Goal: Transaction & Acquisition: Purchase product/service

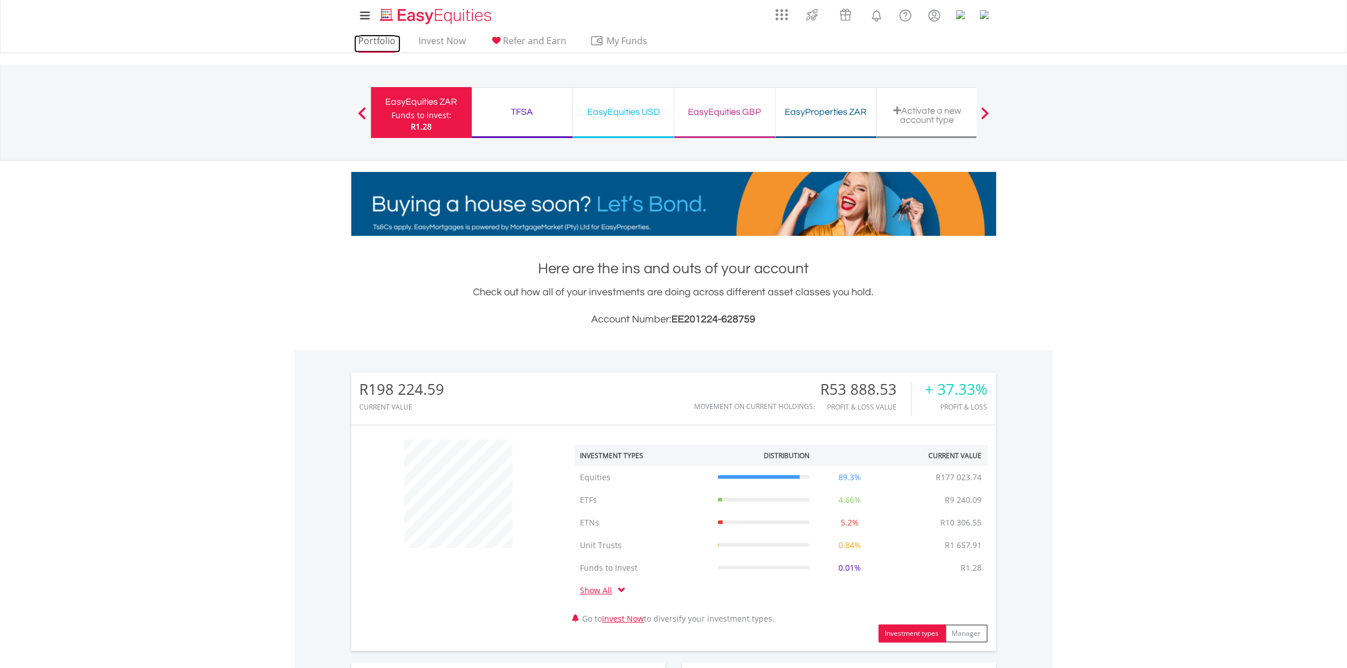
click at [393, 38] on link "Portfolio" at bounding box center [377, 44] width 46 height 18
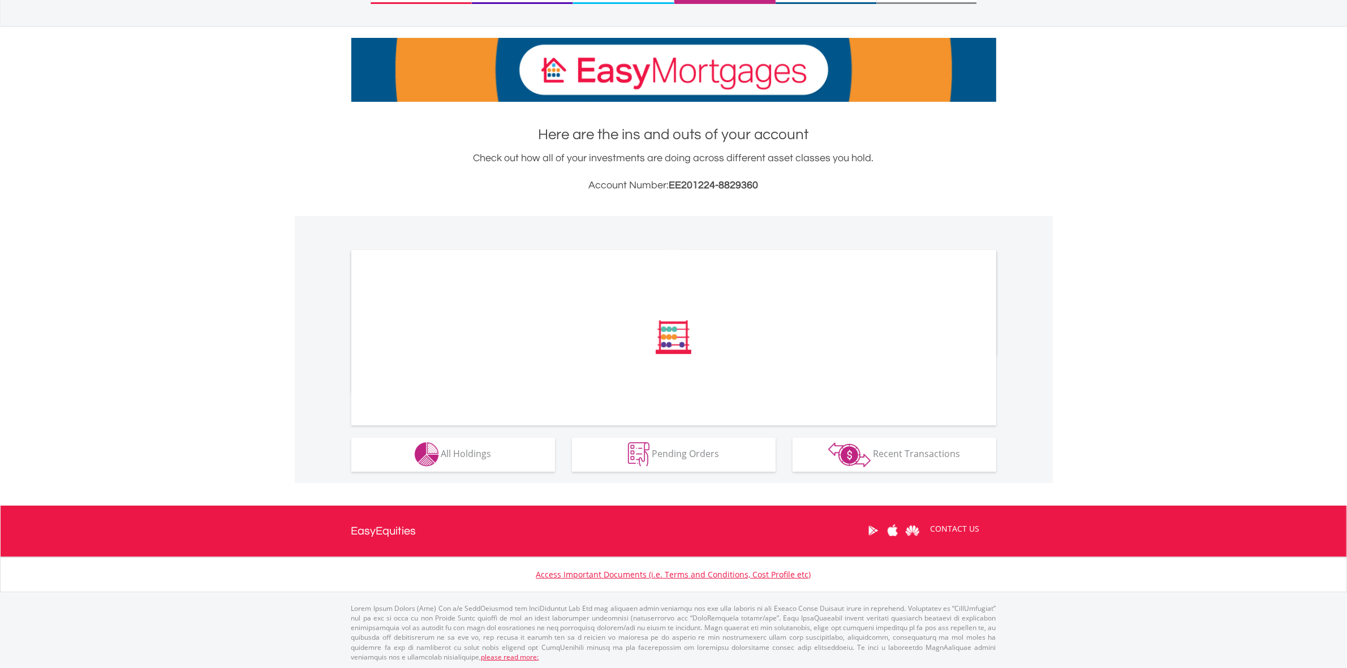
scroll to position [135, 0]
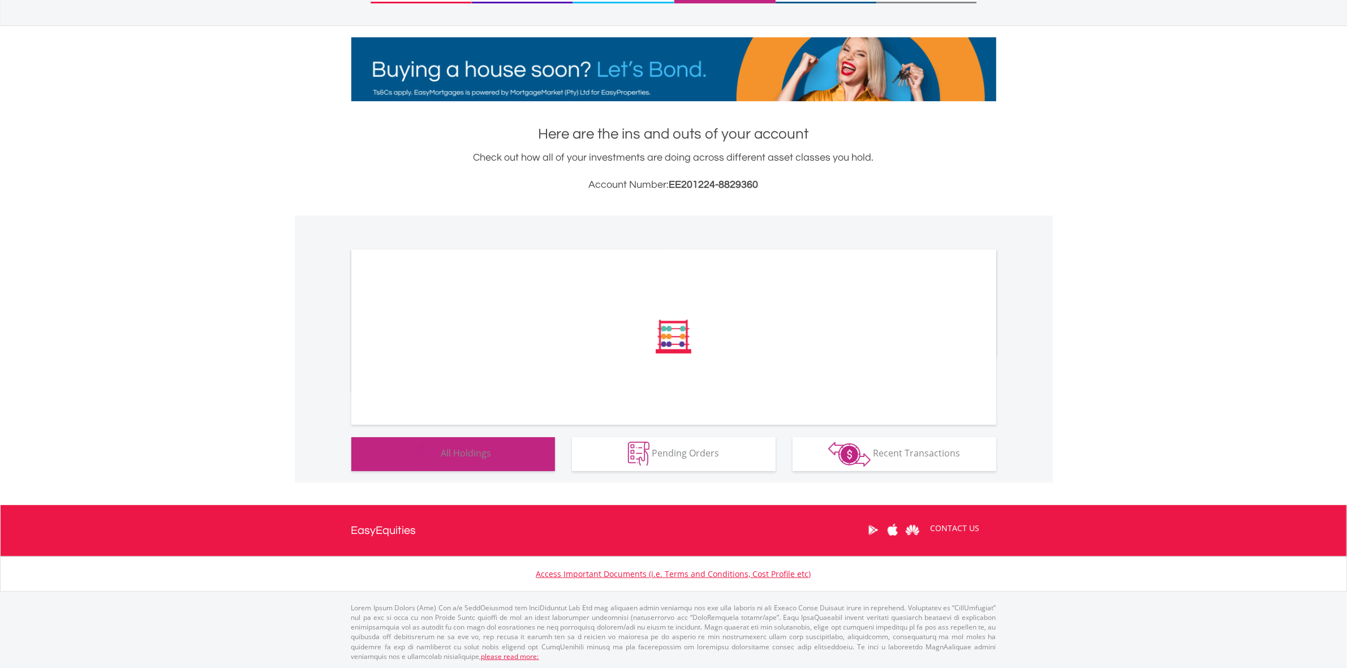
click at [536, 440] on button "Holdings All Holdings" at bounding box center [453, 454] width 204 height 34
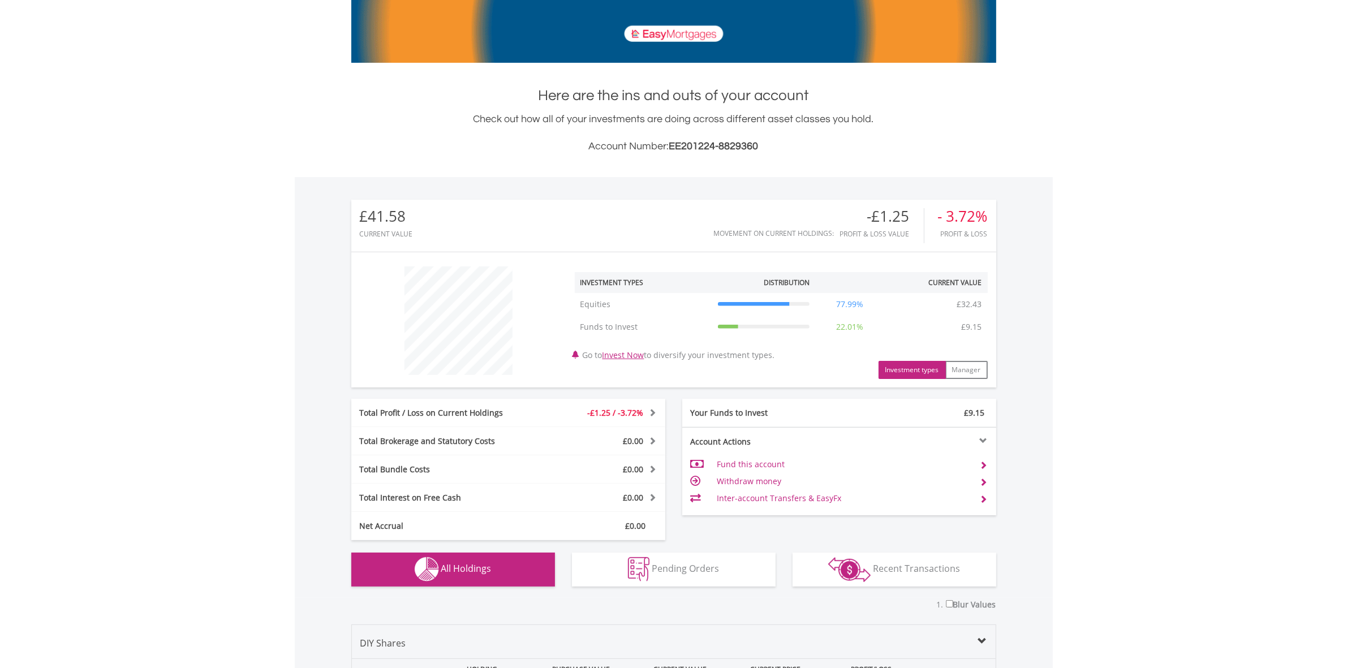
scroll to position [0, 0]
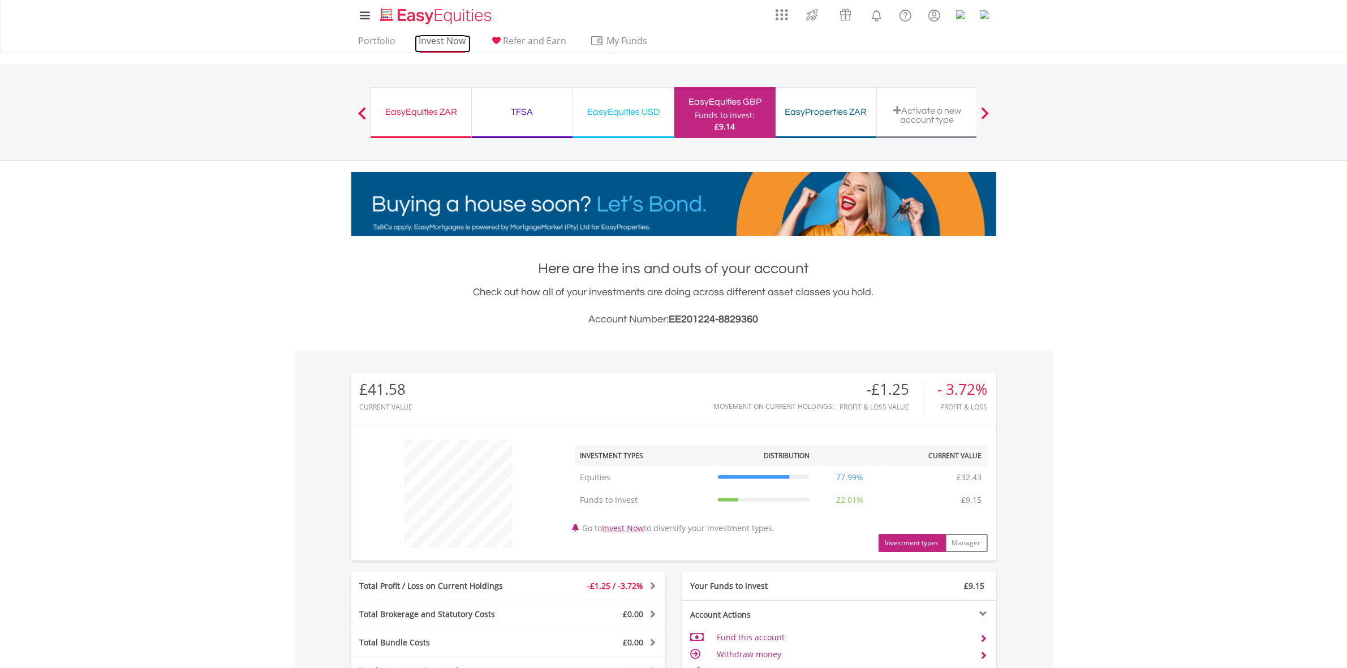
click at [441, 44] on link "Invest Now" at bounding box center [443, 44] width 56 height 18
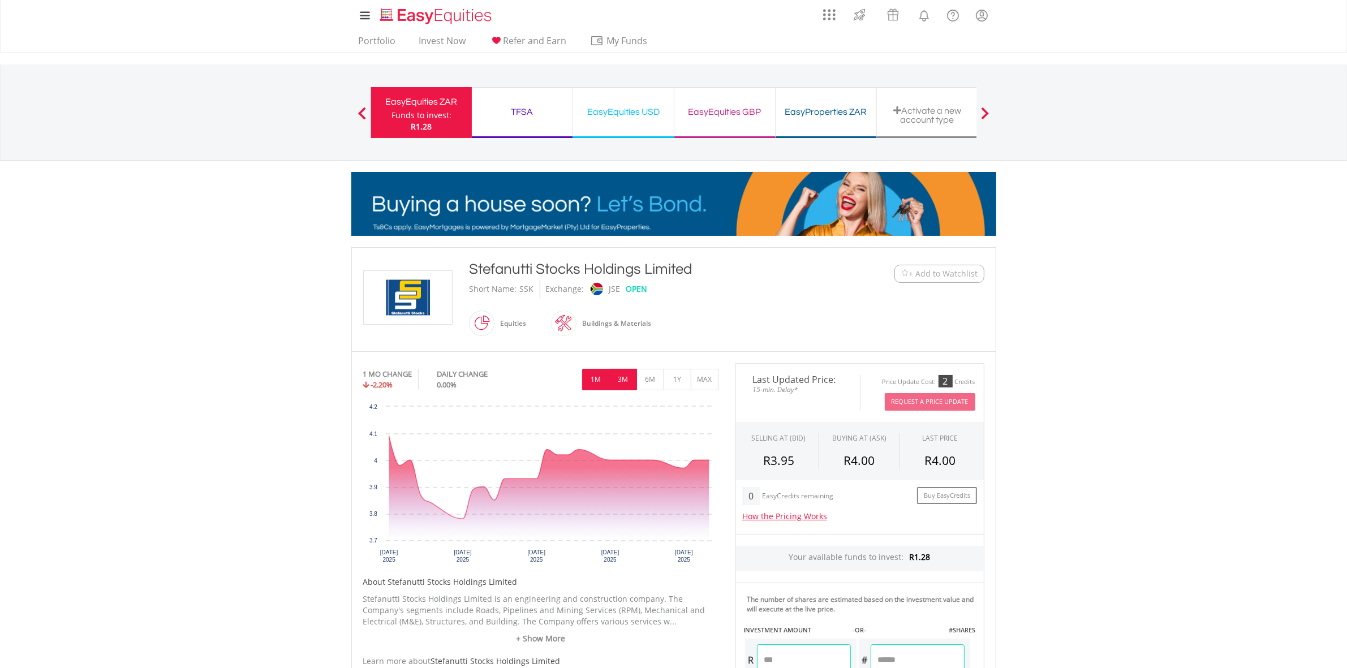
click at [628, 384] on button "3M" at bounding box center [623, 380] width 28 height 22
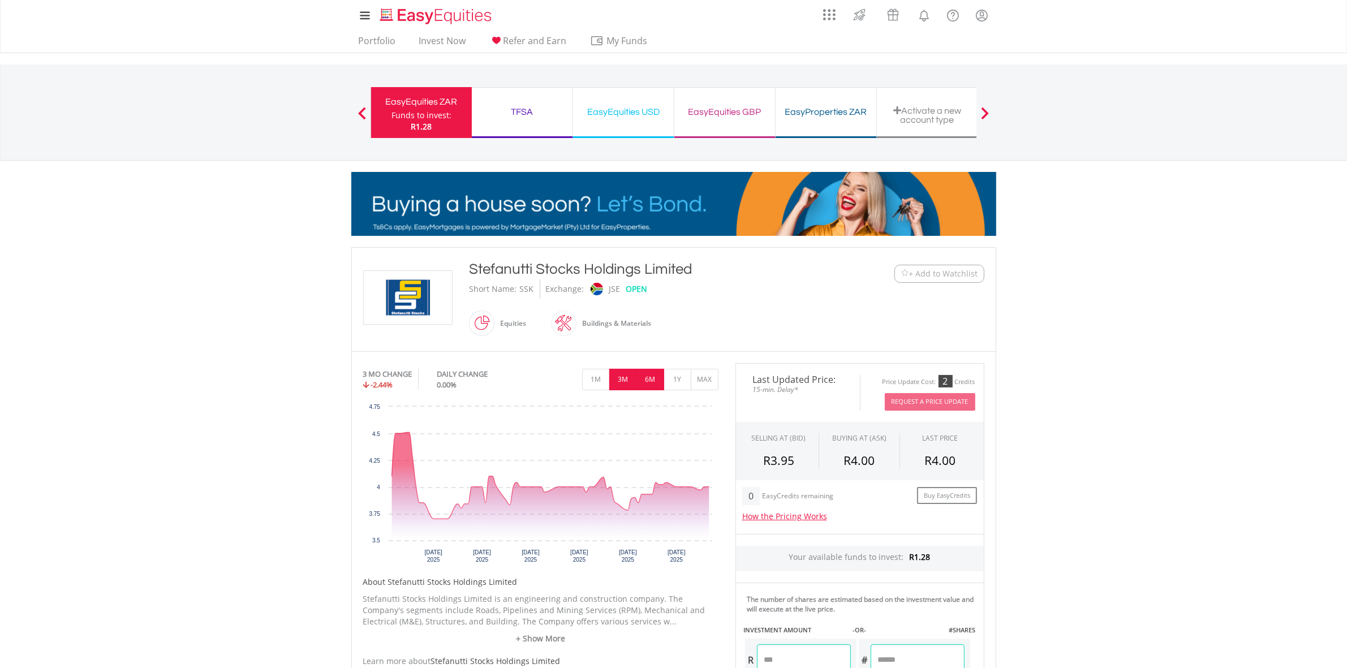
click at [657, 381] on button "6M" at bounding box center [651, 380] width 28 height 22
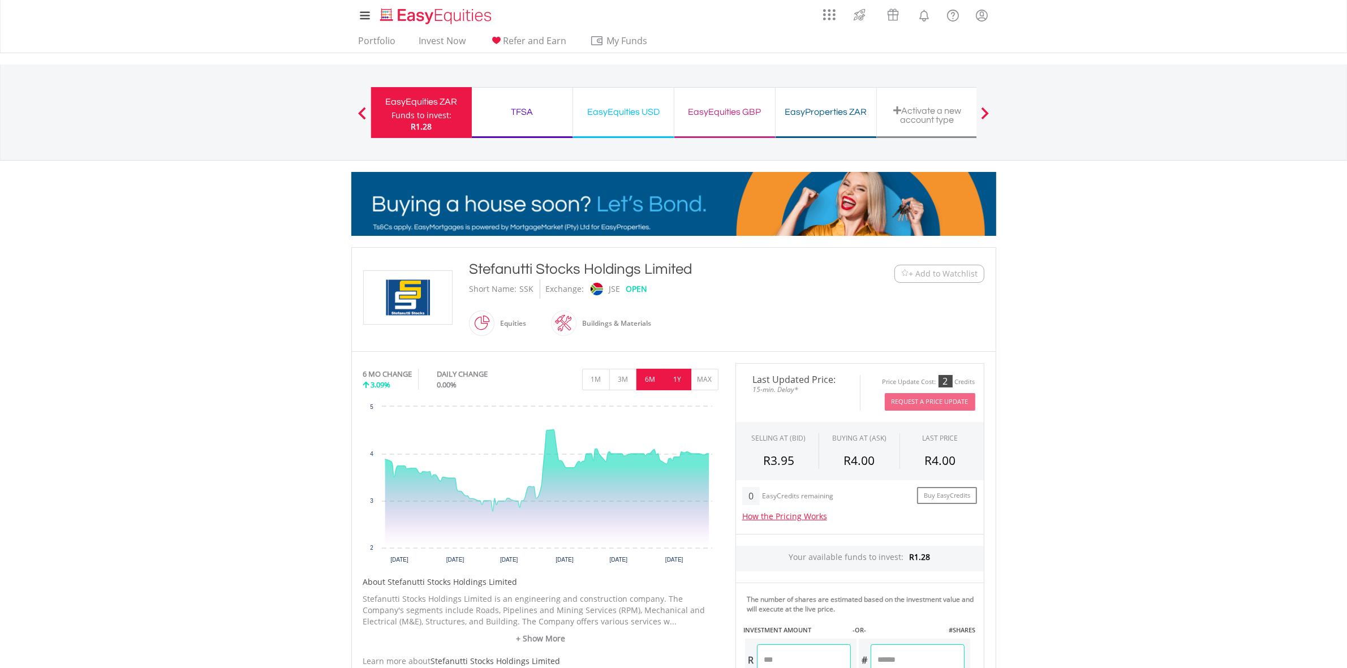
click at [691, 380] on button "1Y" at bounding box center [678, 380] width 28 height 22
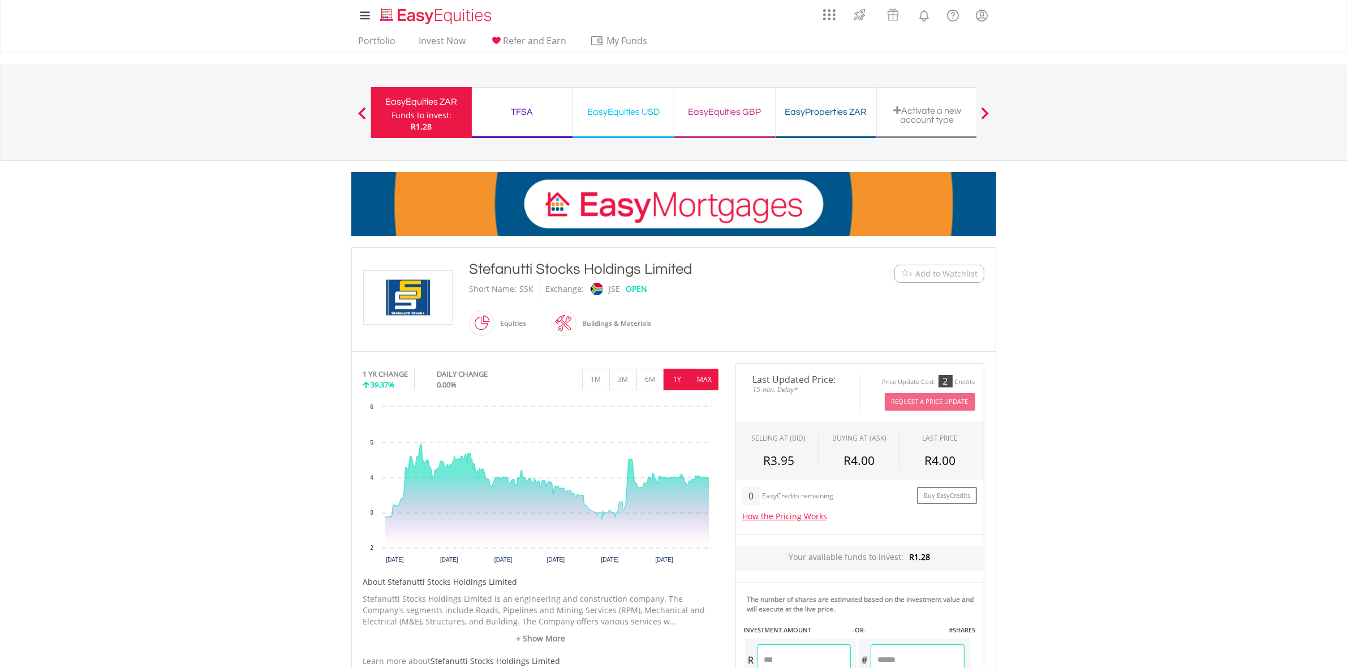
click at [701, 380] on button "MAX" at bounding box center [705, 380] width 28 height 22
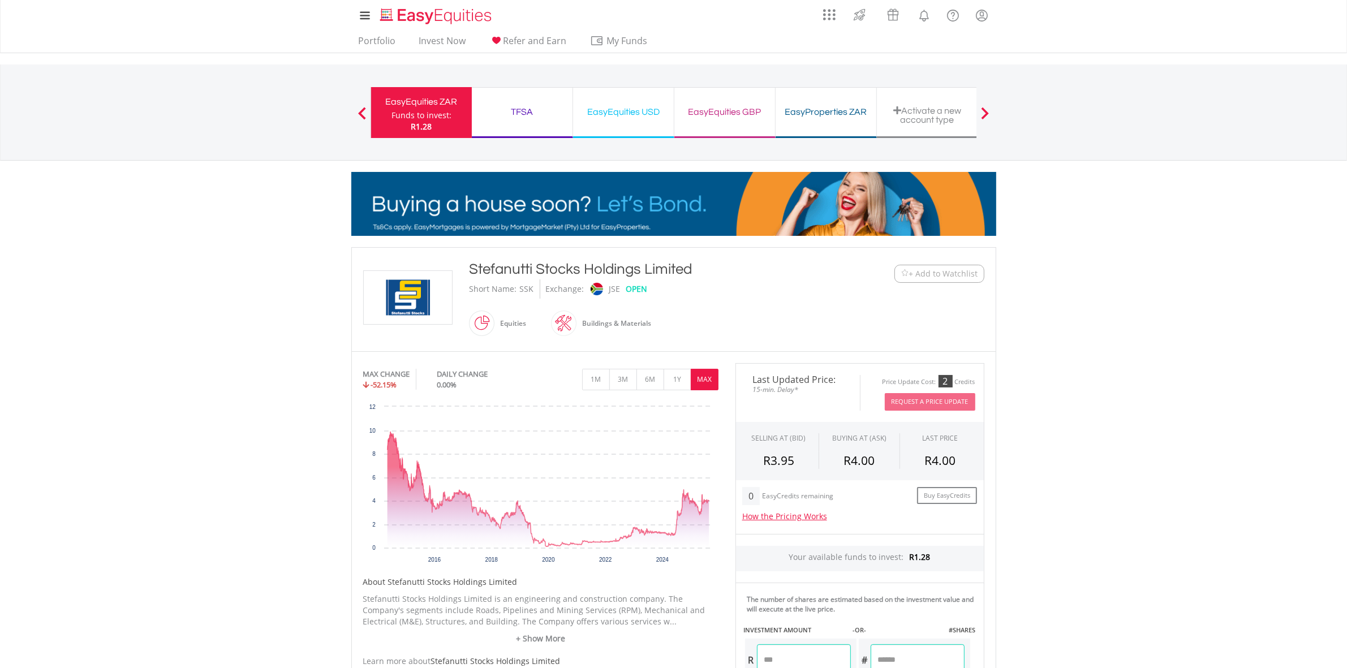
click at [703, 101] on div "EasyEquities GBP Funds to invest: R1.28" at bounding box center [725, 112] width 101 height 51
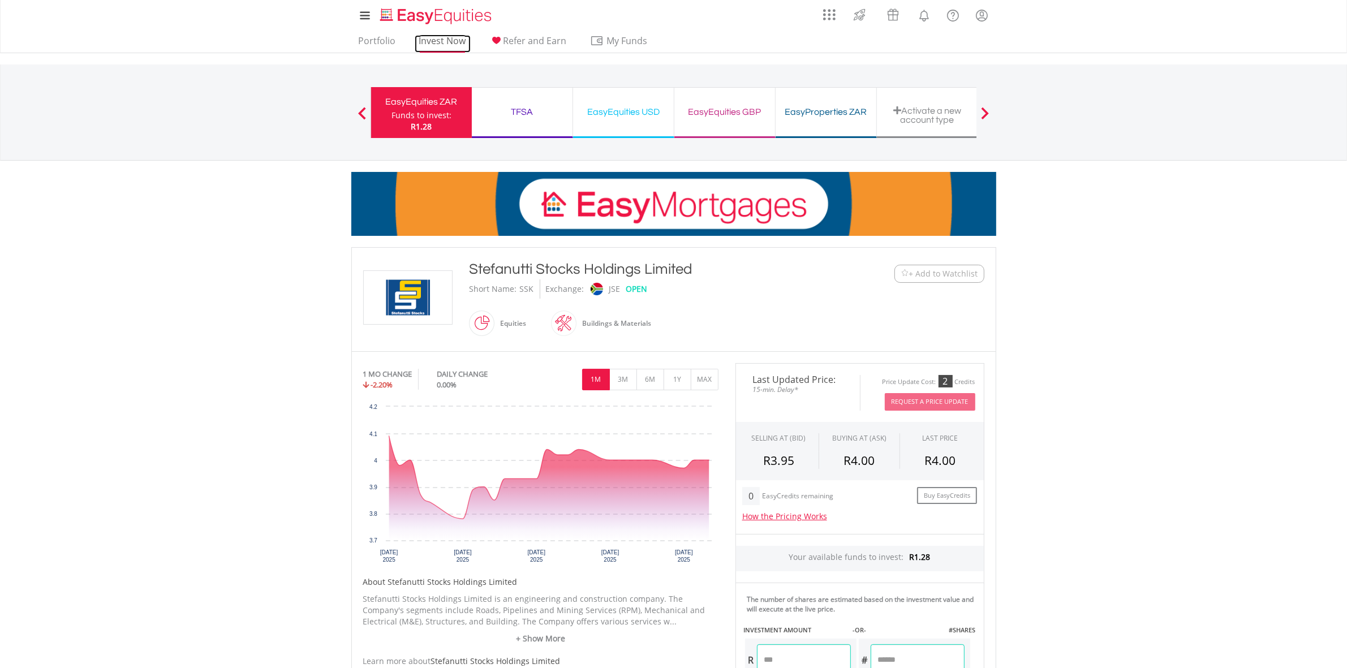
click at [461, 41] on link "Invest Now" at bounding box center [443, 44] width 56 height 18
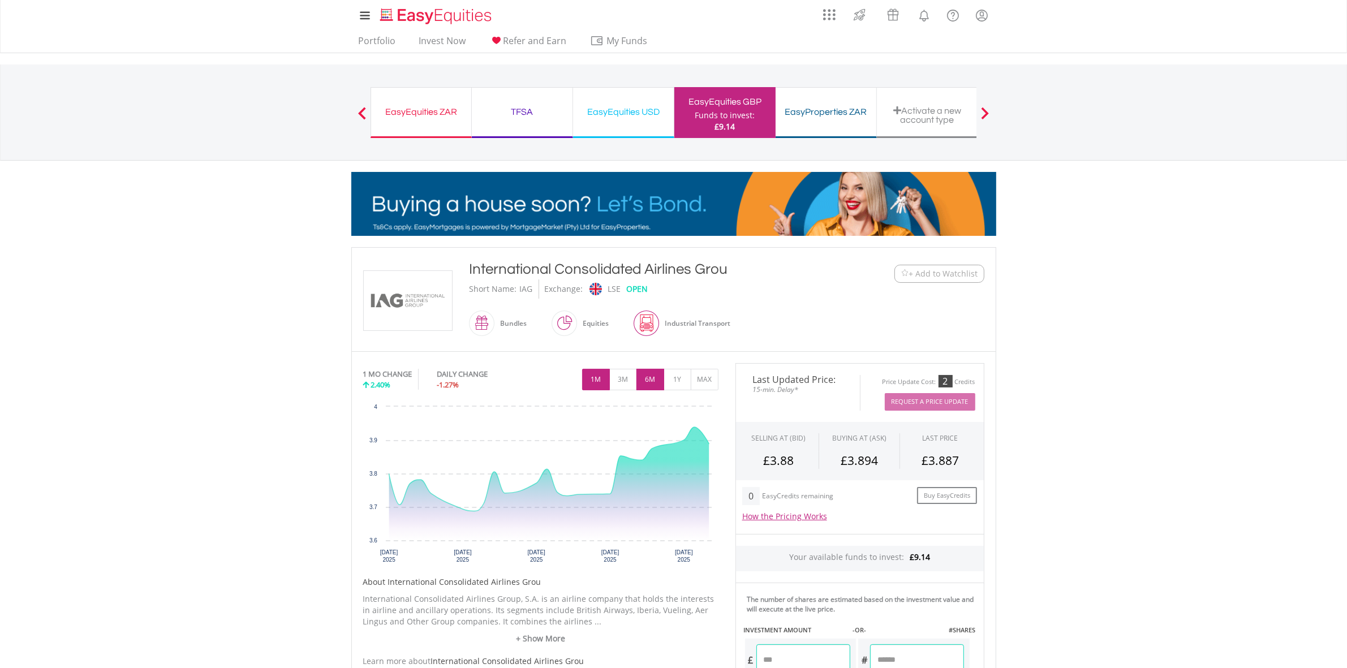
click at [654, 378] on button "6M" at bounding box center [651, 380] width 28 height 22
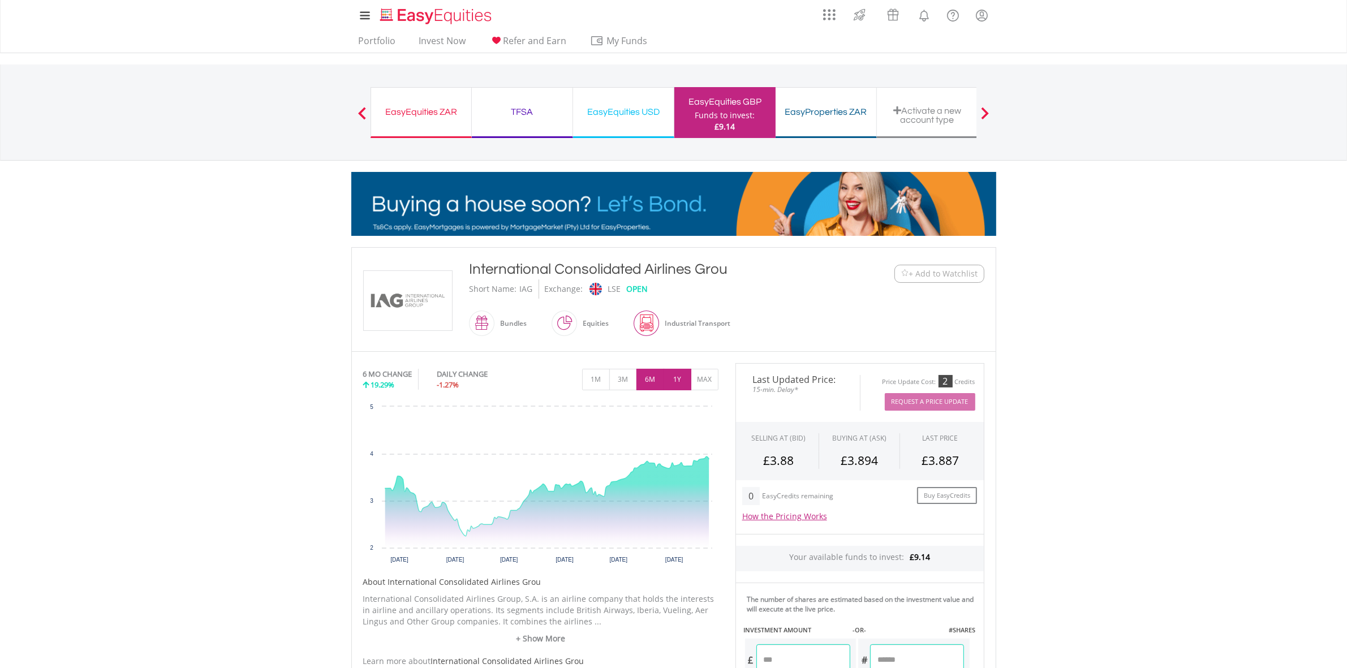
click at [672, 378] on button "1Y" at bounding box center [678, 380] width 28 height 22
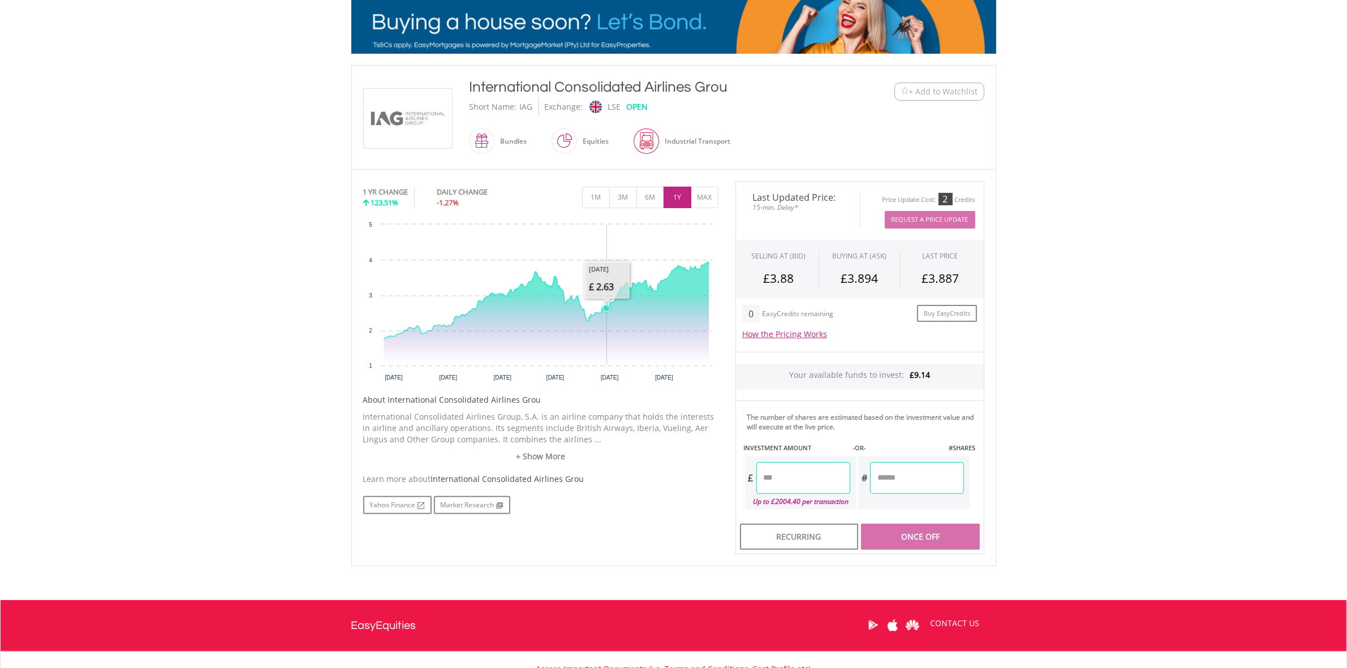
scroll to position [276, 0]
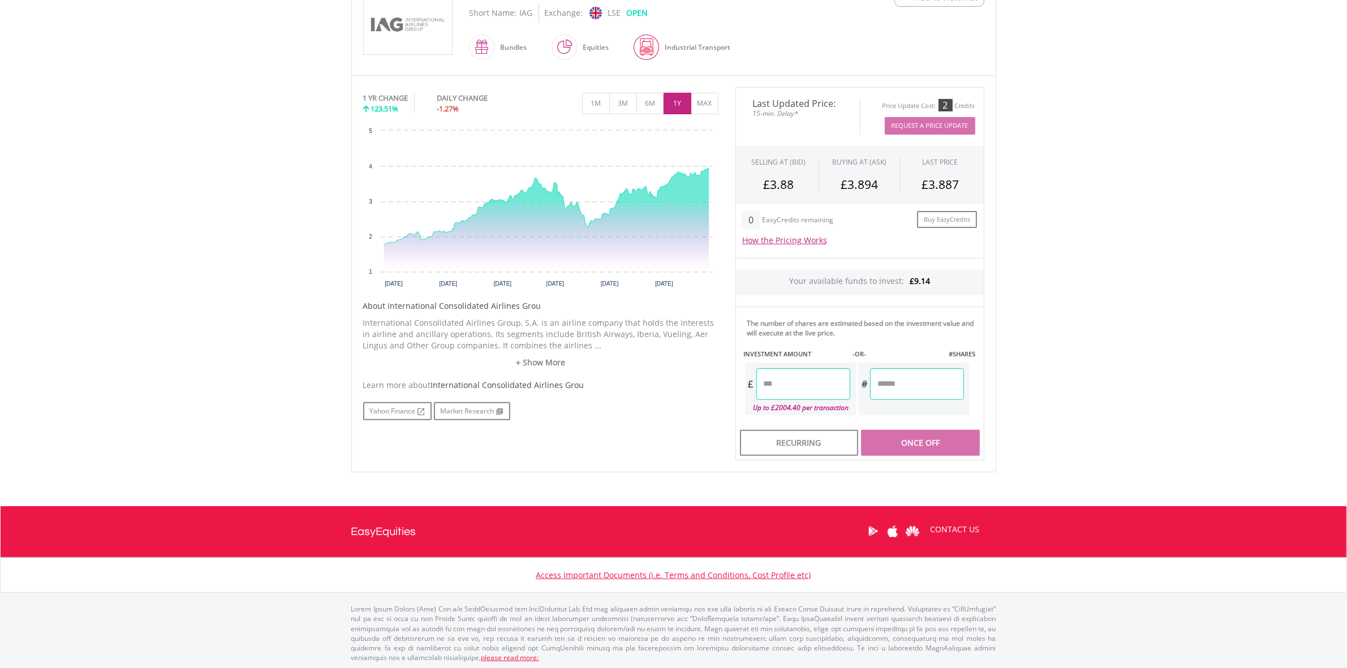
click at [801, 383] on input "number" at bounding box center [804, 384] width 94 height 32
click at [813, 340] on div "Last Updated Price: 15-min. Delay* Price Update Cost: 2 Credits Request A Price…" at bounding box center [860, 274] width 266 height 374
type input "****"
type input "*****"
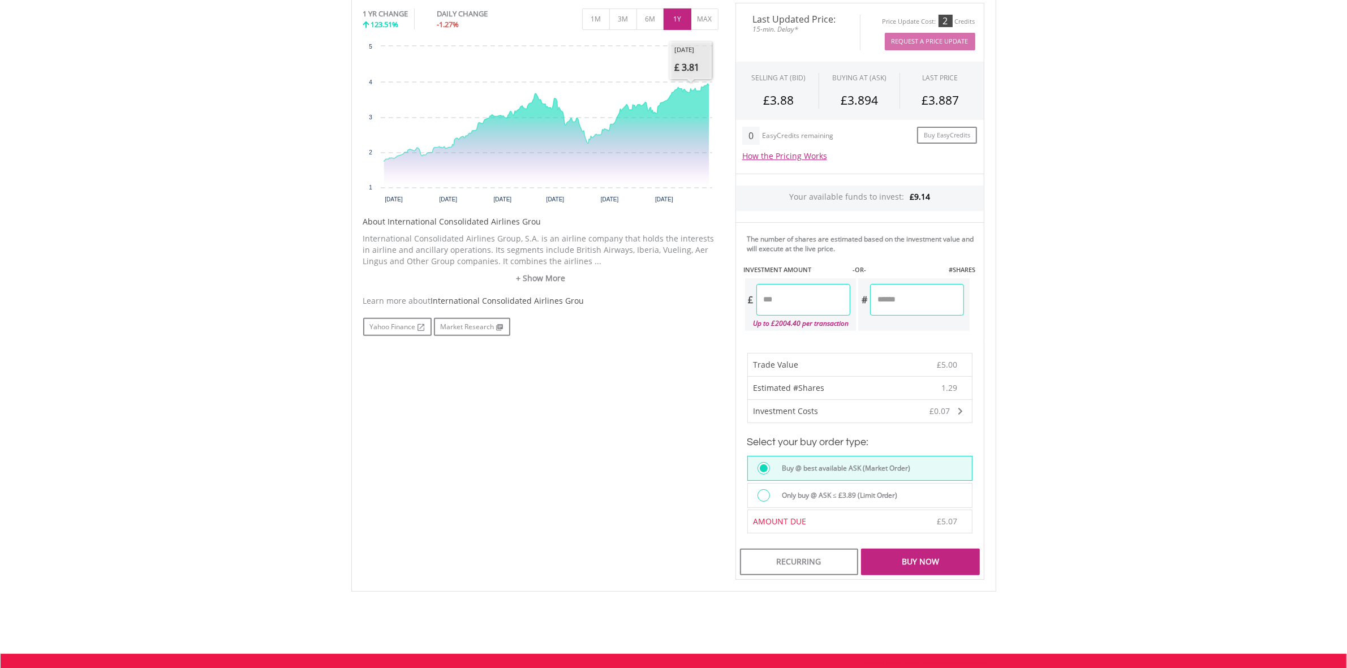
scroll to position [510, 0]
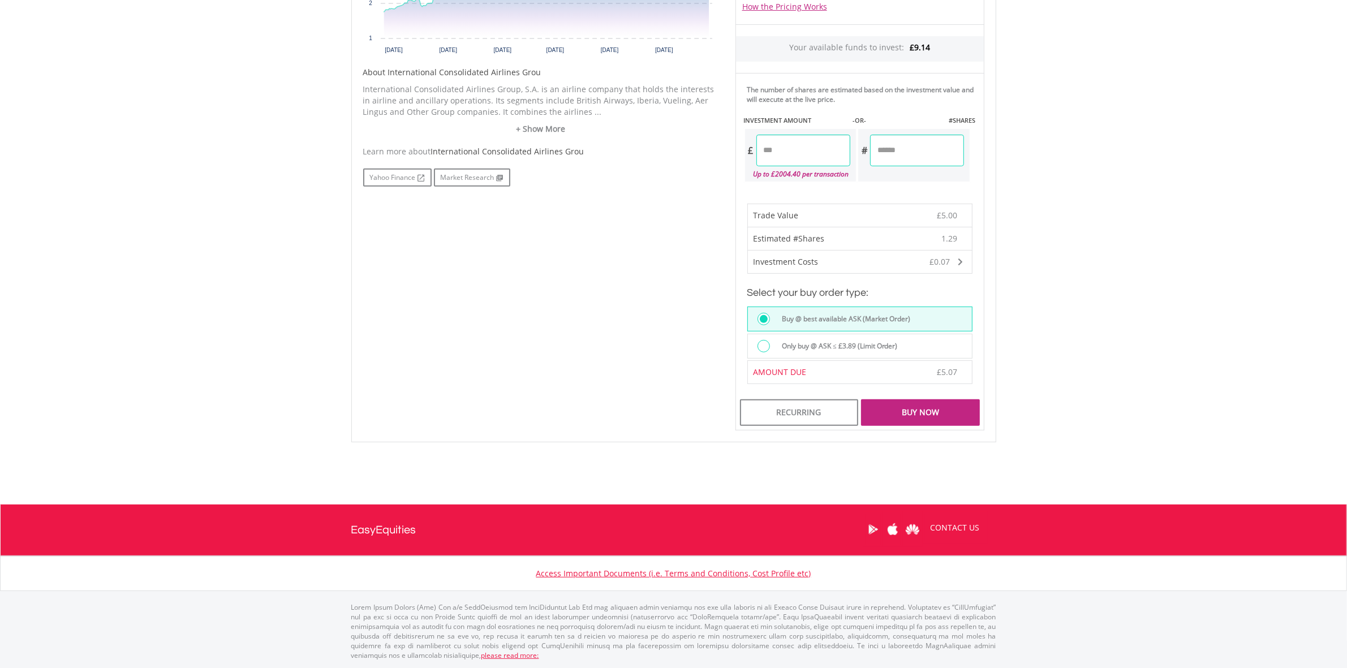
click at [940, 406] on div "Buy Now" at bounding box center [920, 413] width 118 height 26
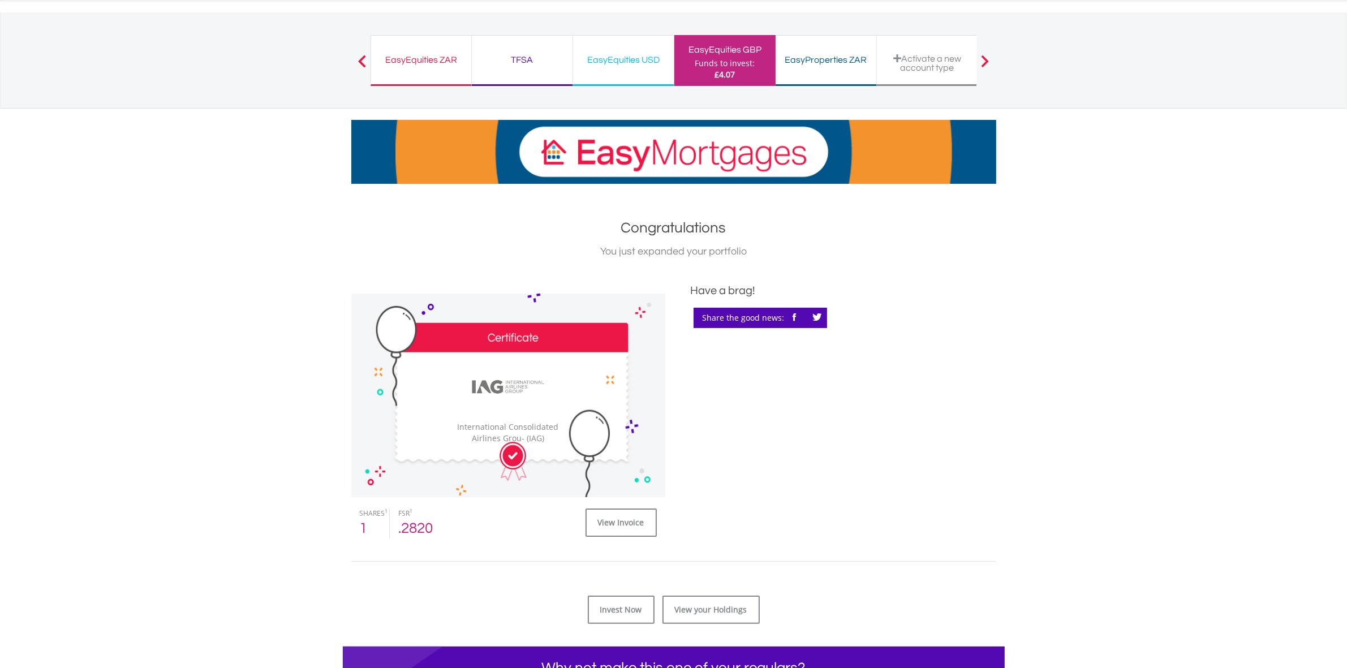
scroll to position [141, 0]
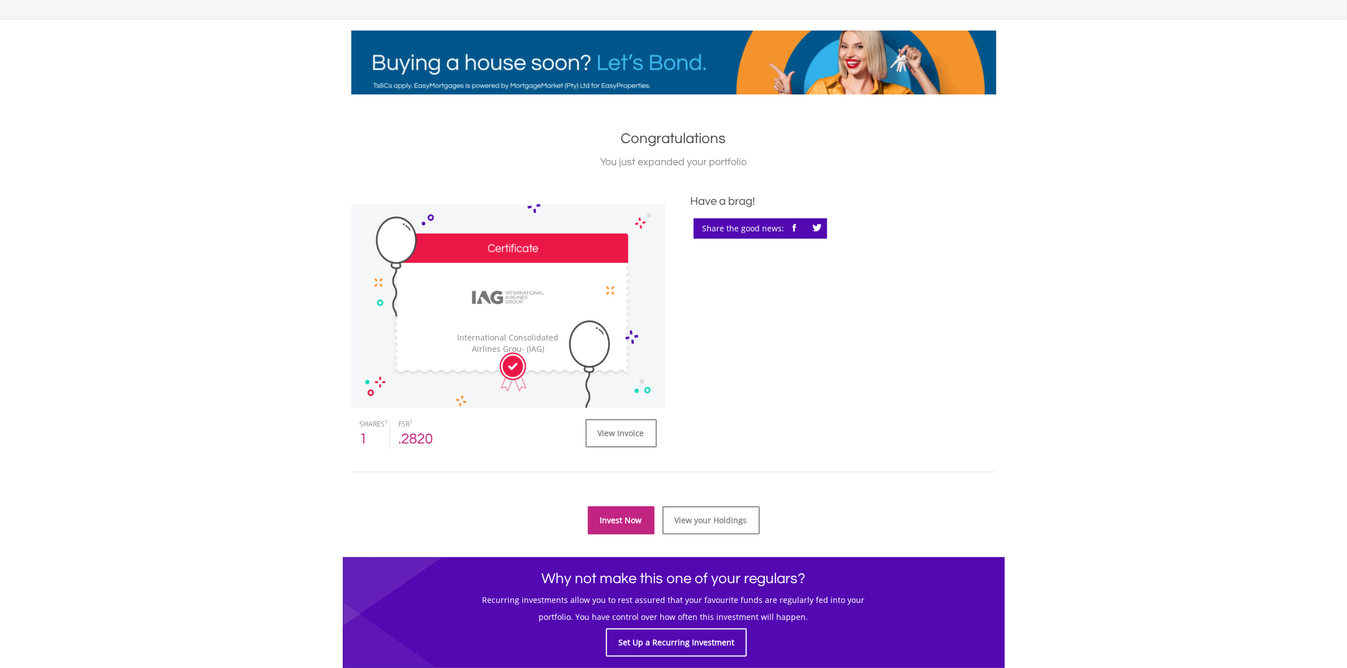
click at [649, 513] on link "Invest Now" at bounding box center [621, 520] width 67 height 28
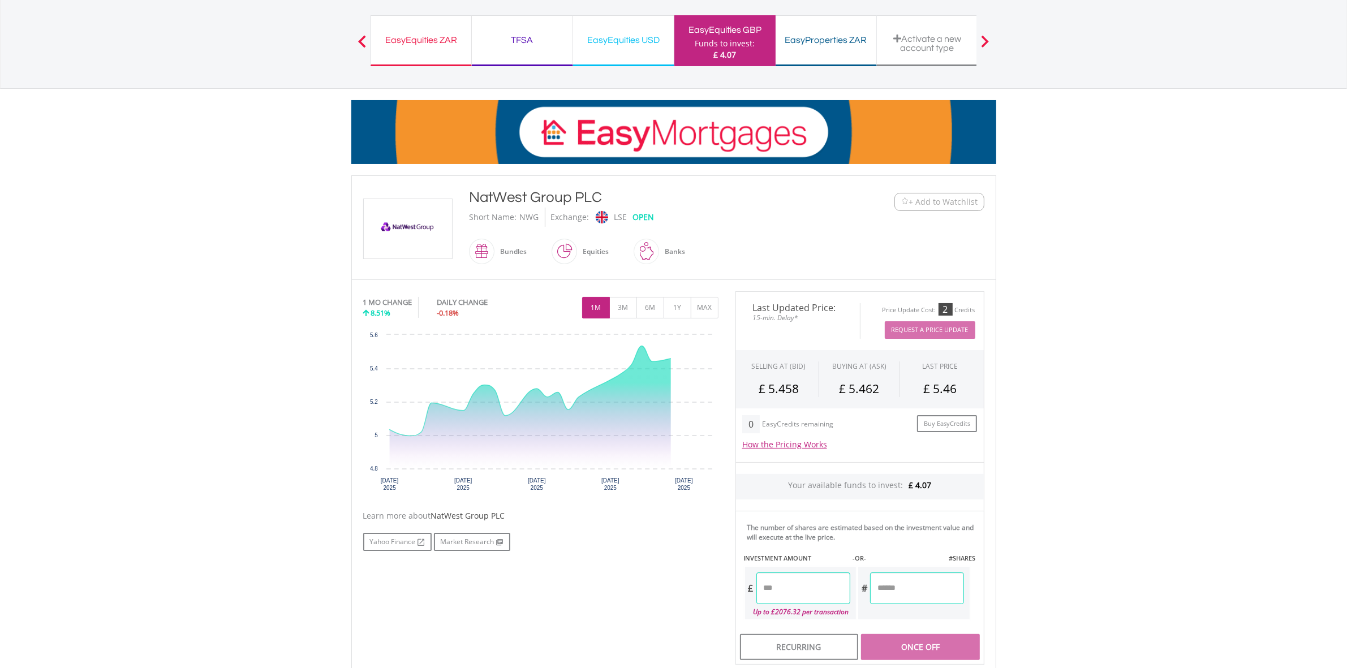
scroll to position [212, 0]
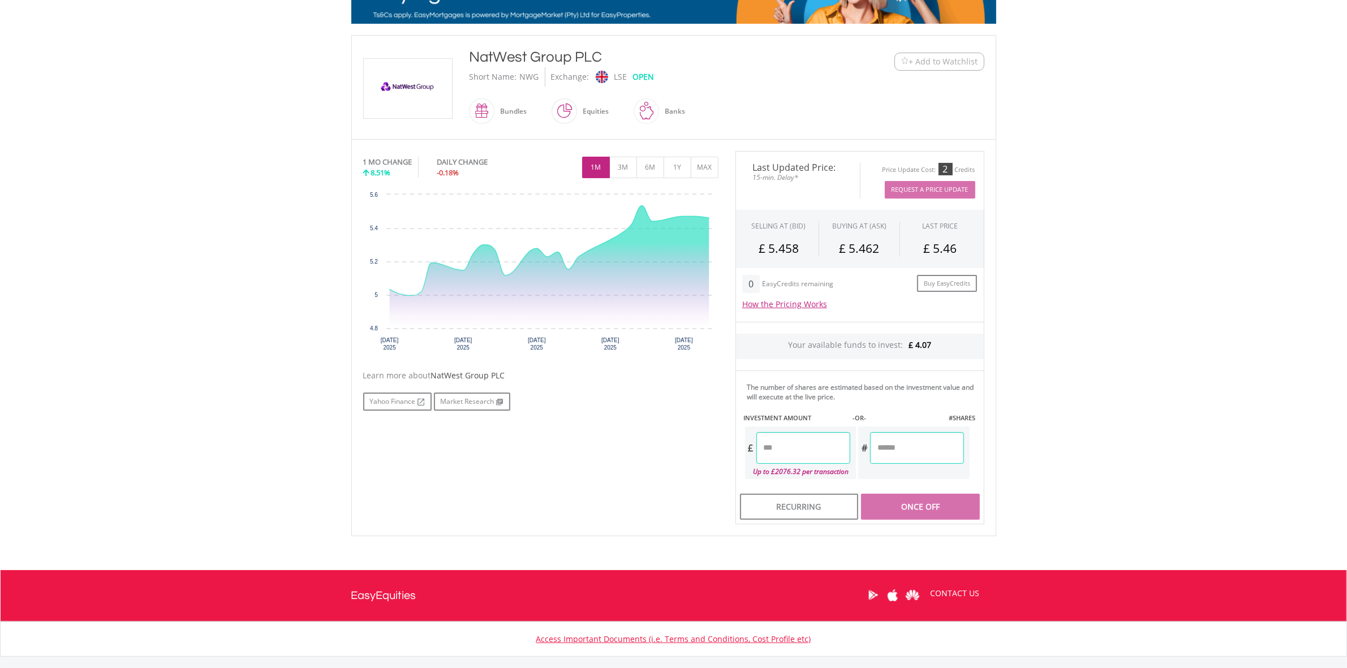
click at [800, 456] on input "number" at bounding box center [804, 448] width 94 height 32
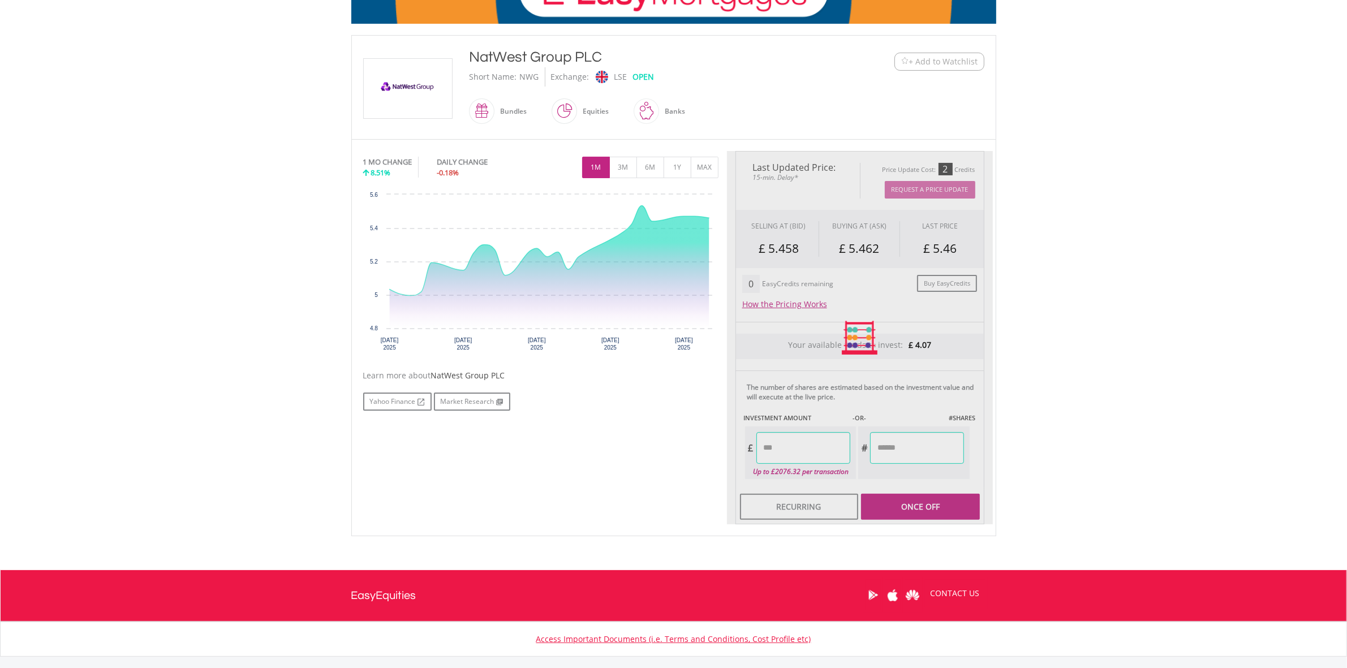
click at [859, 344] on div "Last Updated Price: 15-min. Delay* Price Update Cost: 2 Credits Request A Price…" at bounding box center [860, 338] width 266 height 374
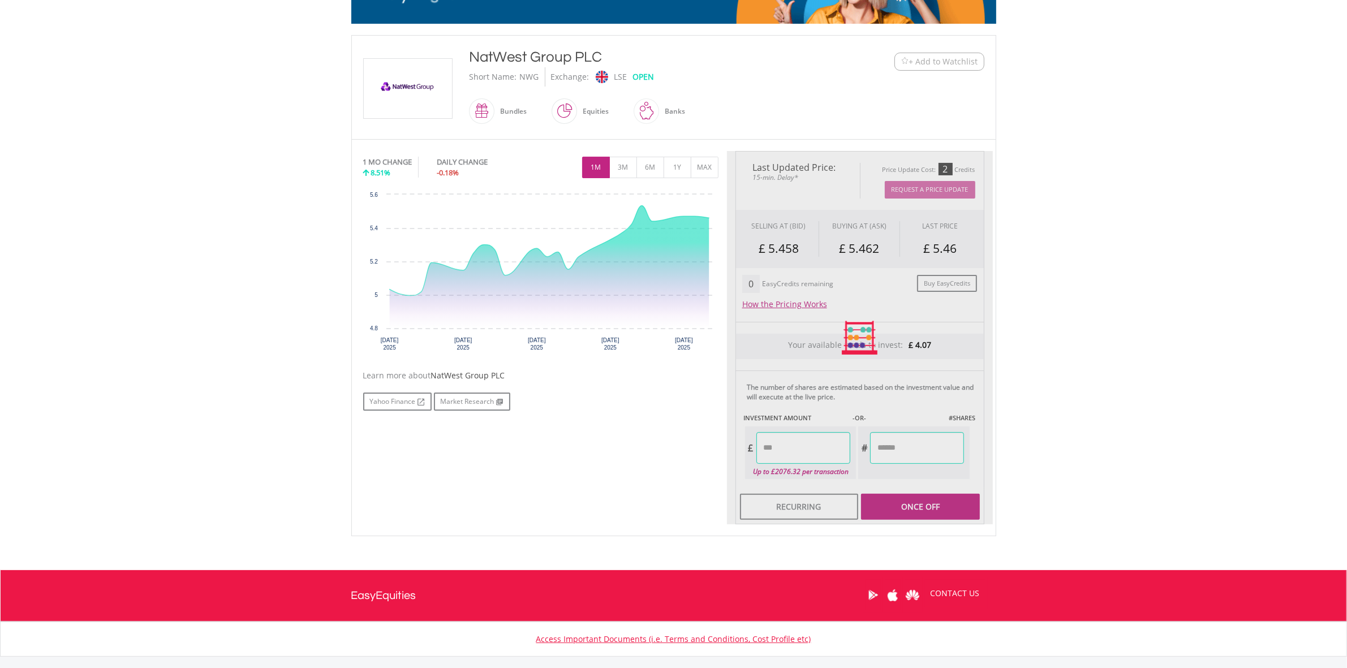
type input "****"
type input "******"
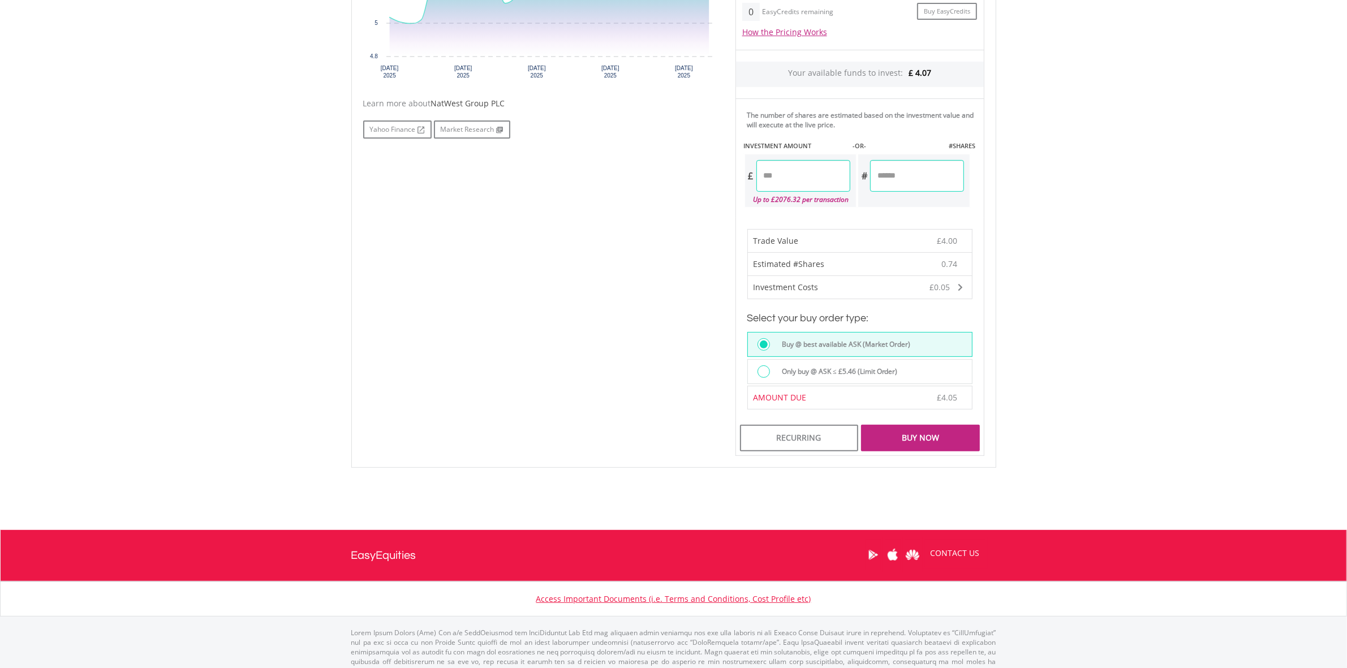
scroll to position [510, 0]
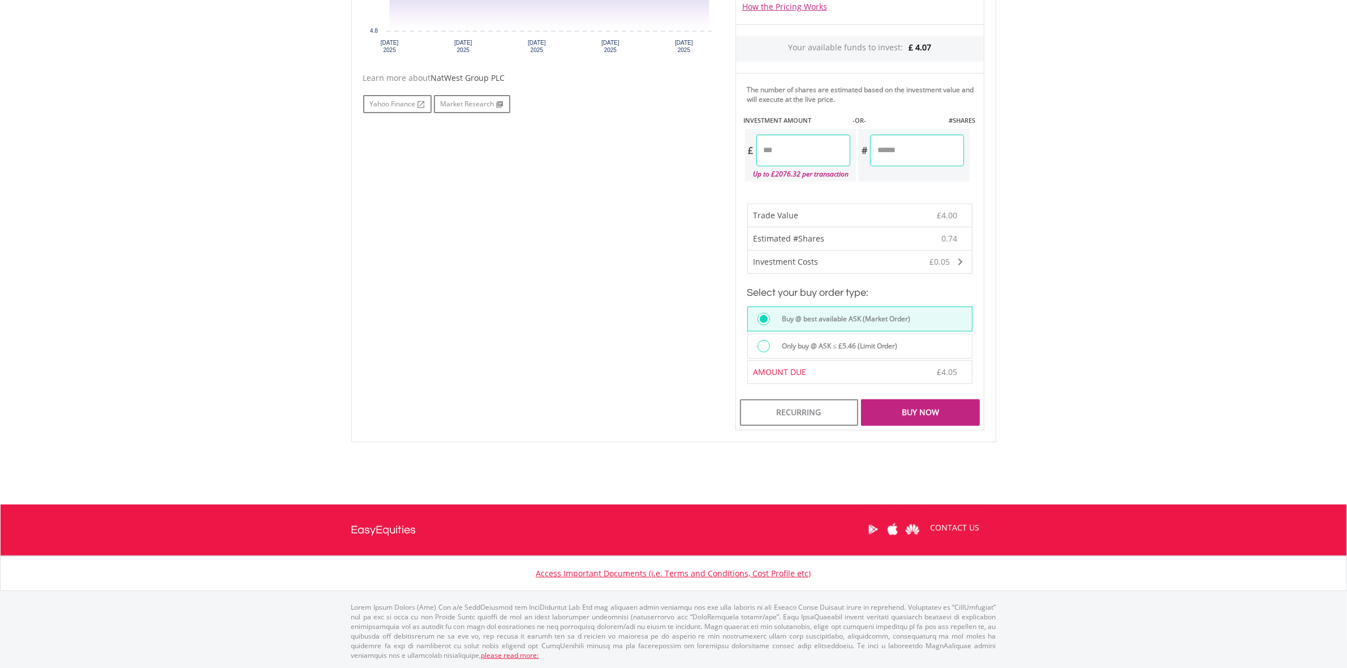
click at [918, 403] on div "Buy Now" at bounding box center [920, 413] width 118 height 26
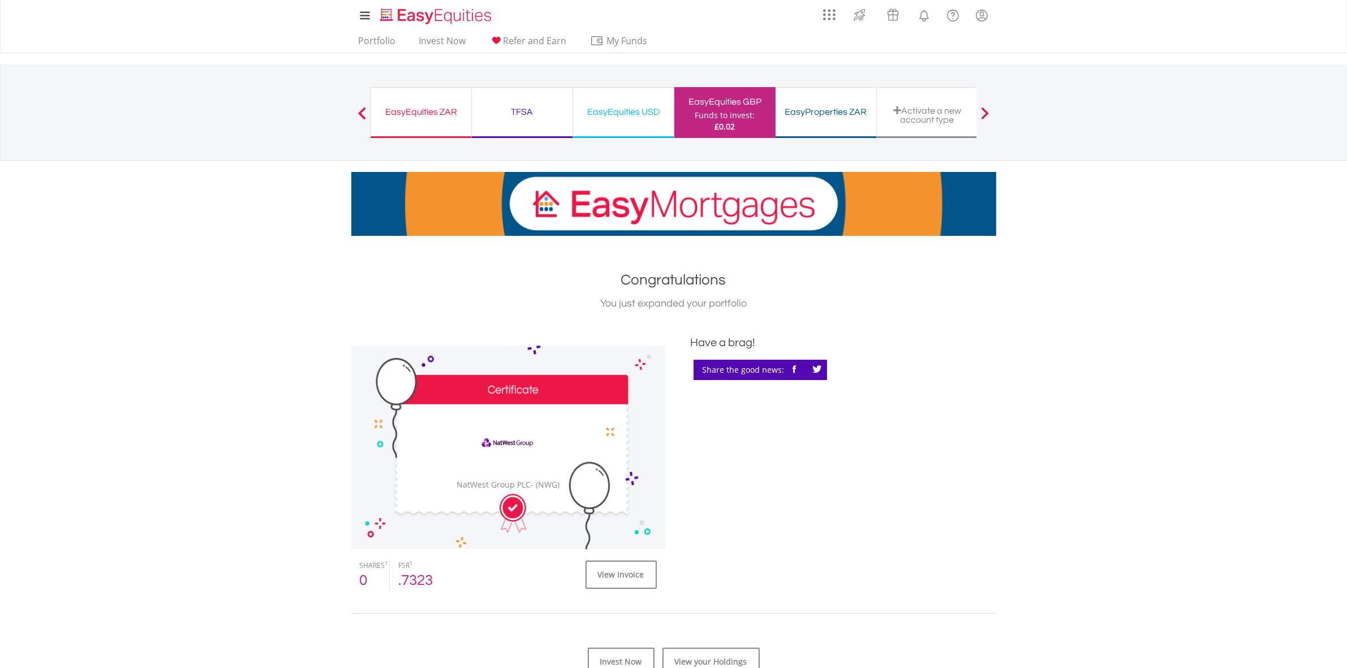
click at [966, 435] on div "﻿ PENDING ﻿ NatWest Group PLC NatWest Group PLC - (NWG) SHARES 1 0 FSR 1 .7323 …" at bounding box center [674, 462] width 662 height 256
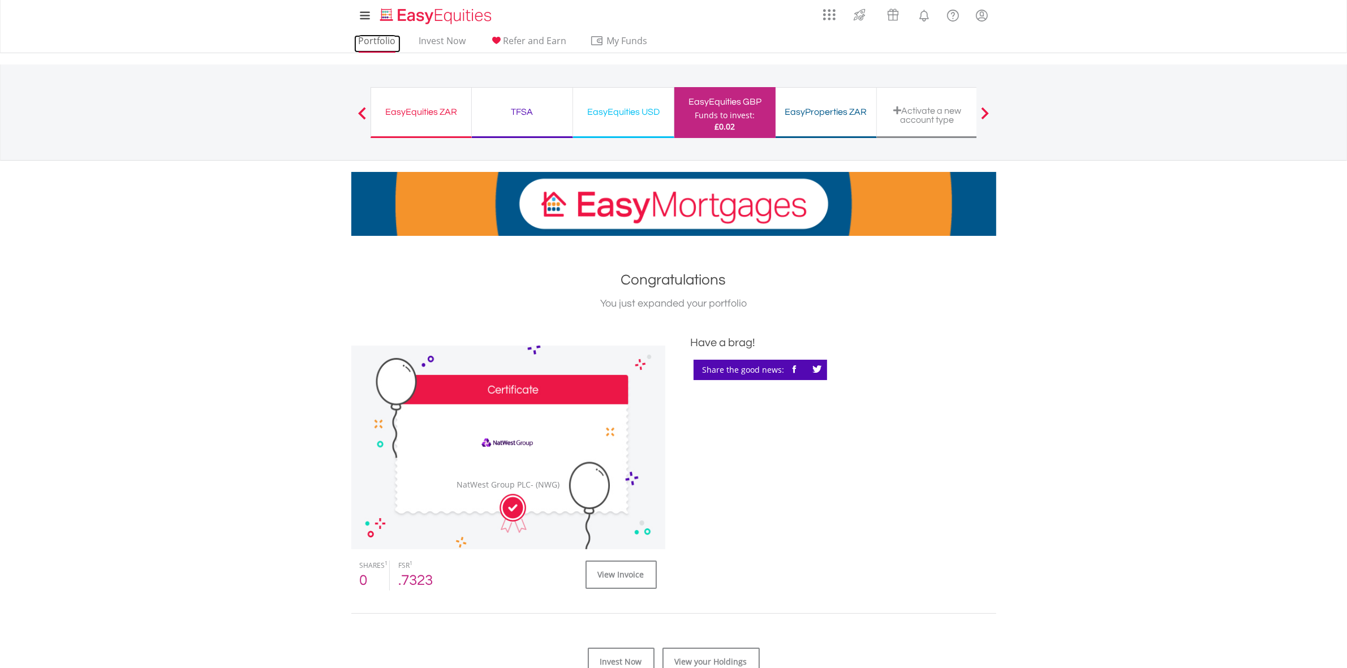
click at [378, 46] on link "Portfolio" at bounding box center [377, 44] width 46 height 18
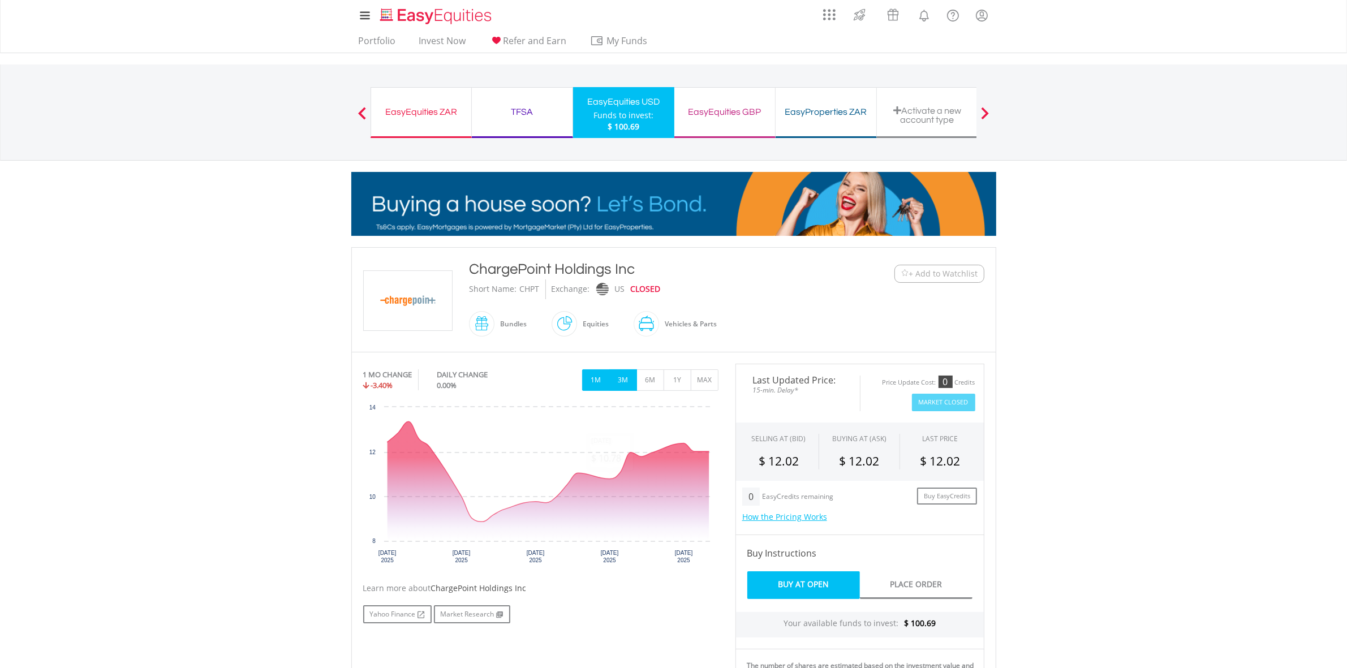
click at [624, 380] on button "3M" at bounding box center [623, 381] width 28 height 22
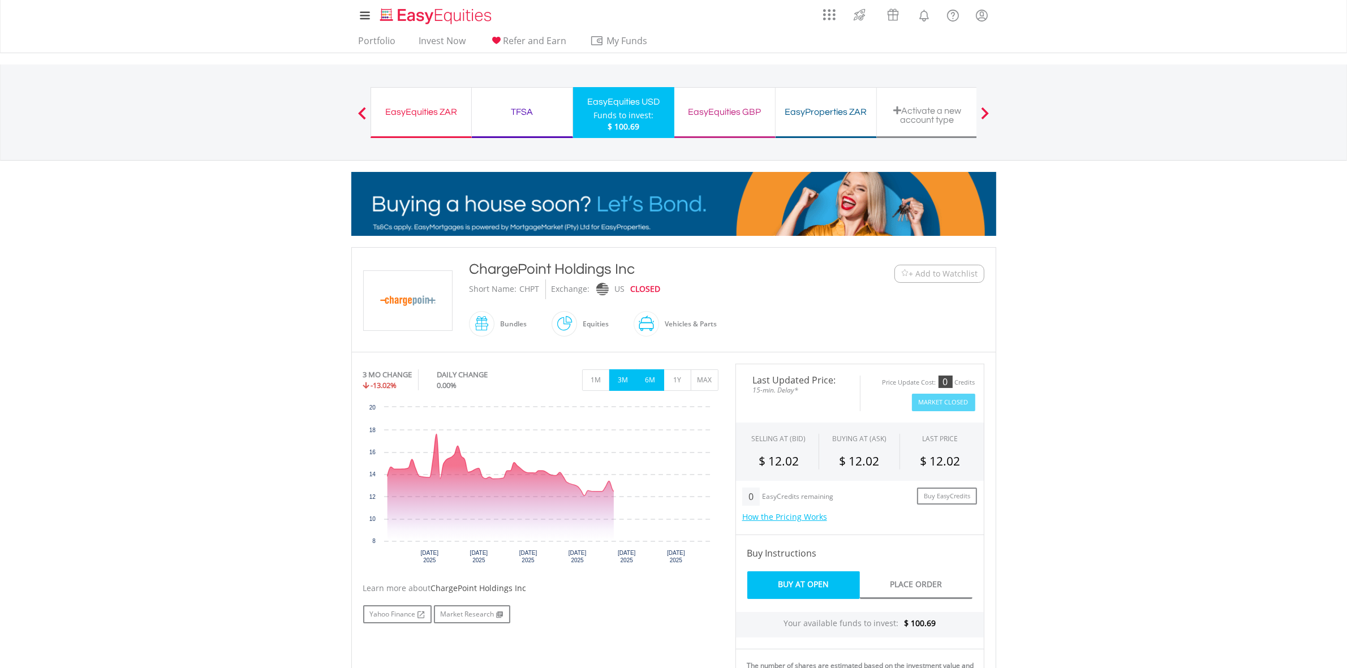
click at [651, 380] on button "6M" at bounding box center [651, 381] width 28 height 22
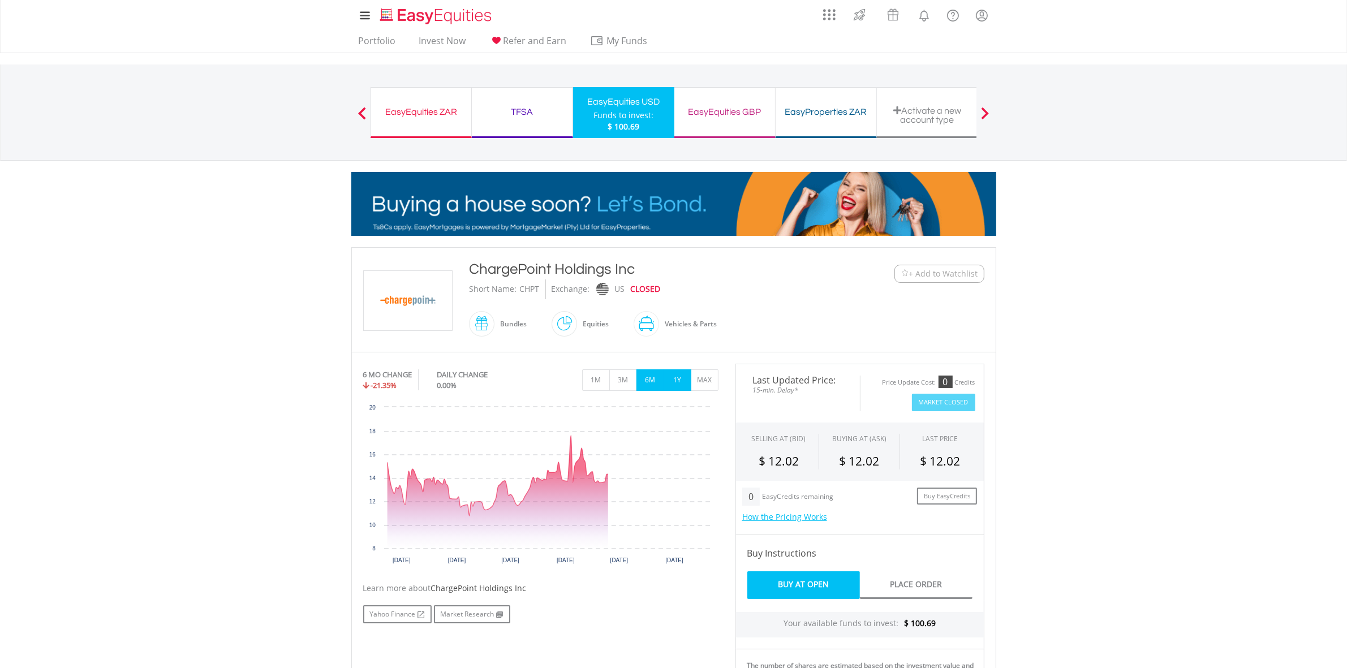
click at [671, 383] on button "1Y" at bounding box center [678, 381] width 28 height 22
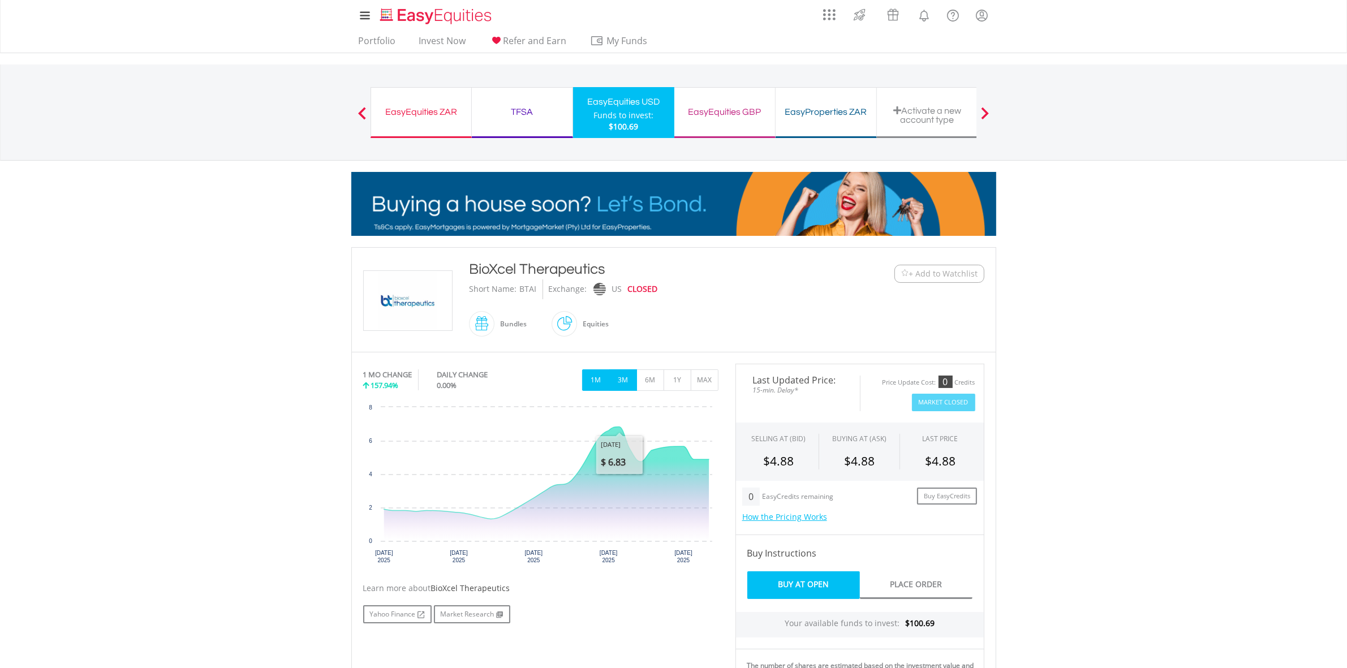
click at [623, 384] on button "3M" at bounding box center [623, 381] width 28 height 22
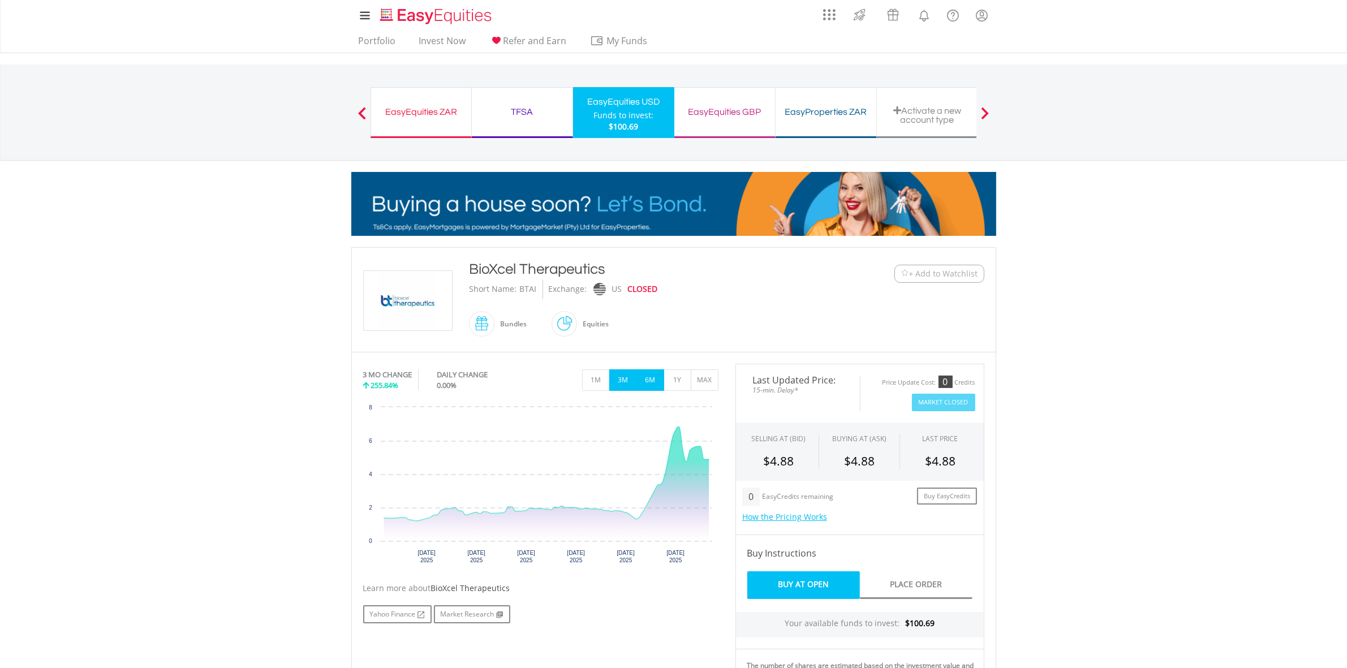
click at [638, 380] on button "6M" at bounding box center [651, 381] width 28 height 22
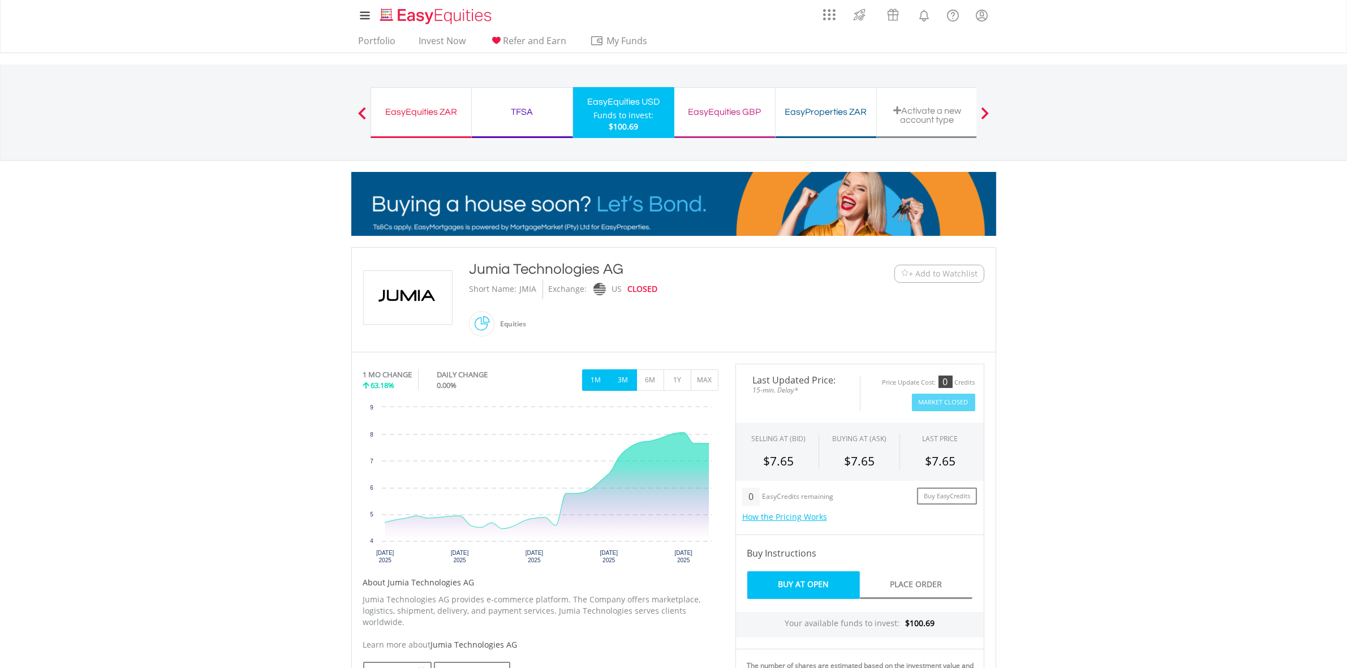
click at [624, 376] on button "3M" at bounding box center [623, 381] width 28 height 22
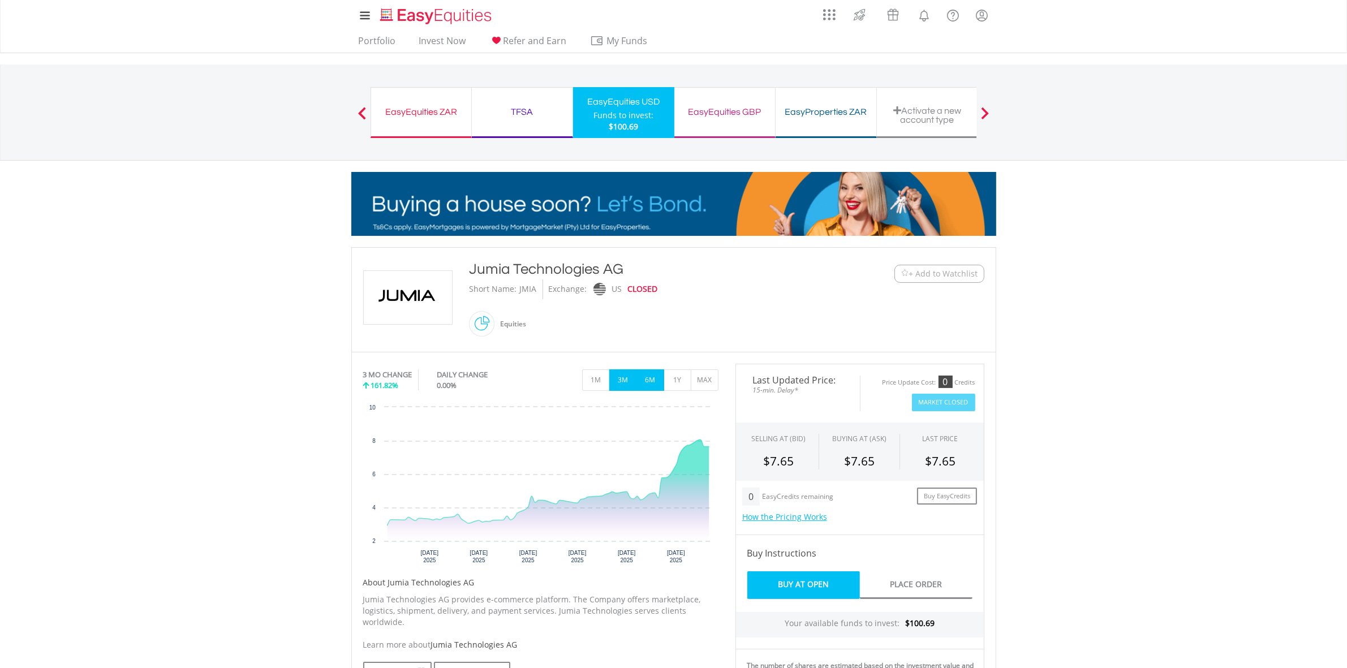
click at [659, 380] on button "6M" at bounding box center [651, 381] width 28 height 22
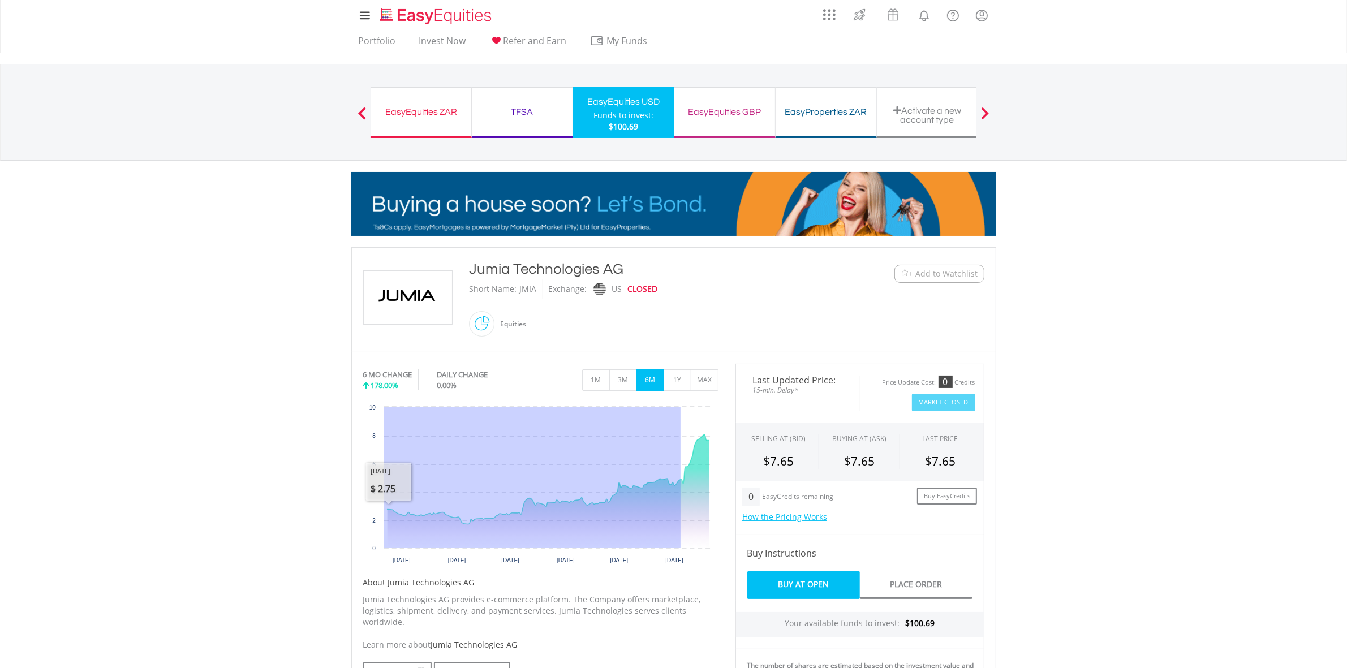
drag, startPoint x: 681, startPoint y: 473, endPoint x: 315, endPoint y: 490, distance: 366.0
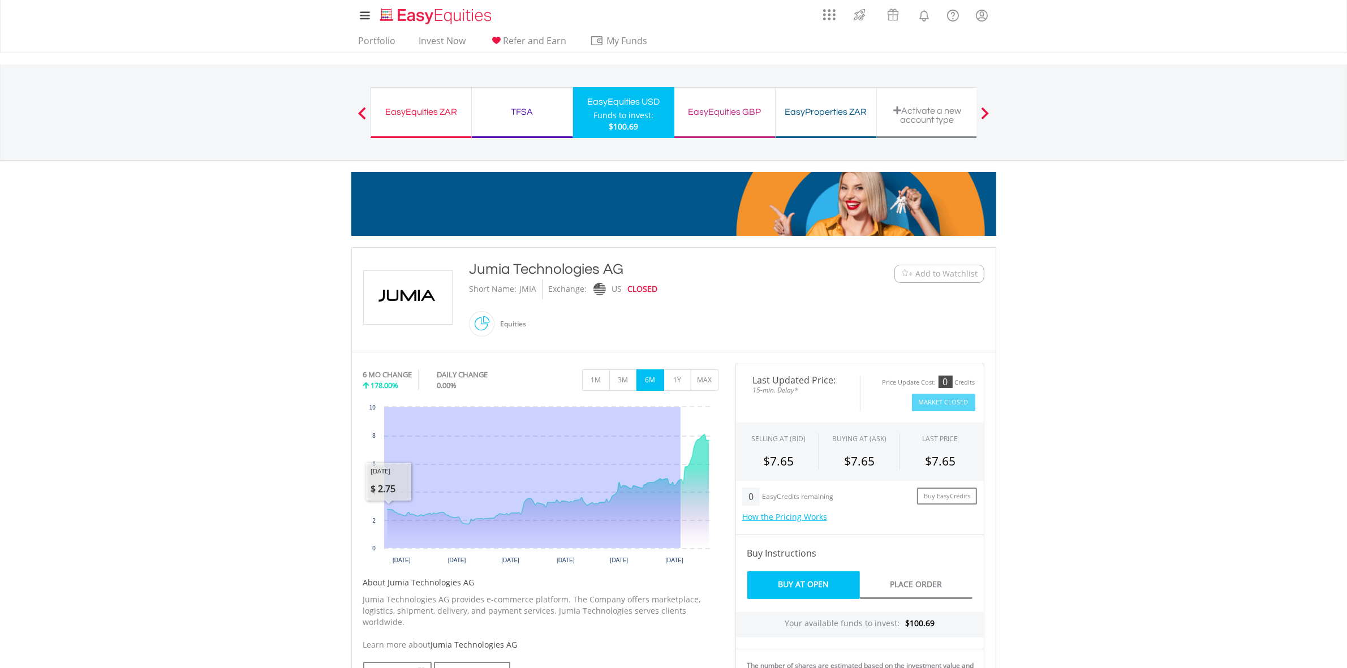
click at [315, 490] on body "My Investments Invest Now New Listings Sell My Recurring Investments Pending Or…" at bounding box center [673, 581] width 1347 height 1162
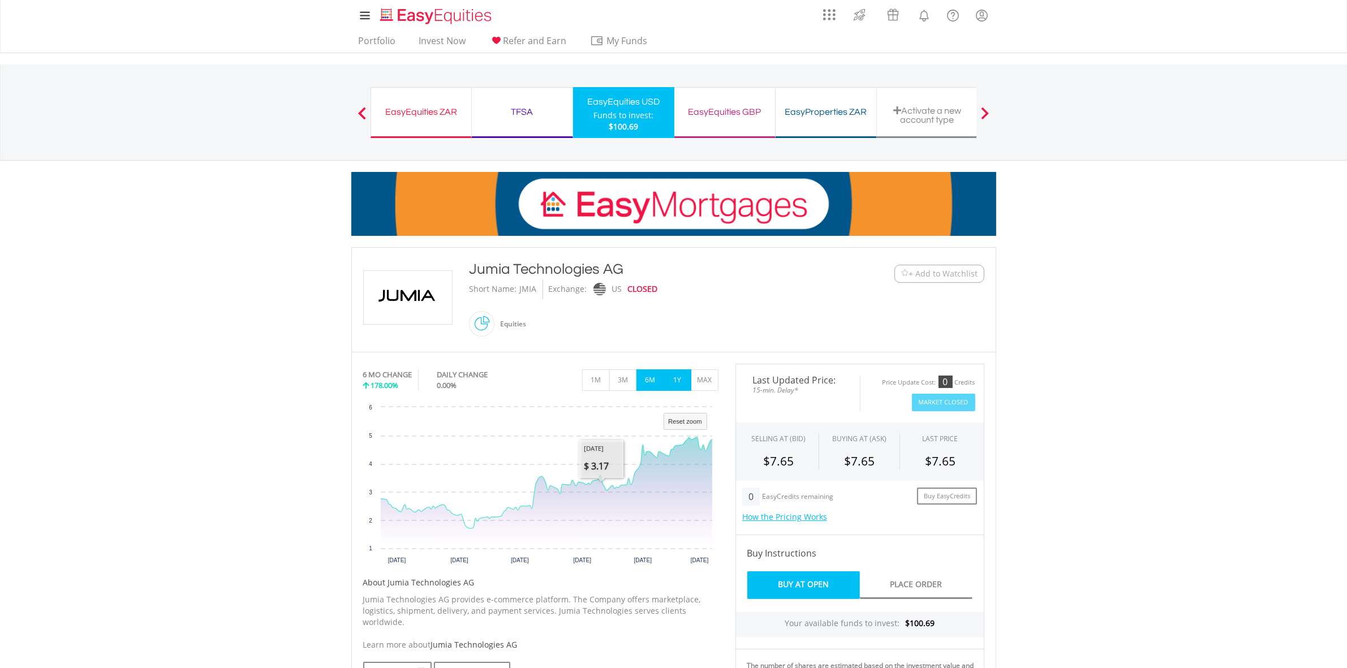
click at [690, 370] on button "1Y" at bounding box center [678, 381] width 28 height 22
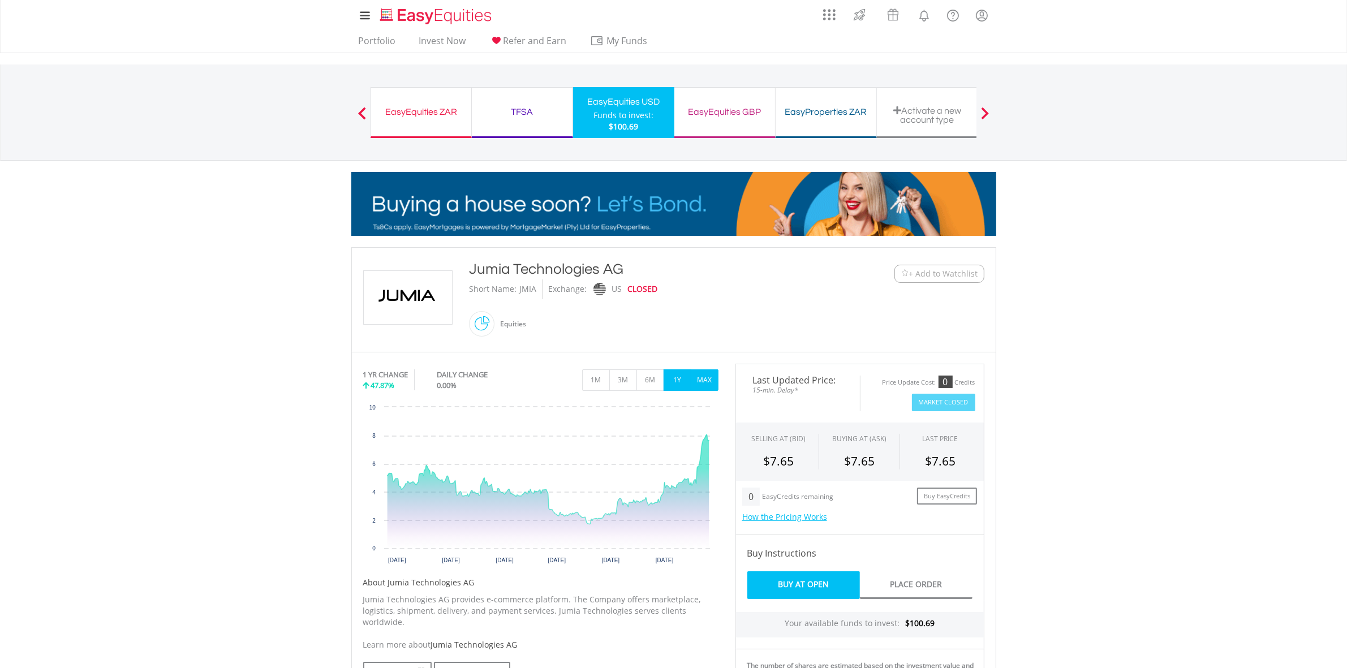
click at [703, 374] on button "MAX" at bounding box center [705, 381] width 28 height 22
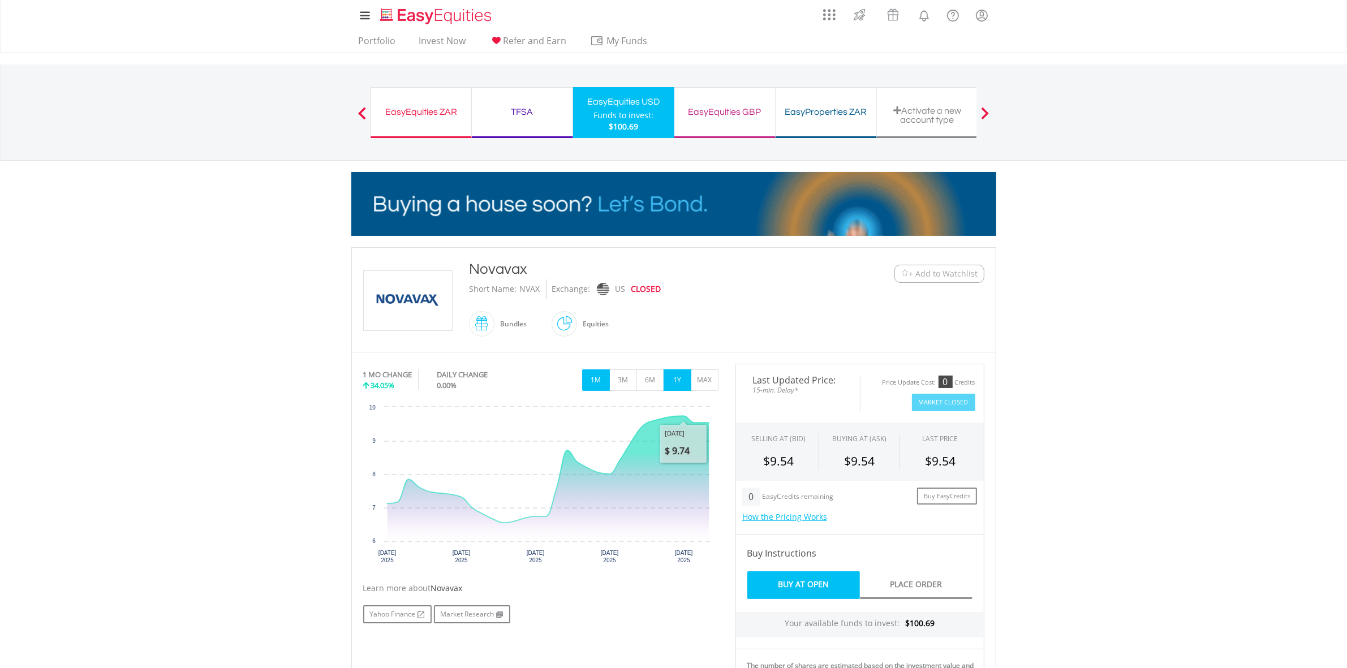
click at [676, 380] on button "1Y" at bounding box center [678, 381] width 28 height 22
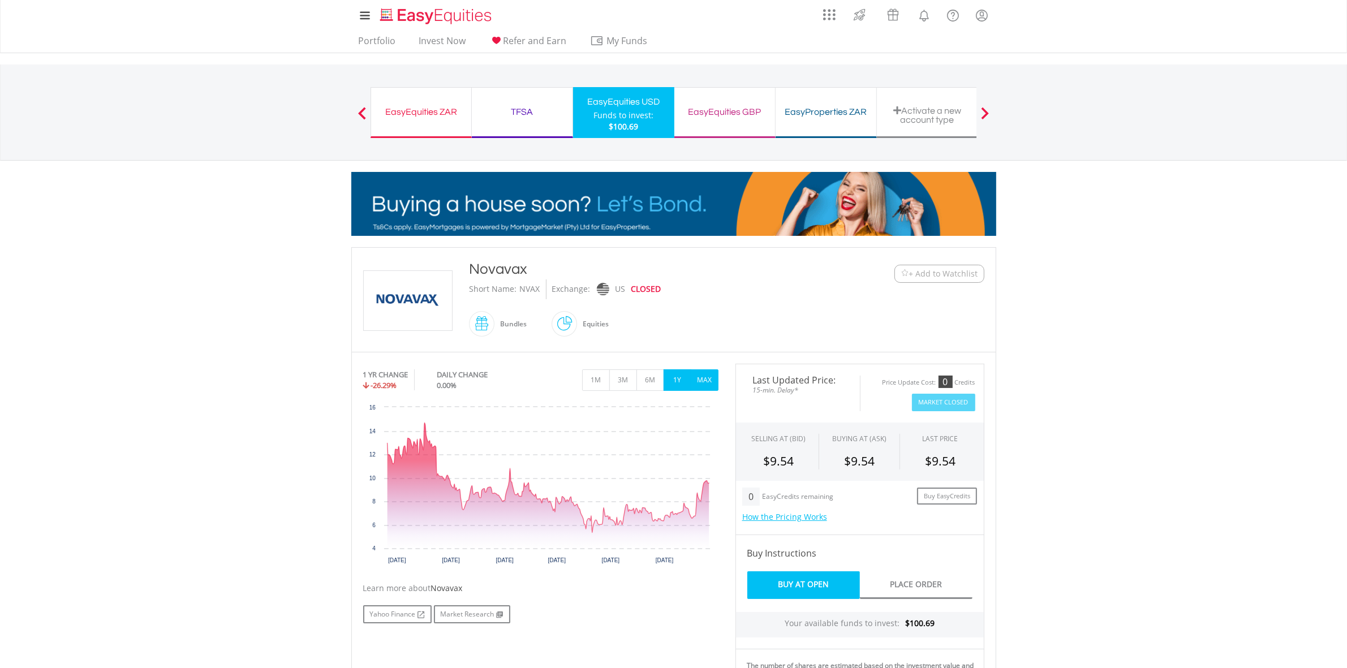
click at [702, 385] on button "MAX" at bounding box center [705, 381] width 28 height 22
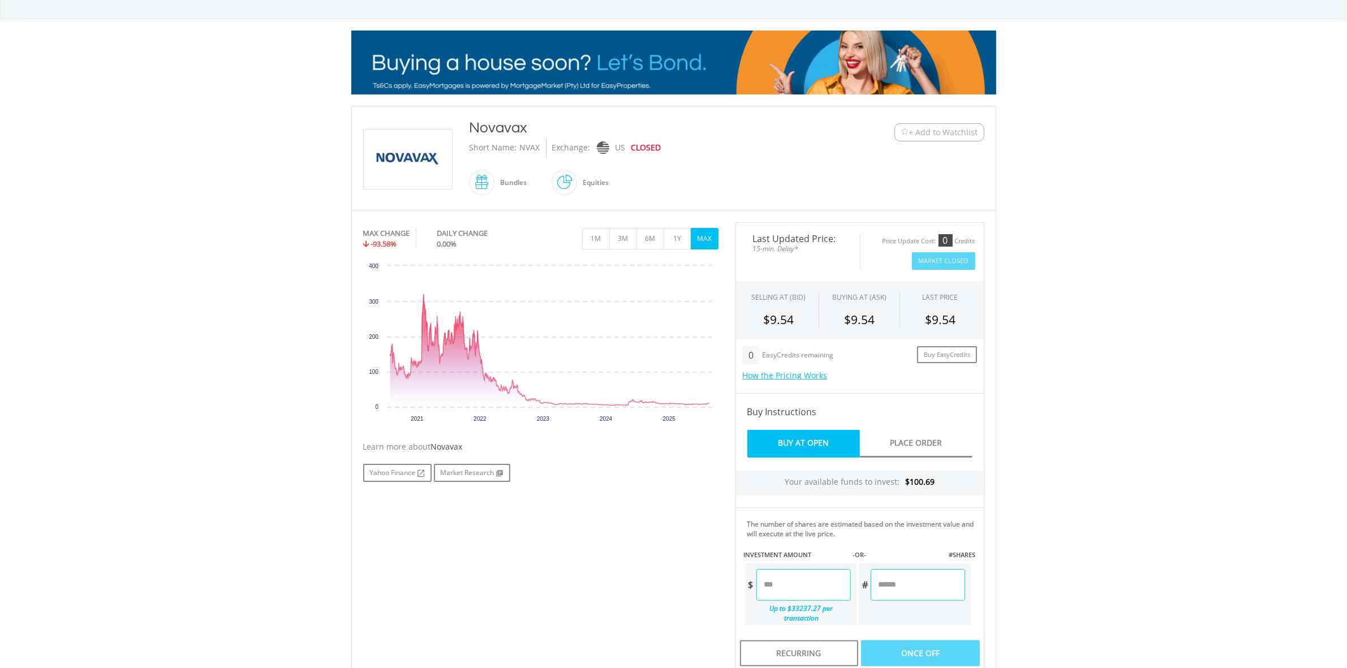
scroll to position [283, 0]
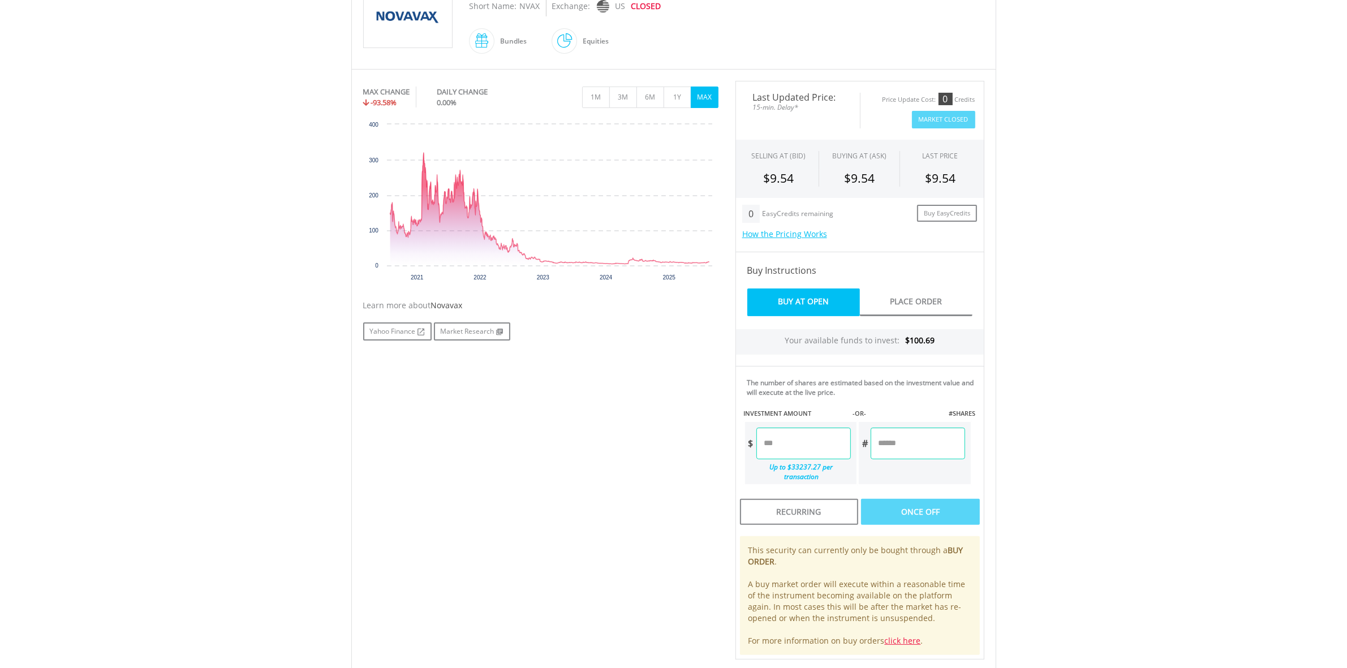
click at [886, 443] on input "number" at bounding box center [918, 444] width 94 height 32
type input "*"
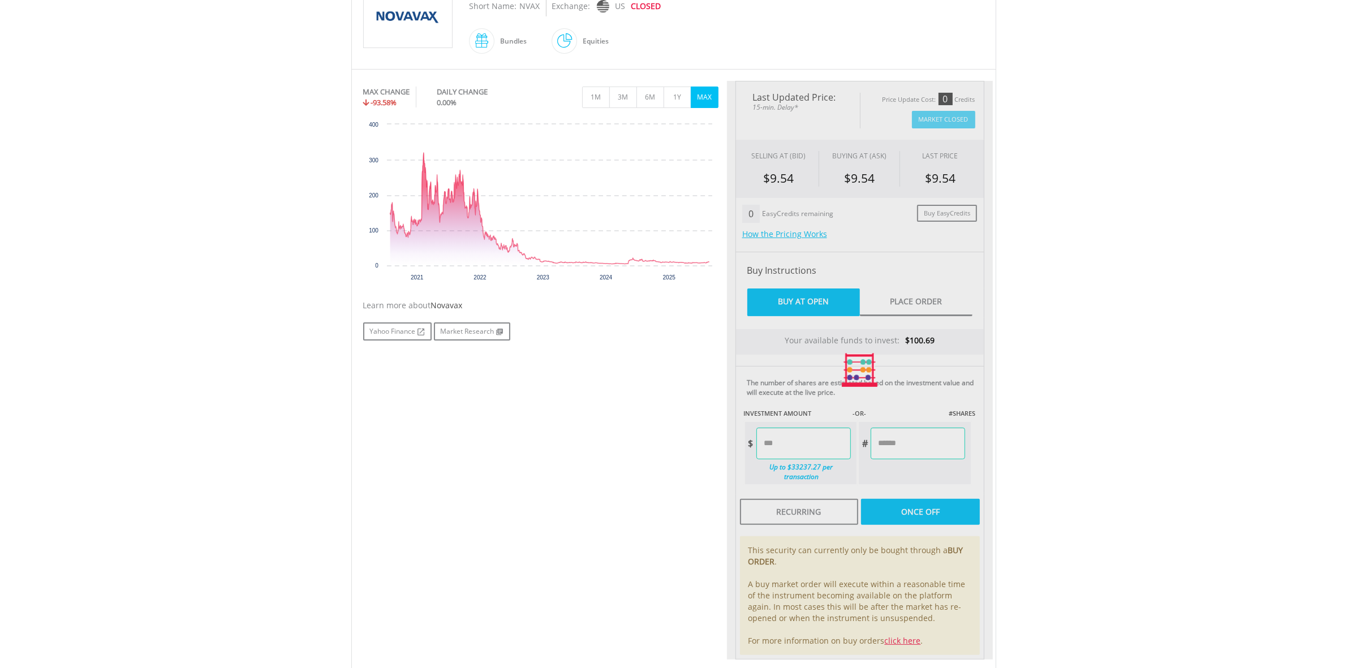
click at [1018, 392] on body "My Investments Invest Now New Listings Sell My Recurring Investments Pending Or…" at bounding box center [673, 298] width 1347 height 1162
type input "****"
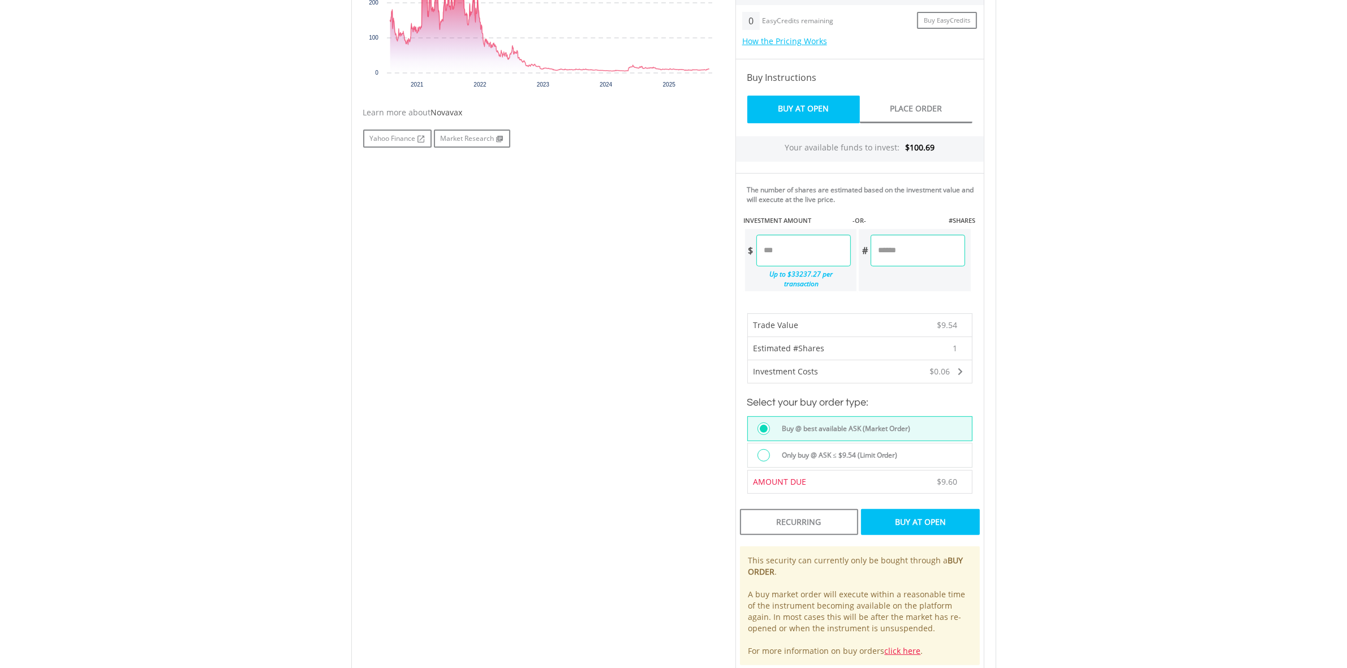
scroll to position [495, 0]
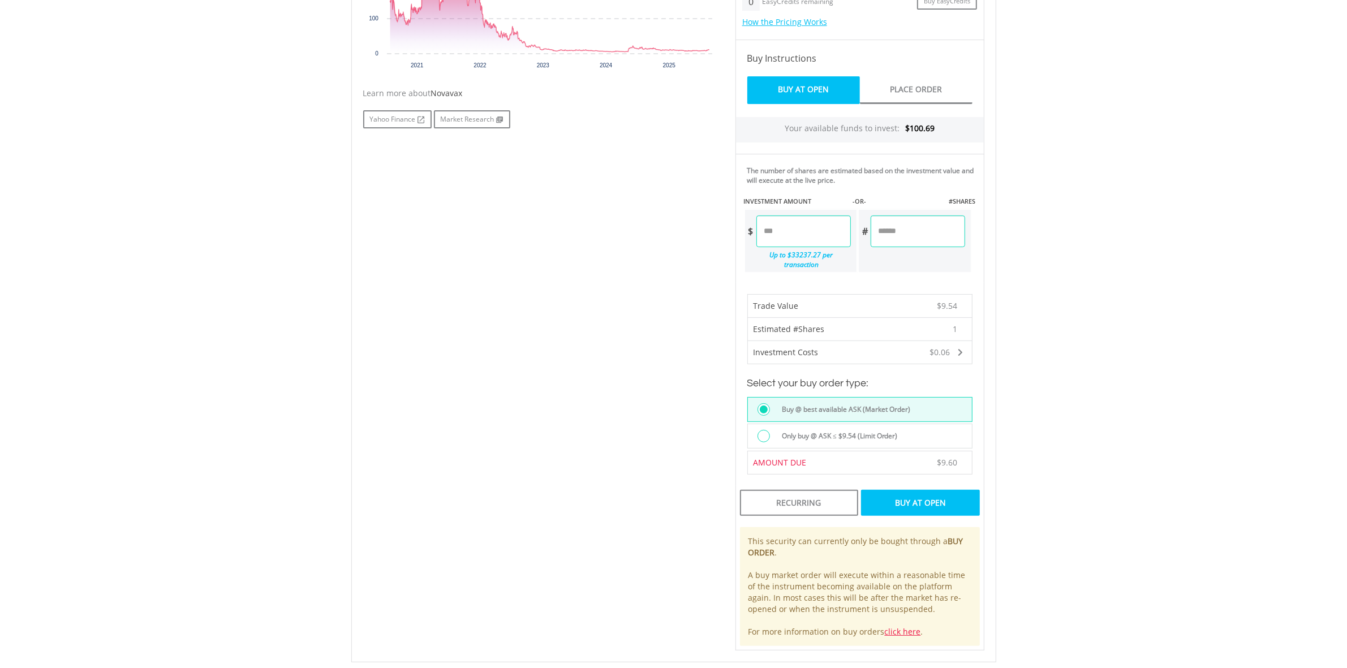
click at [941, 491] on div "Buy At Open" at bounding box center [920, 503] width 118 height 26
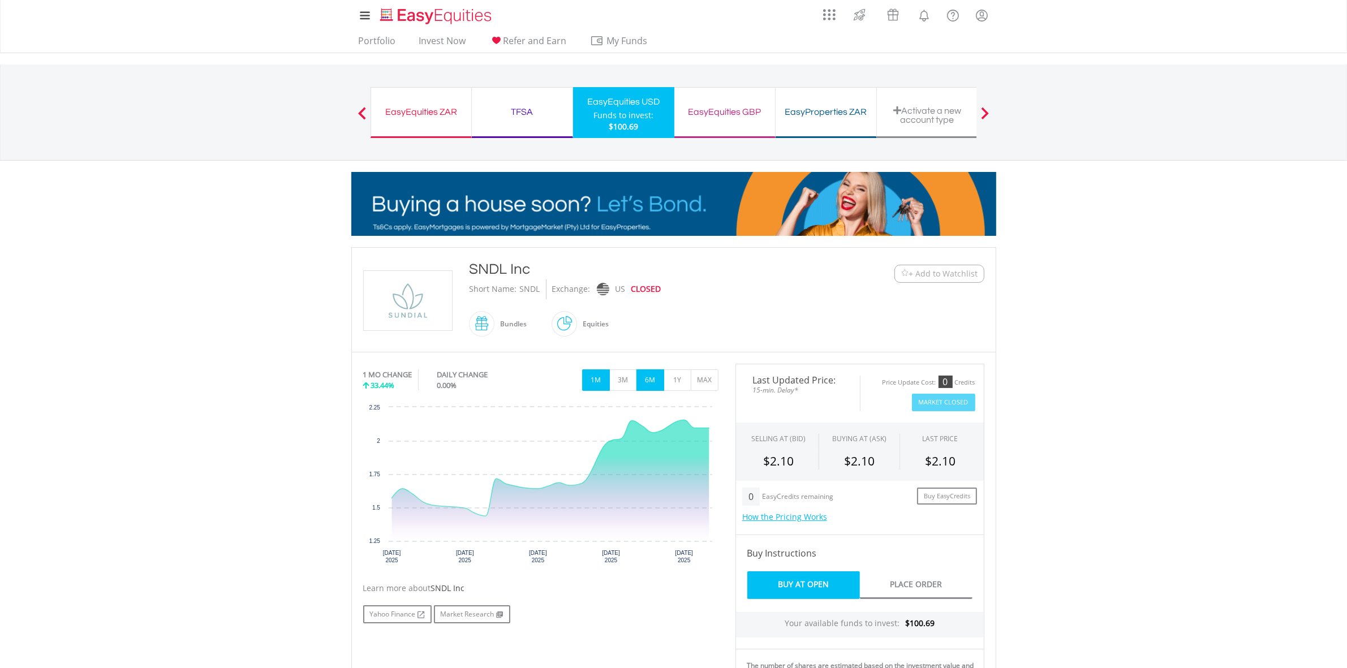
click at [648, 380] on button "6M" at bounding box center [651, 381] width 28 height 22
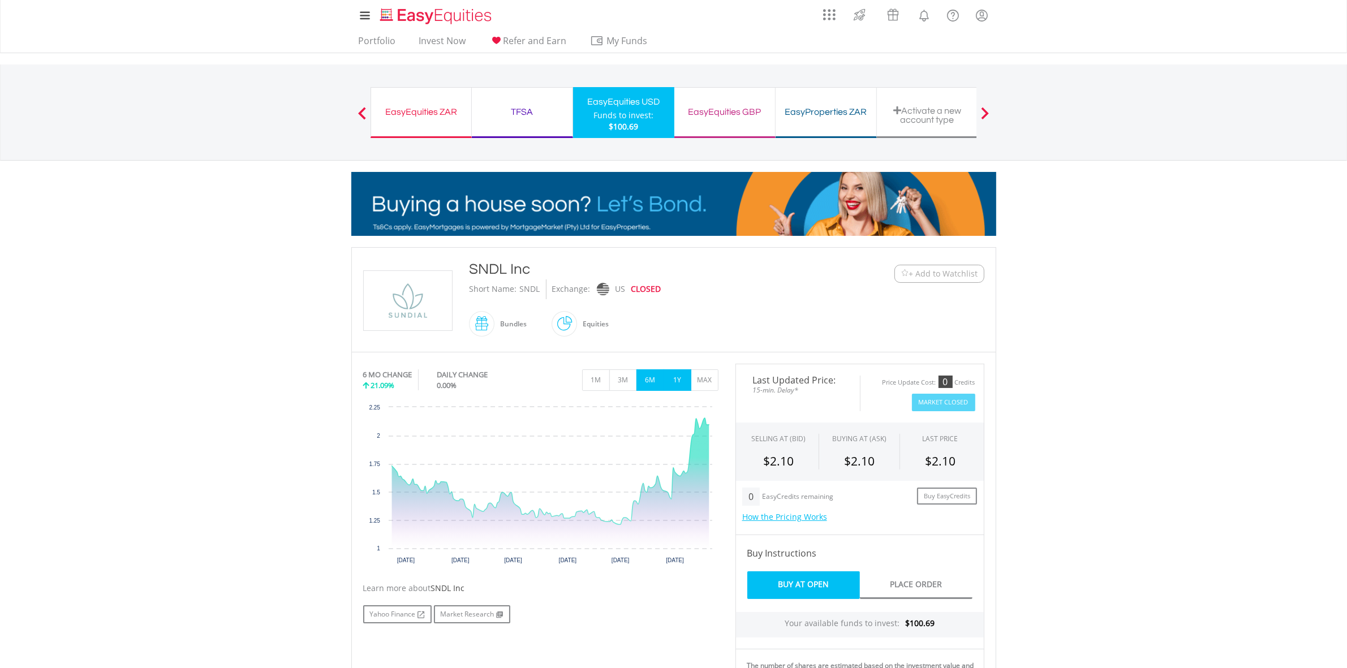
click at [678, 380] on button "1Y" at bounding box center [678, 381] width 28 height 22
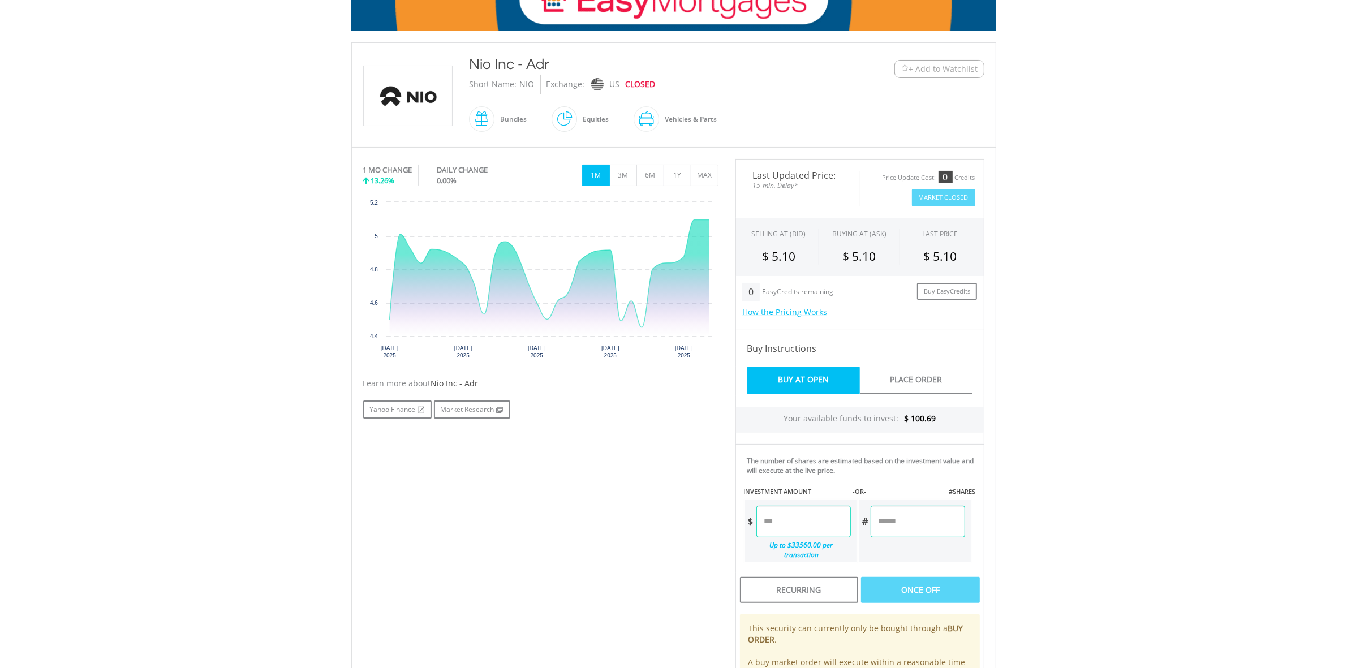
scroll to position [212, 0]
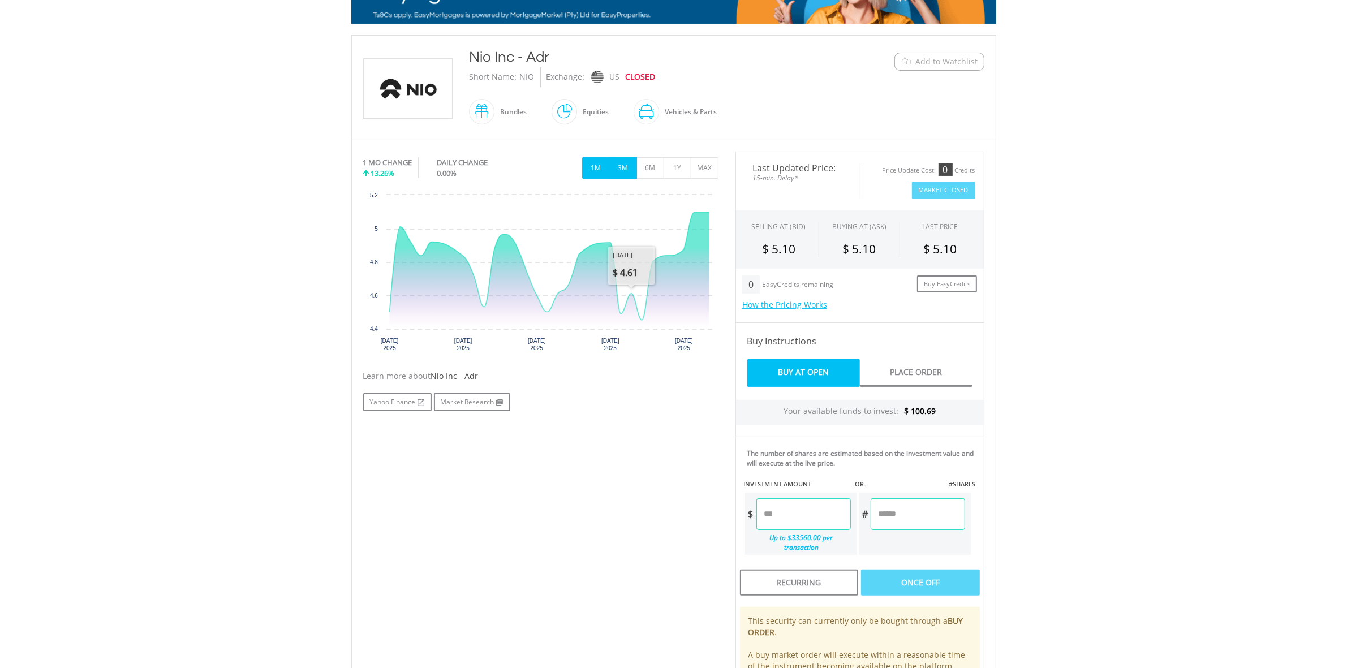
click at [629, 165] on button "3M" at bounding box center [623, 168] width 28 height 22
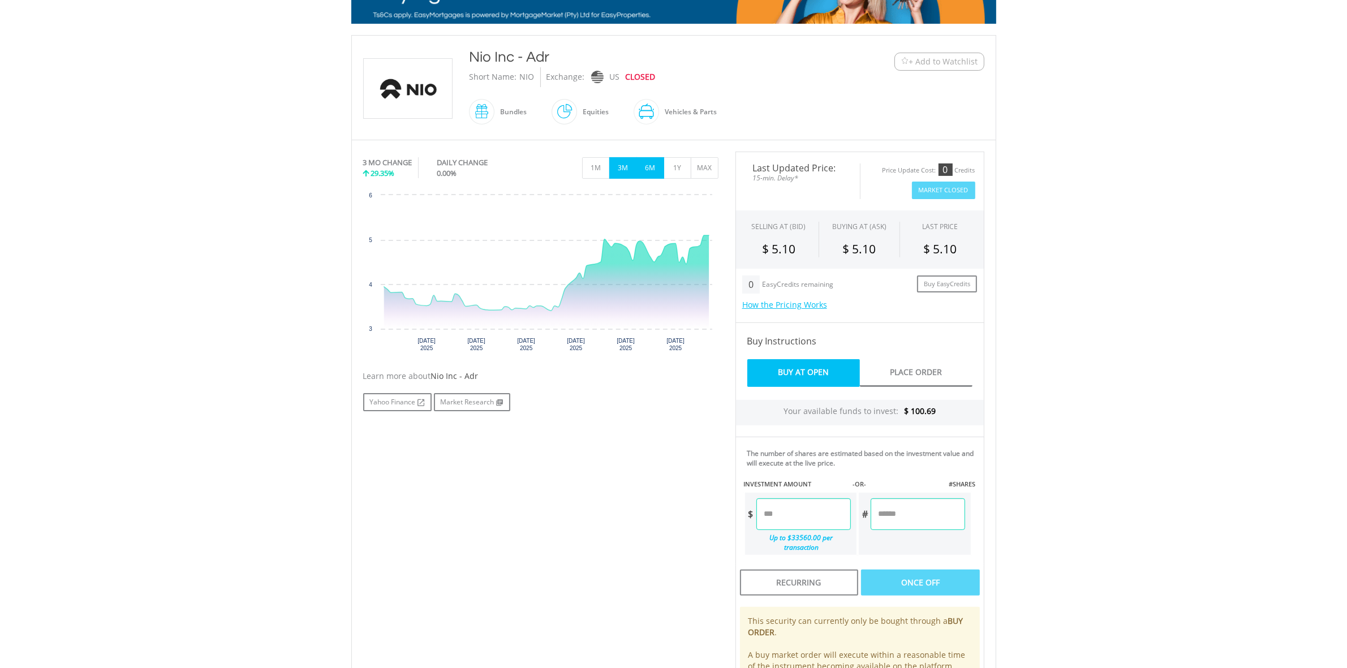
click at [646, 165] on button "6M" at bounding box center [651, 168] width 28 height 22
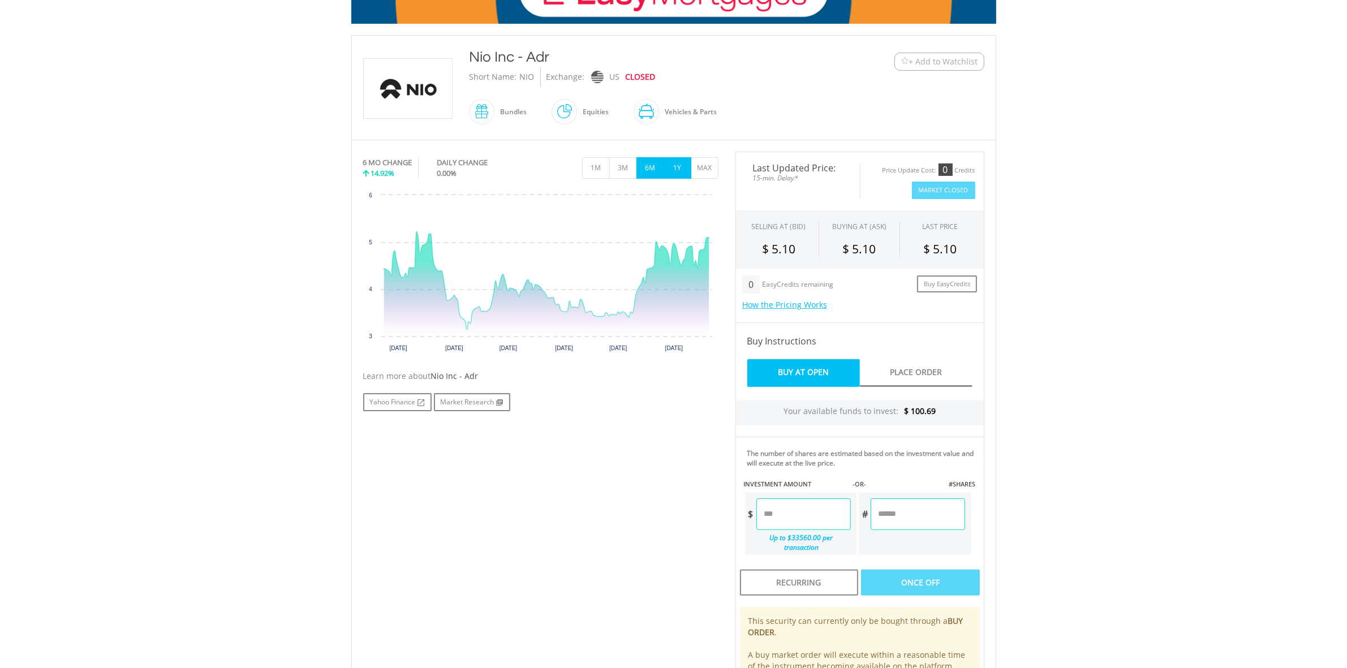
click at [669, 166] on button "1Y" at bounding box center [678, 168] width 28 height 22
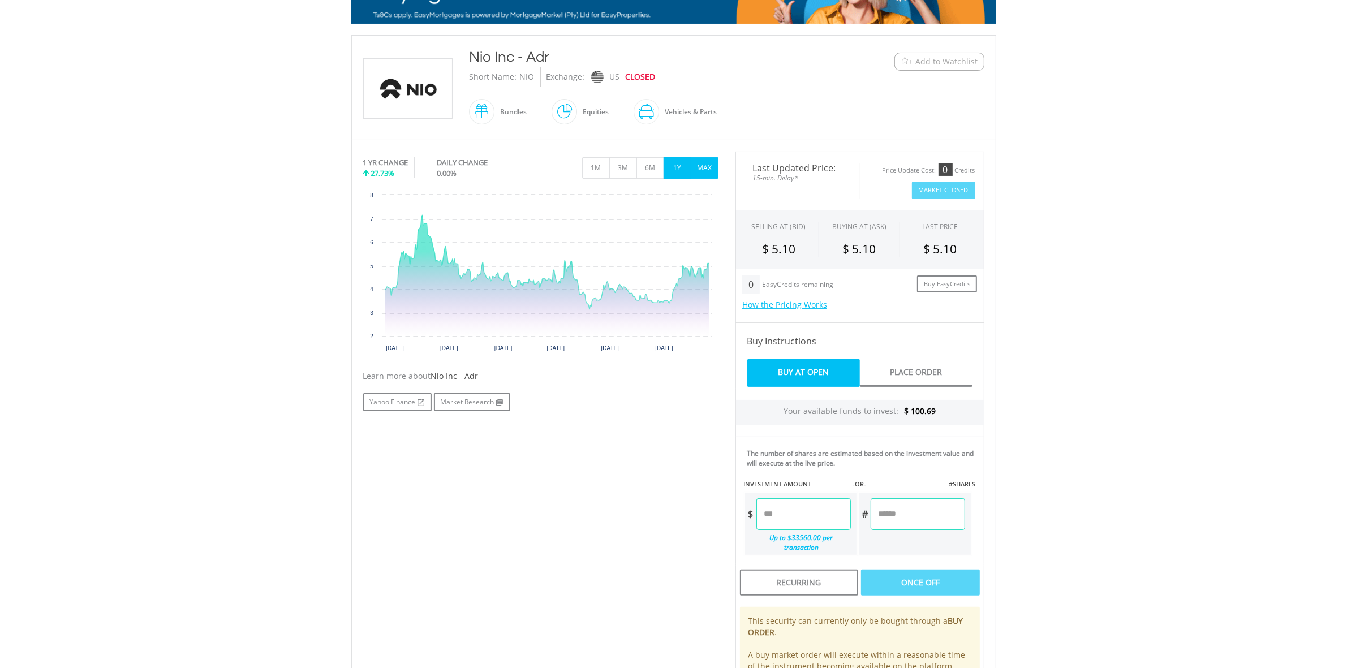
click at [694, 170] on button "MAX" at bounding box center [705, 168] width 28 height 22
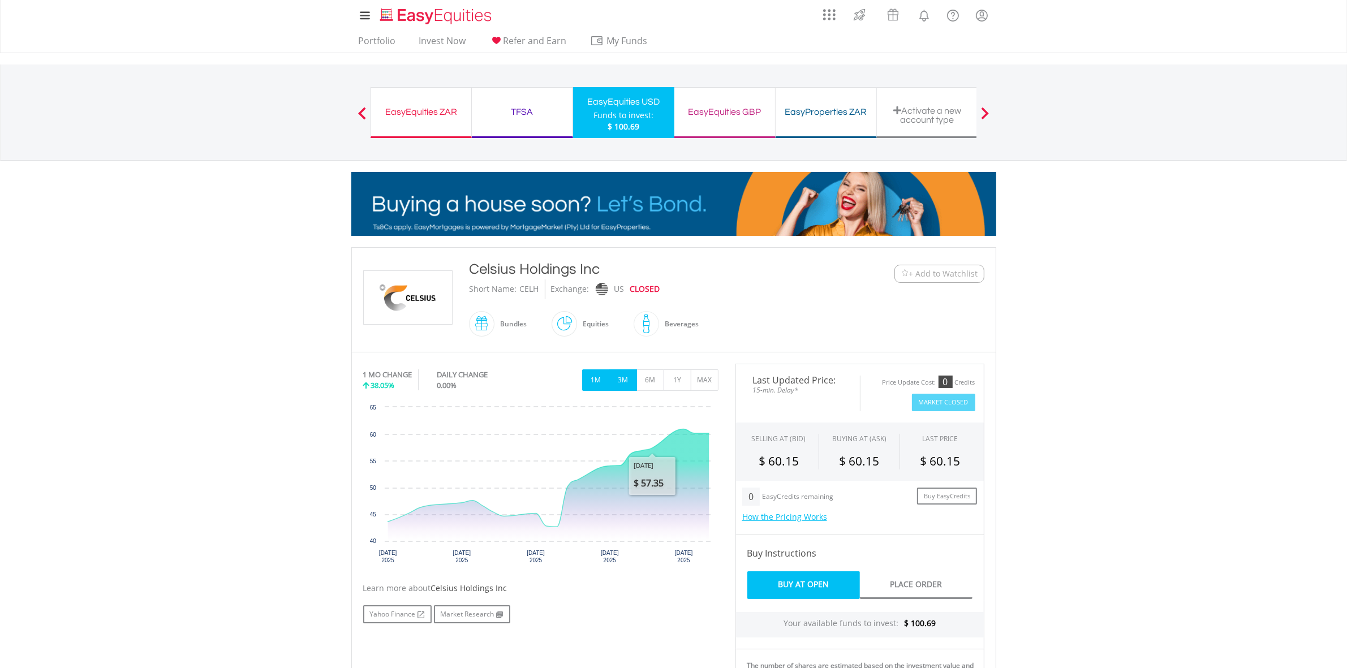
click at [627, 385] on button "3M" at bounding box center [623, 381] width 28 height 22
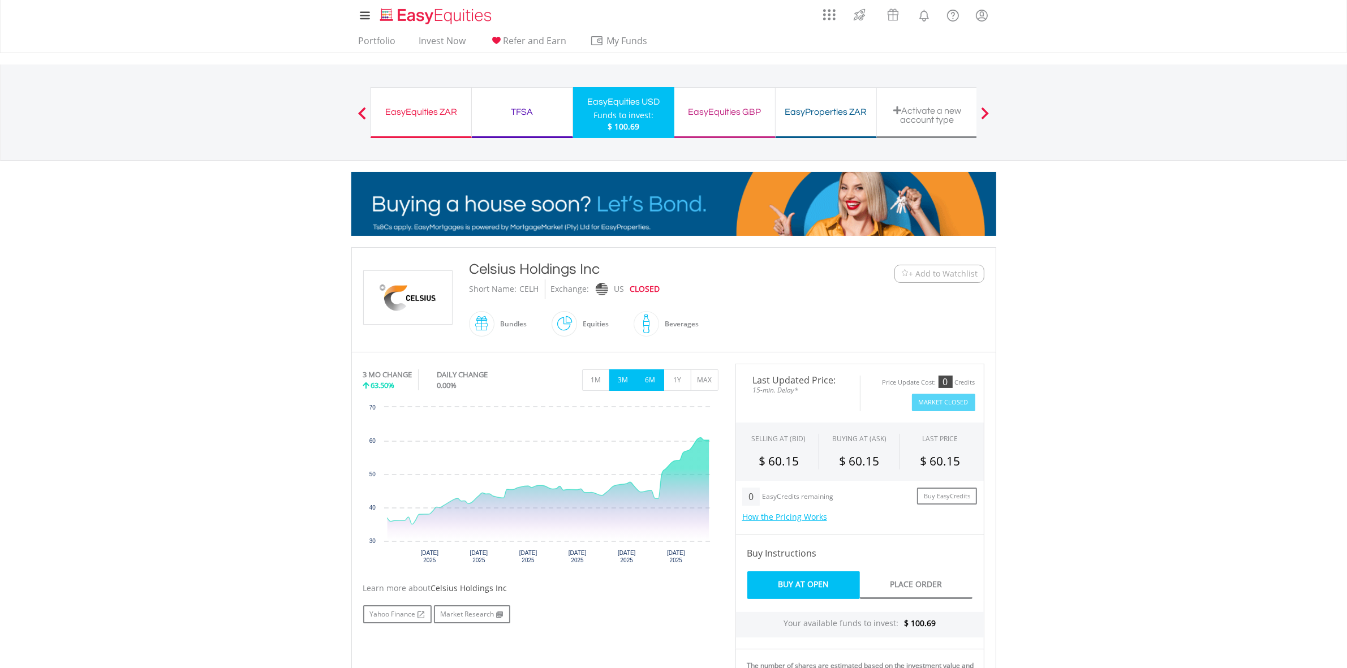
click at [659, 379] on button "6M" at bounding box center [651, 381] width 28 height 22
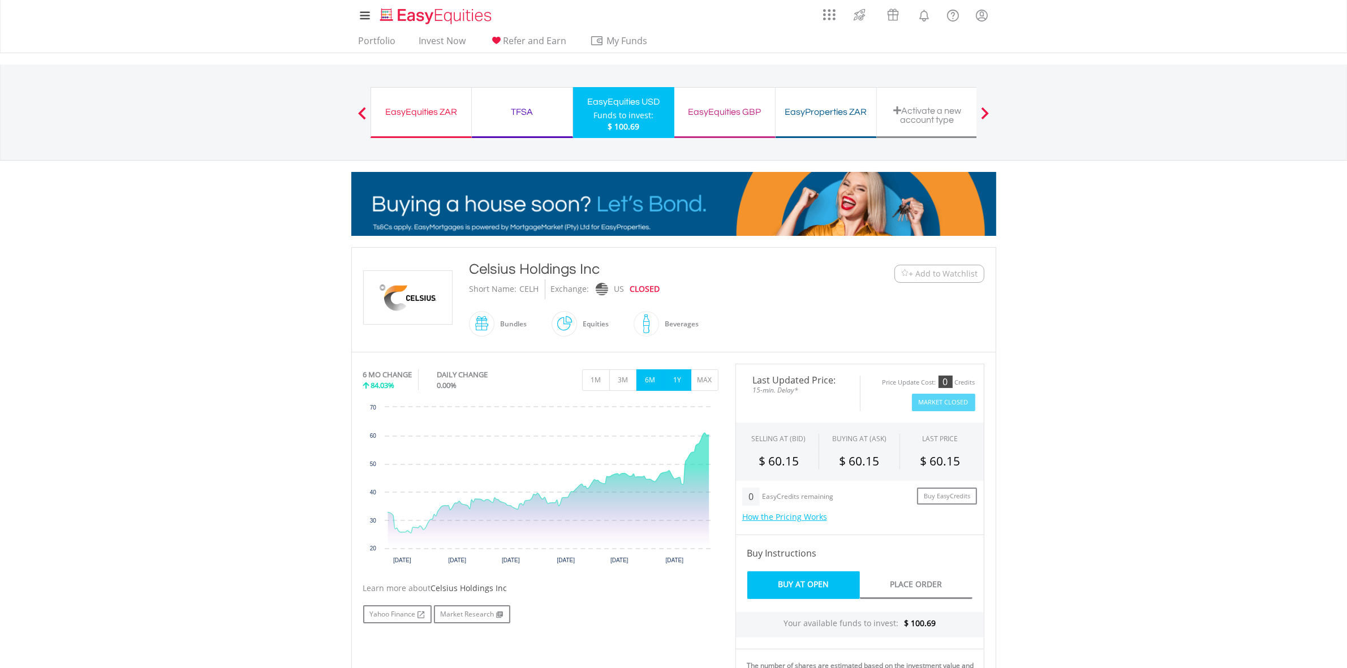
click at [677, 381] on button "1Y" at bounding box center [678, 381] width 28 height 22
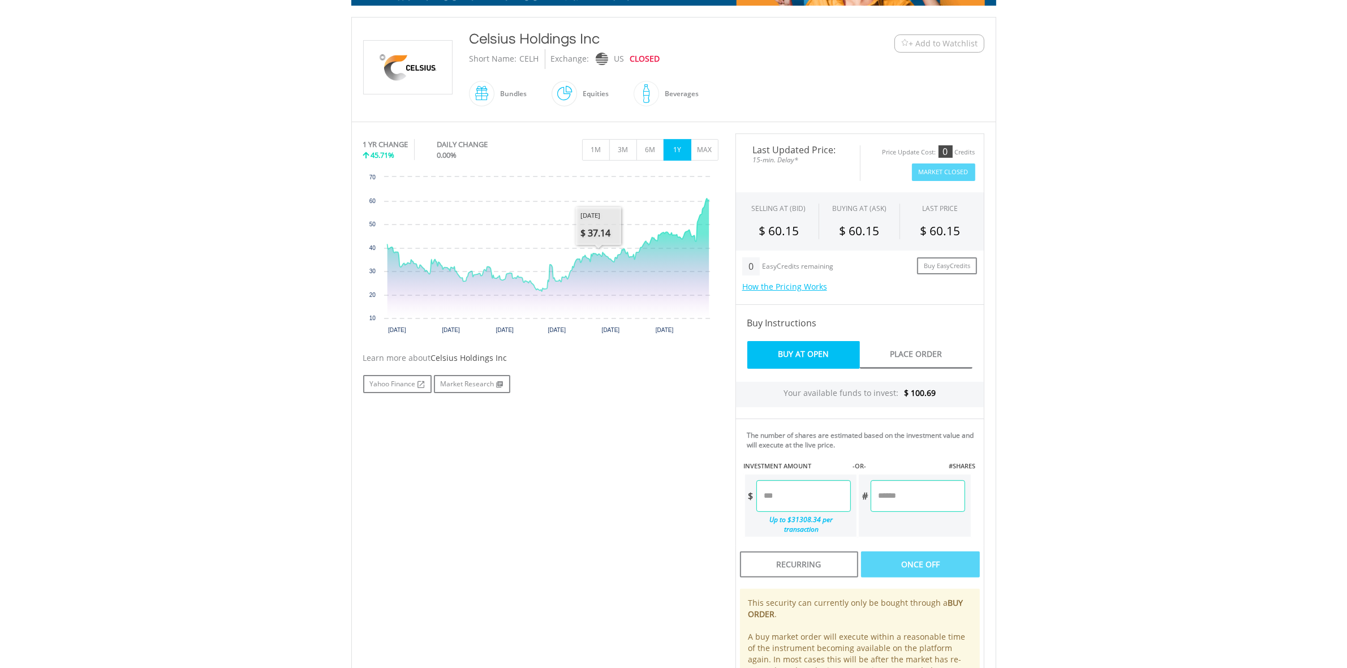
scroll to position [283, 0]
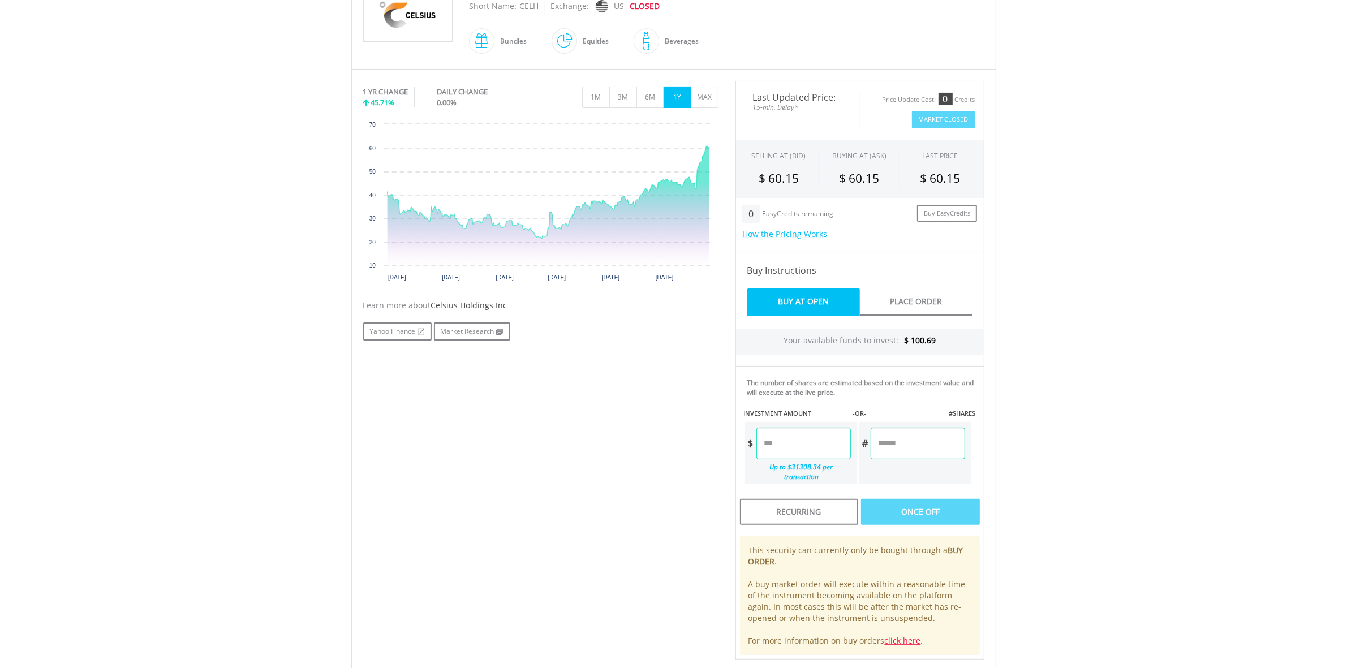
click at [780, 453] on input "number" at bounding box center [804, 444] width 95 height 32
click at [916, 394] on div "Last Updated Price: 15-min. Delay* Price Update Cost: 0 Credits Market Closed S…" at bounding box center [860, 370] width 266 height 579
type input "****"
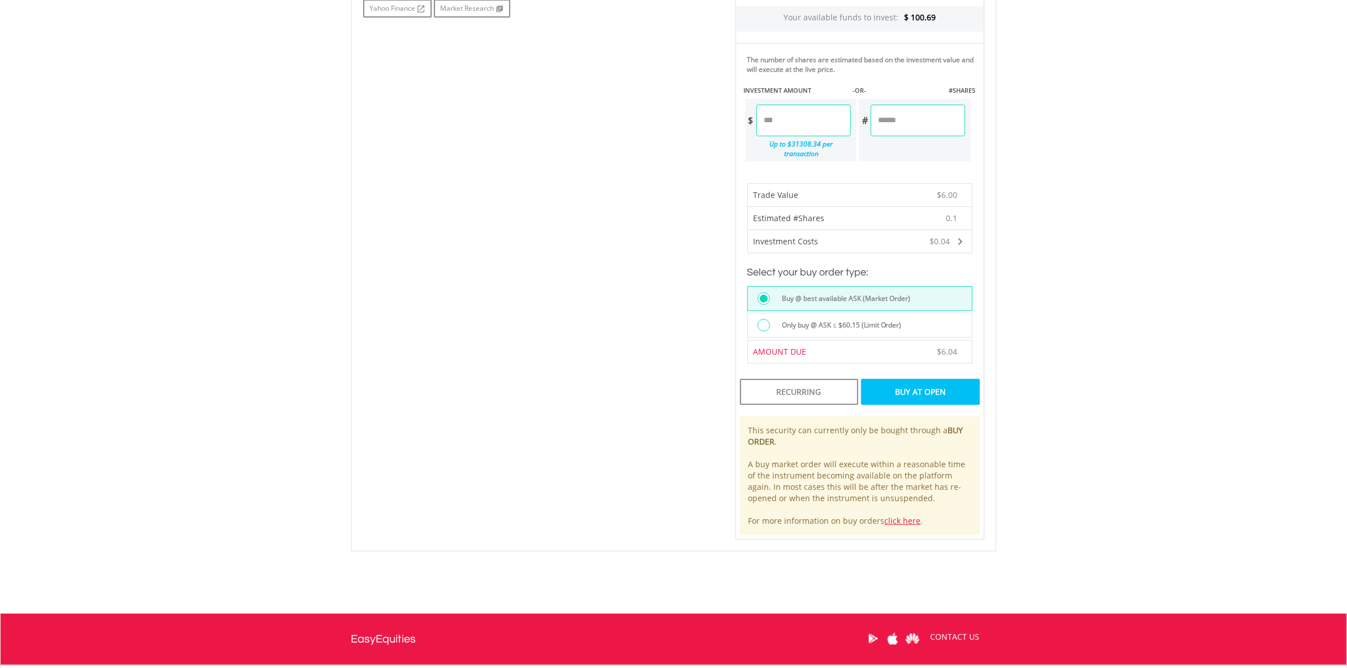
scroll to position [637, 0]
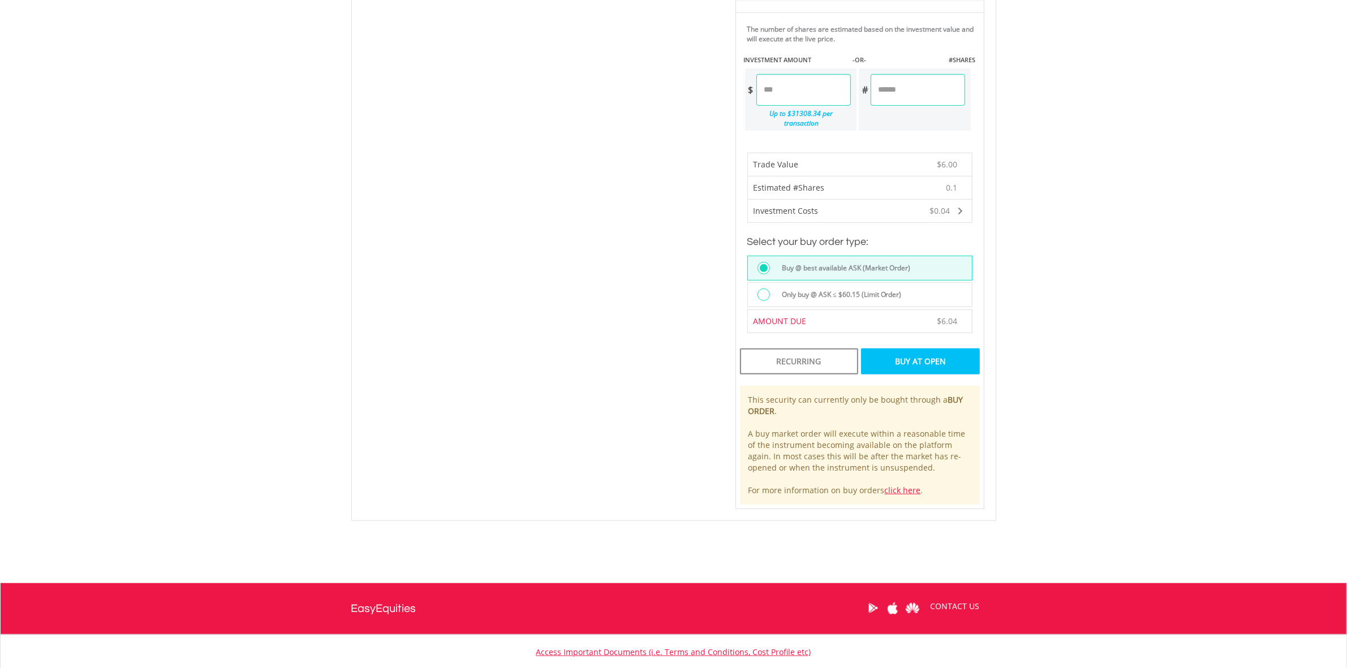
drag, startPoint x: 935, startPoint y: 94, endPoint x: 799, endPoint y: 94, distance: 135.8
click at [799, 94] on div "$ **** Up to $31308.34 per transaction # ******" at bounding box center [858, 99] width 228 height 65
type input "*"
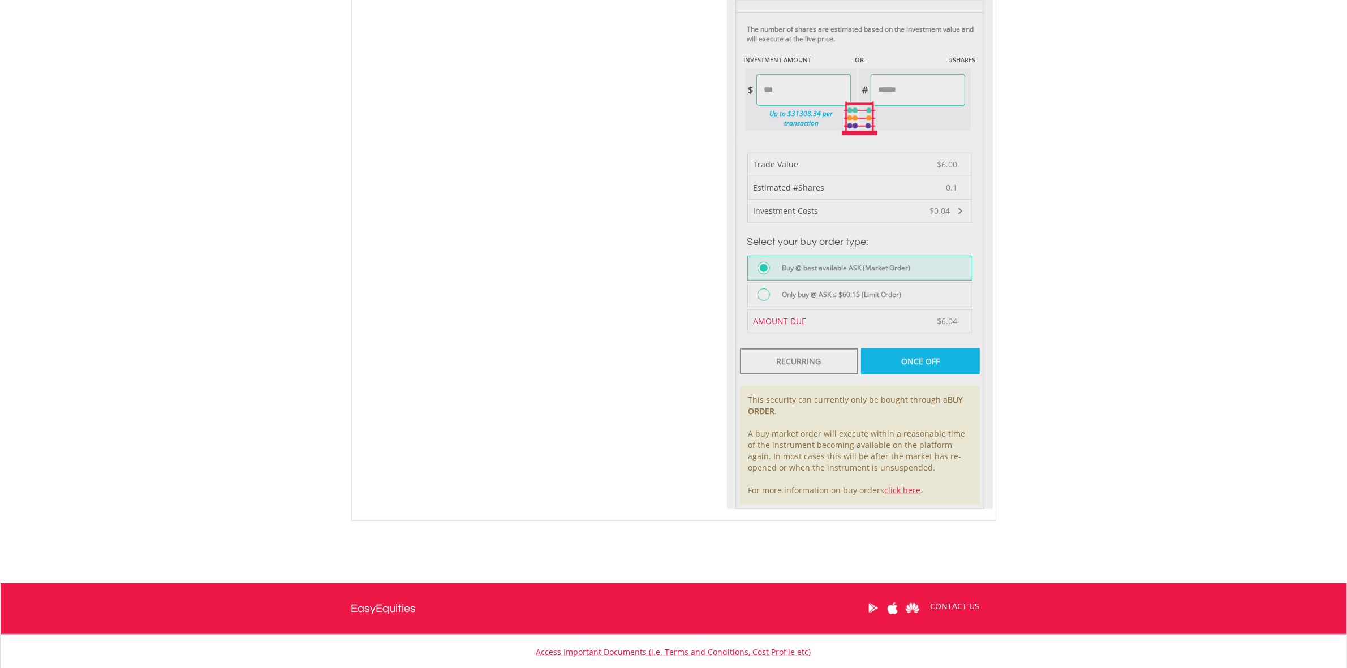
click at [979, 86] on div "Last Updated Price: 15-min. Delay* Price Update Cost: 0 Credits Market Closed S…" at bounding box center [860, 118] width 266 height 783
type input "*****"
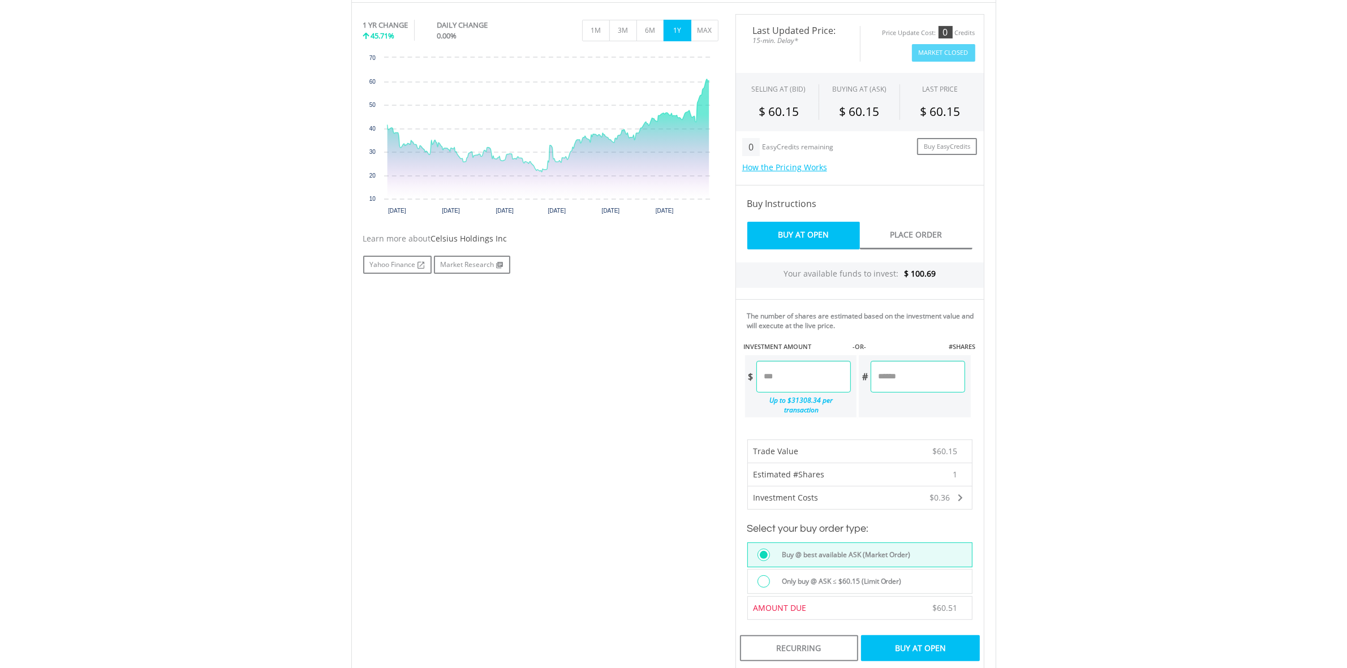
scroll to position [424, 0]
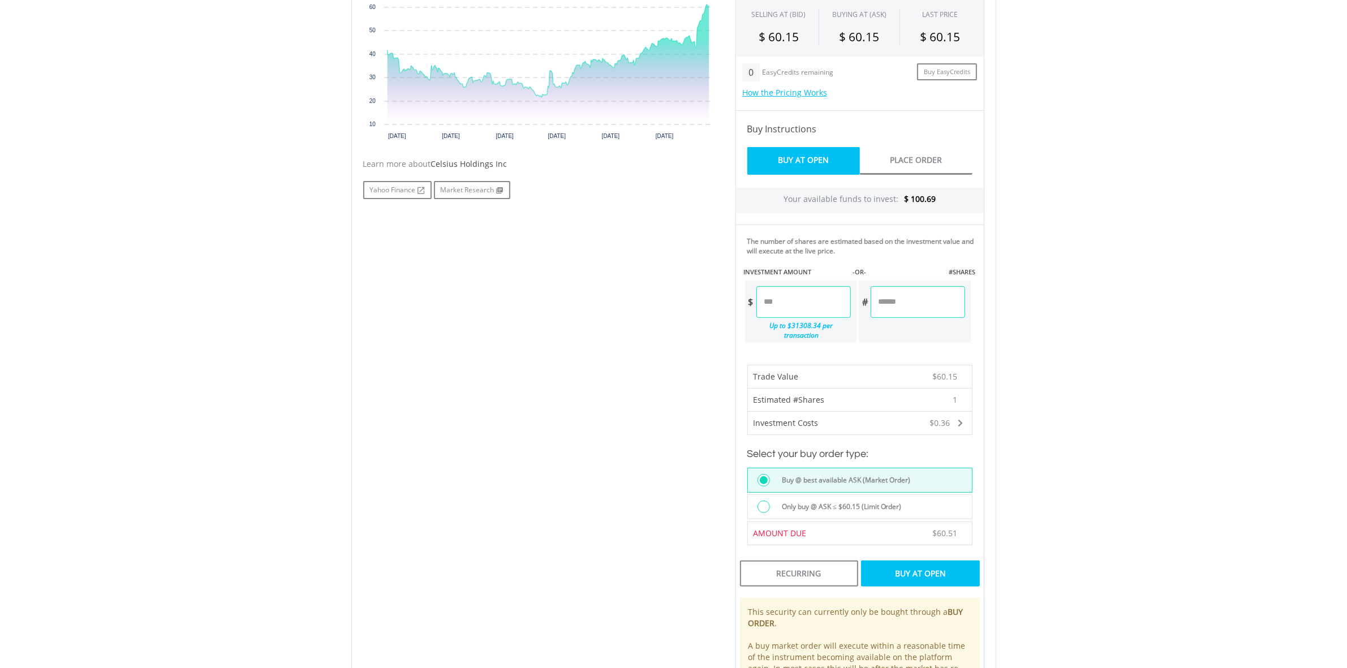
drag, startPoint x: 922, startPoint y: 295, endPoint x: 806, endPoint y: 306, distance: 116.5
click at [806, 306] on div "$ ***** Up to $31308.34 per transaction # *" at bounding box center [858, 312] width 228 height 65
type input "*"
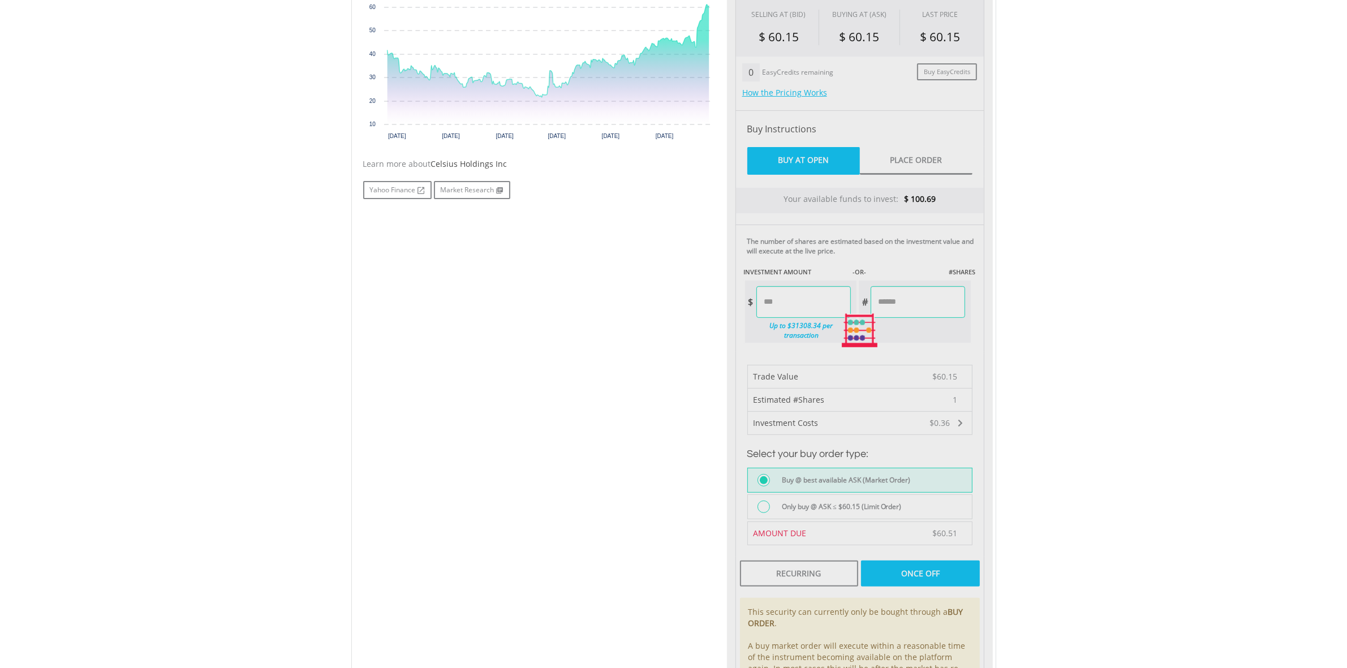
click at [1098, 335] on body "My Investments Invest Now New Listings Sell My Recurring Investments Pending Or…" at bounding box center [673, 272] width 1347 height 1393
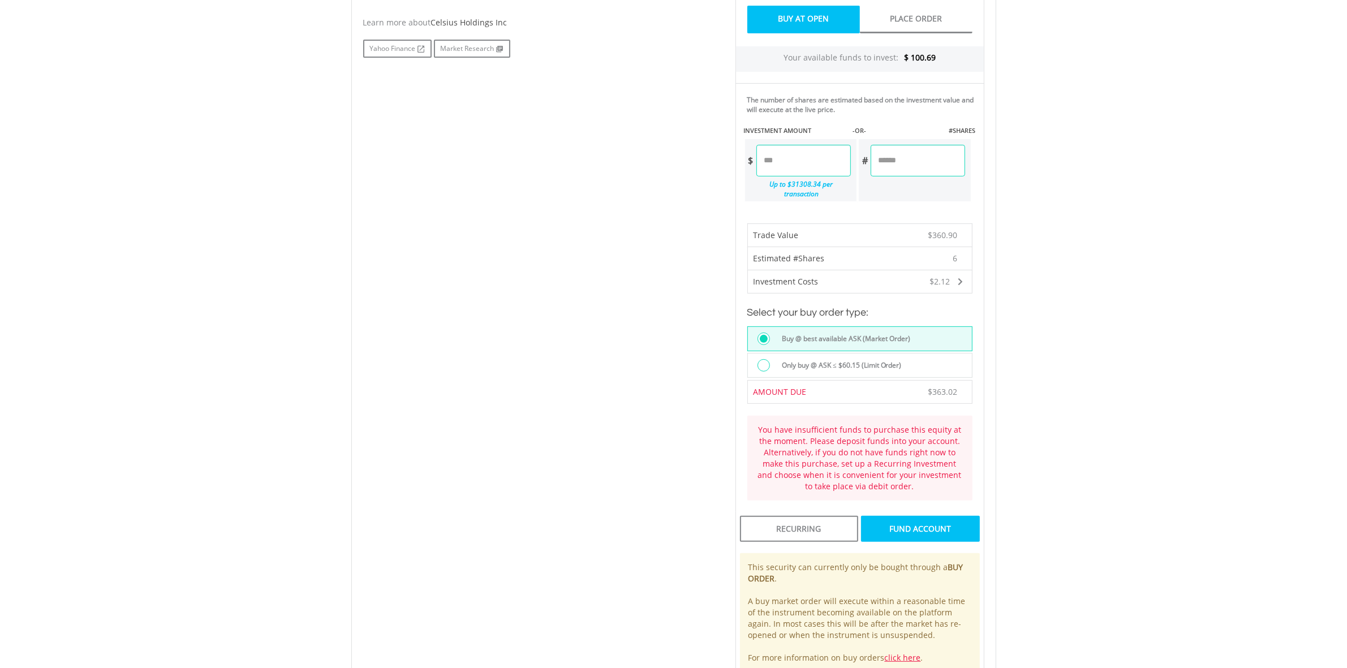
scroll to position [354, 0]
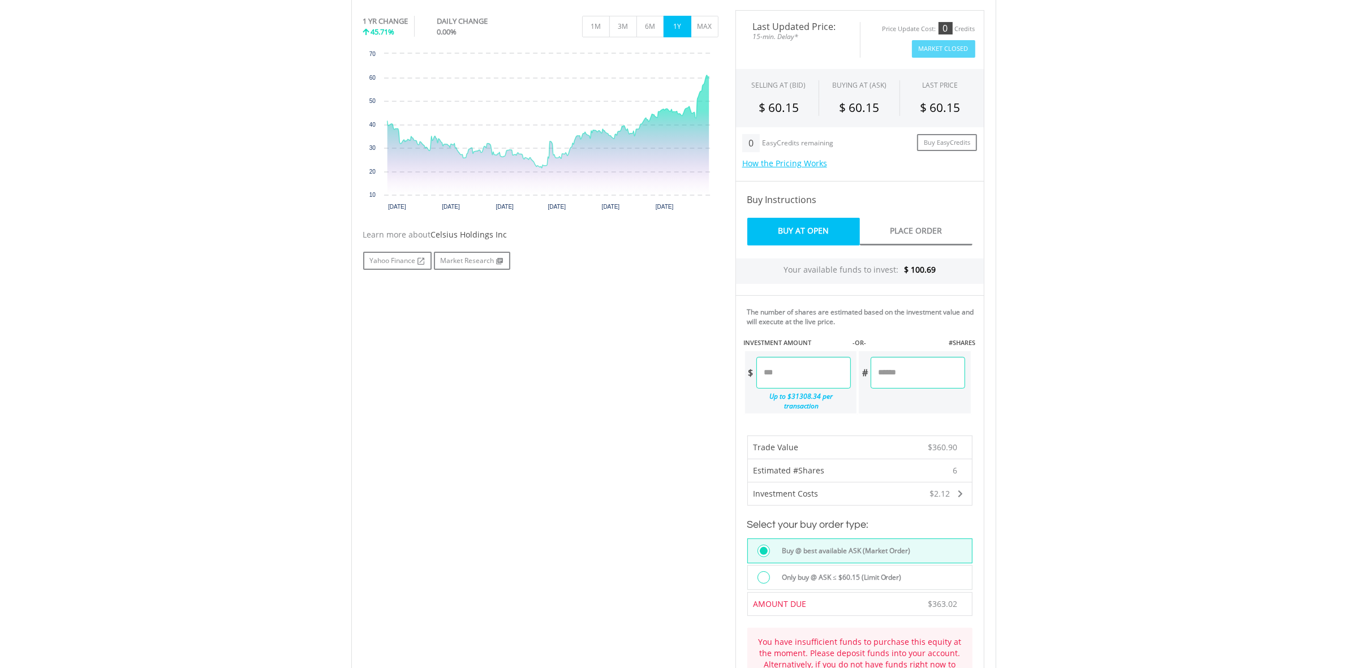
drag, startPoint x: 817, startPoint y: 371, endPoint x: 695, endPoint y: 371, distance: 121.7
click at [695, 371] on div "No chart available. 1 YR CHANGE 45.71% DAILY CHANGE 0.00% 1M 3M 6M 1Y MAX Chart…" at bounding box center [674, 449] width 638 height 879
click at [1118, 352] on body "My Investments Invest Now New Listings Sell My Recurring Investments Pending Or…" at bounding box center [673, 391] width 1347 height 1490
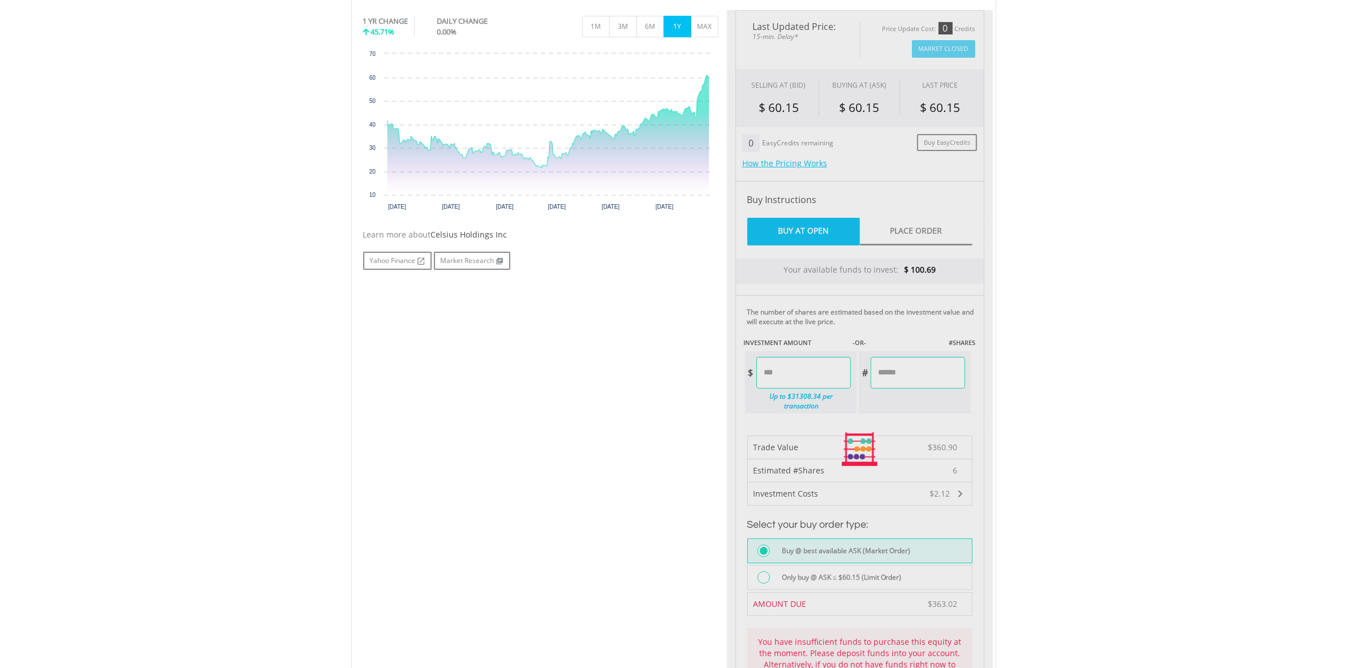
type input "****"
type input "******"
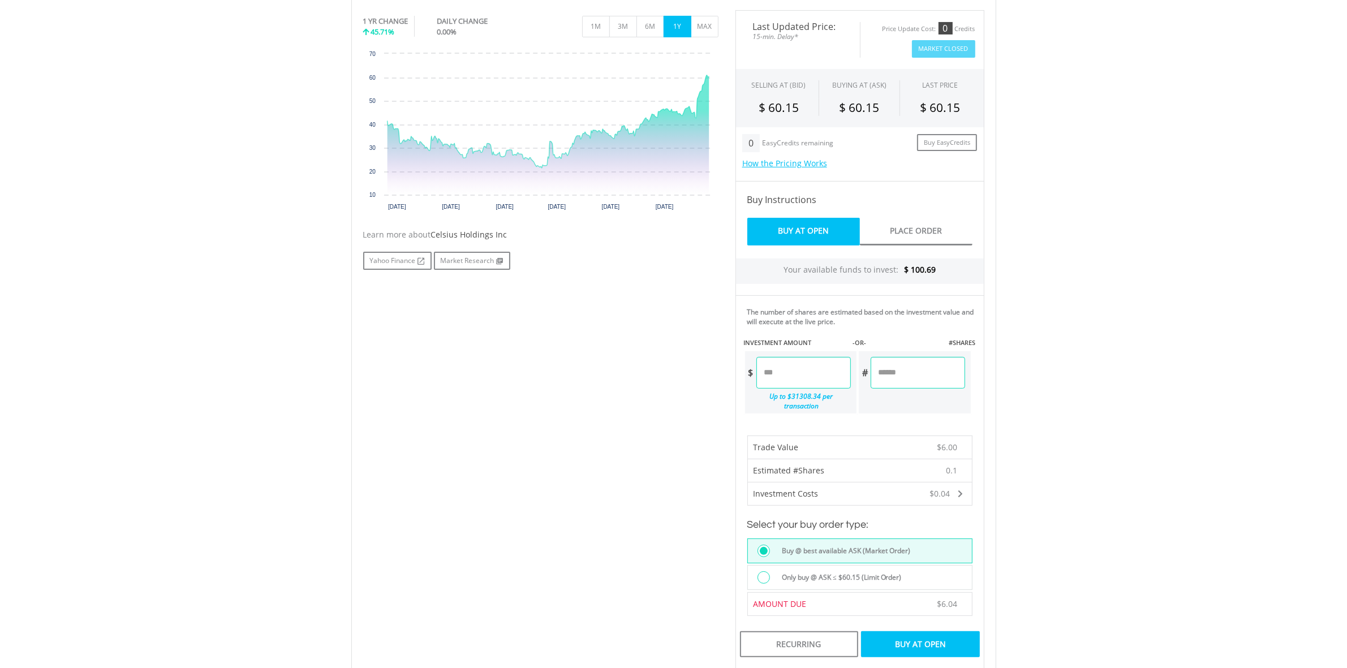
drag, startPoint x: 808, startPoint y: 369, endPoint x: 668, endPoint y: 367, distance: 139.8
click at [668, 367] on div "No chart available. 1 YR CHANGE 45.71% DAILY CHANGE 0.00% 1M 3M 6M 1Y MAX Chart…" at bounding box center [674, 401] width 638 height 783
type input "*"
click at [886, 290] on div "Last Updated Price: 15-min. Delay* Price Update Cost: 0 Credits Market Closed S…" at bounding box center [860, 401] width 266 height 783
type input "****"
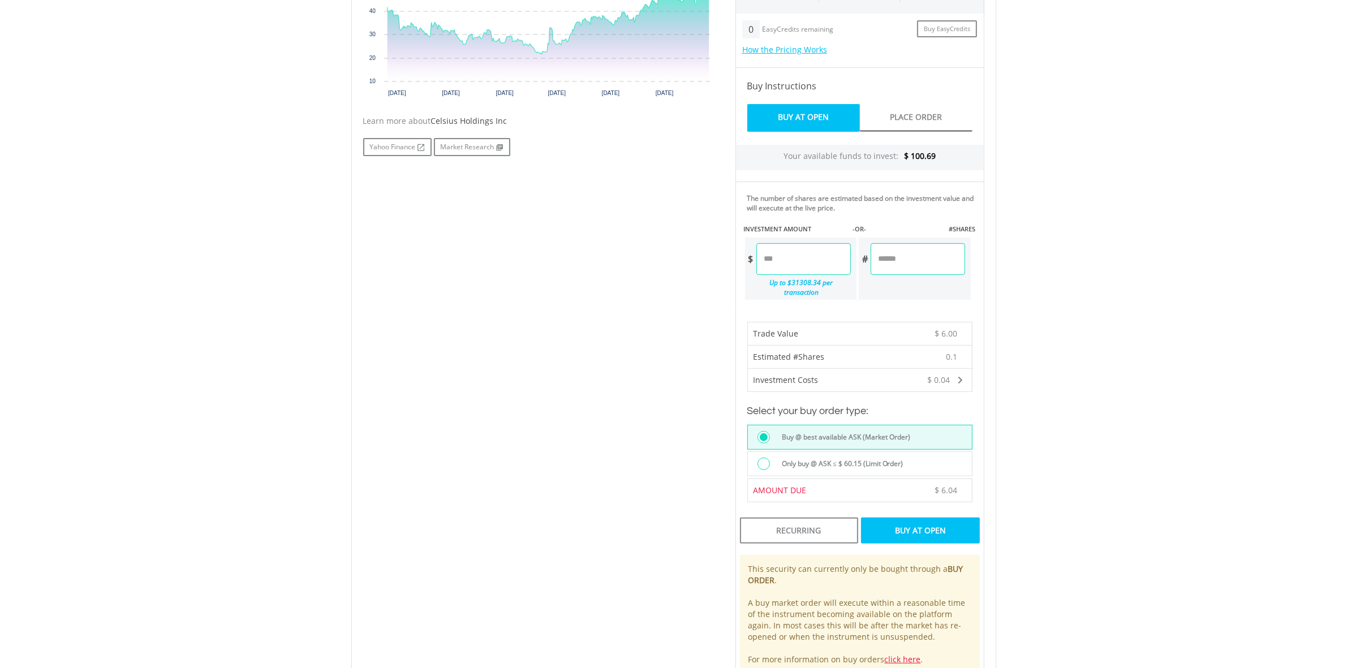
scroll to position [637, 0]
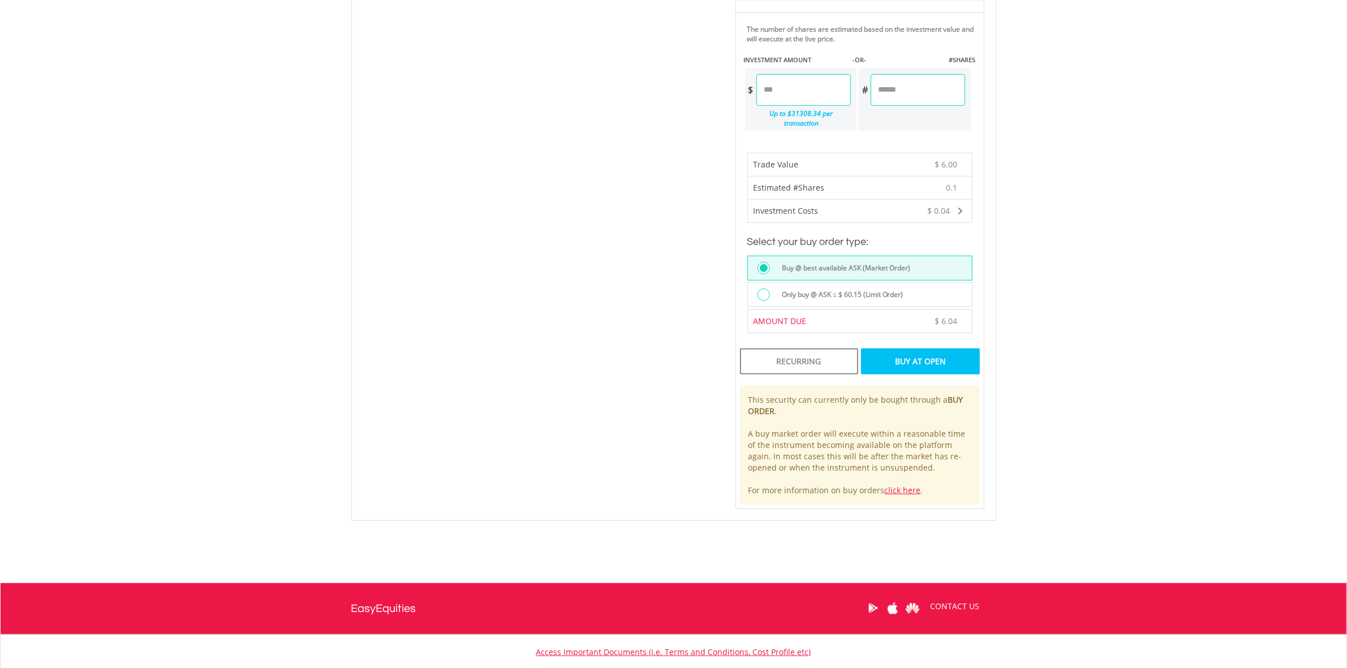
click at [941, 353] on div "Buy At Open" at bounding box center [920, 362] width 118 height 26
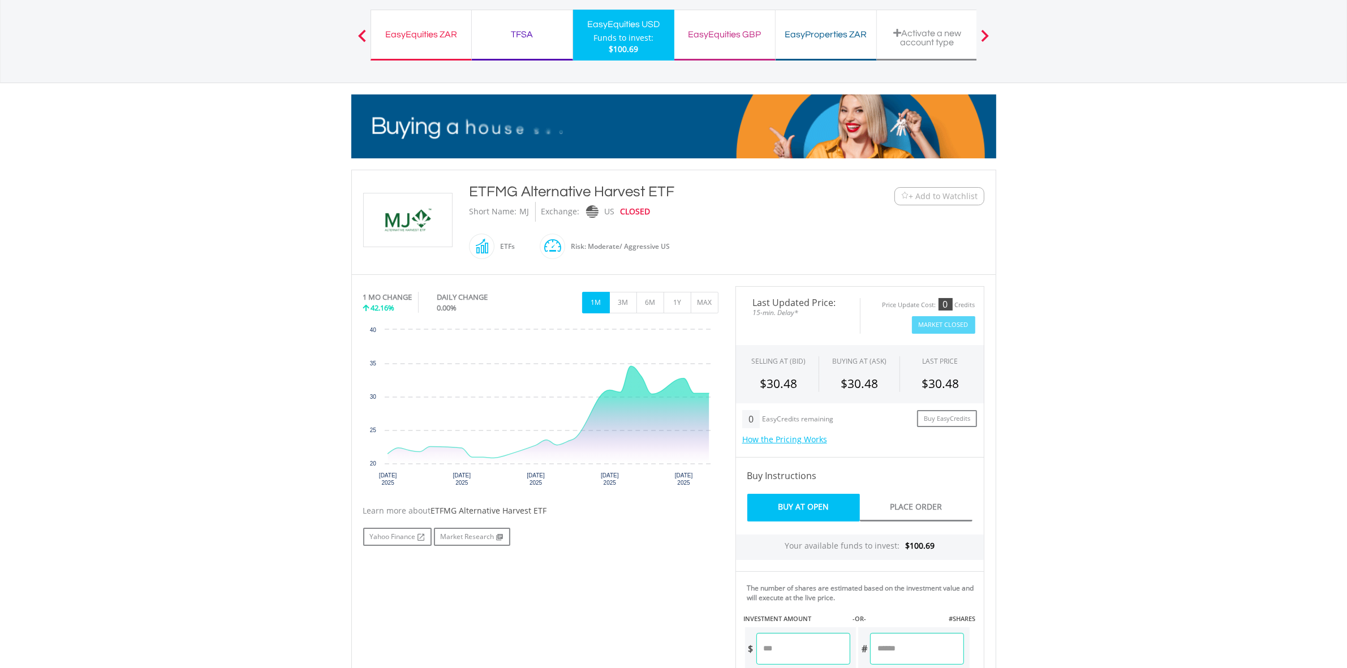
scroll to position [141, 0]
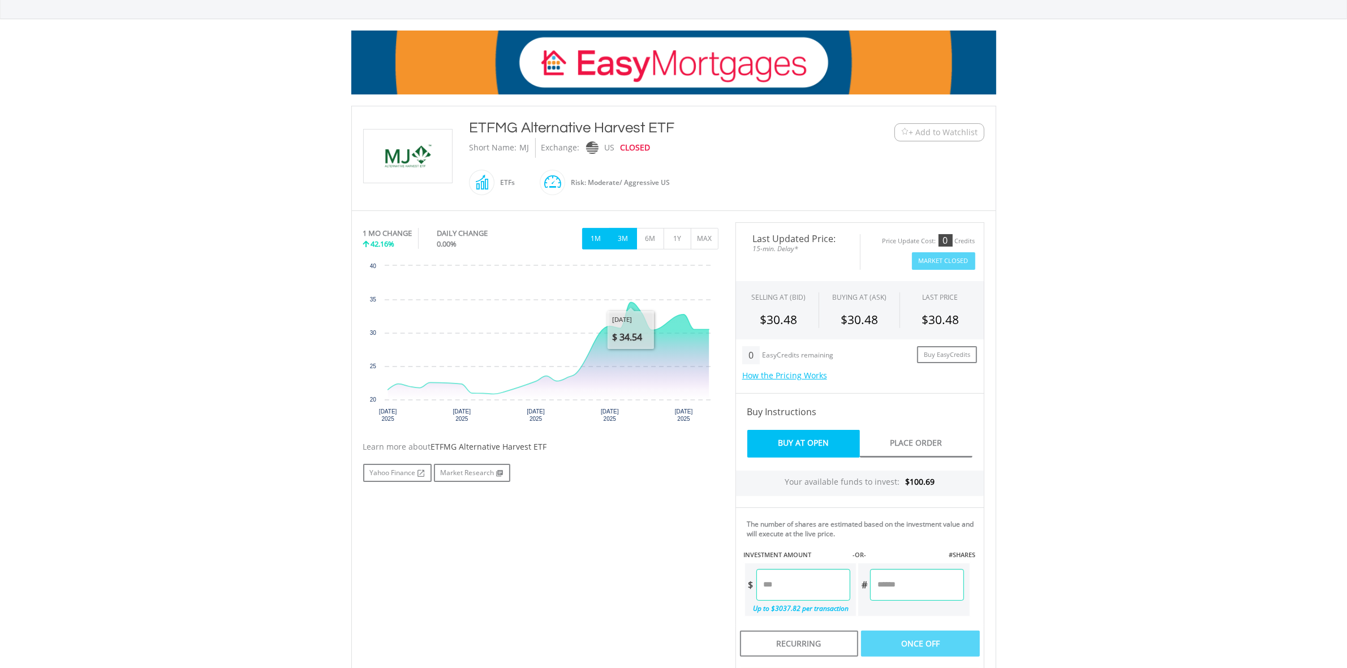
click at [626, 236] on button "3M" at bounding box center [623, 239] width 28 height 22
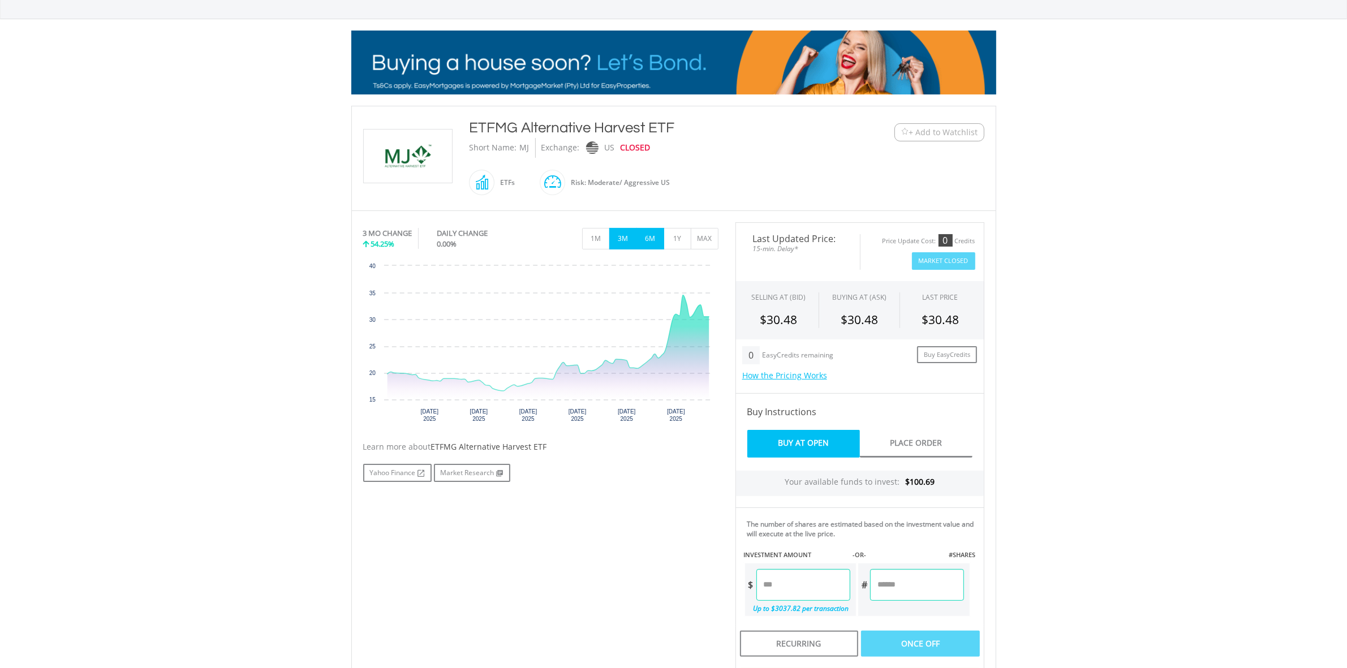
click at [663, 238] on button "6M" at bounding box center [651, 239] width 28 height 22
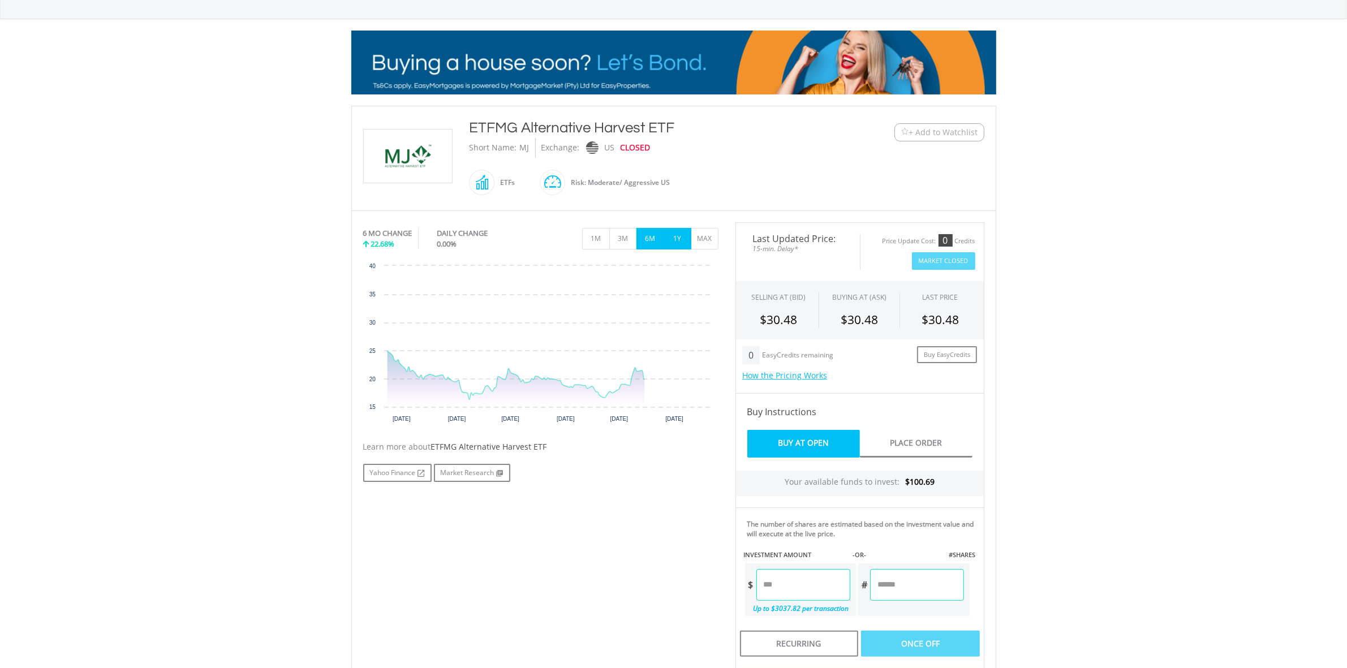
click at [682, 239] on button "1Y" at bounding box center [678, 239] width 28 height 22
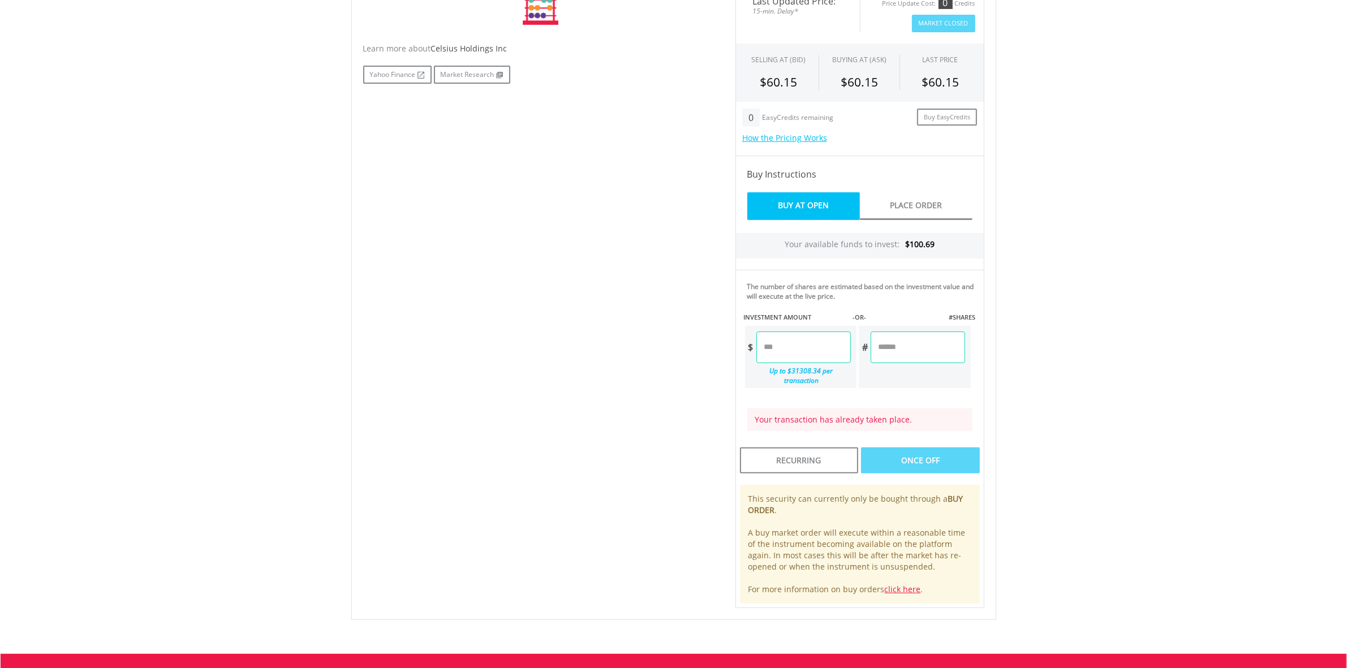
scroll to position [377, 0]
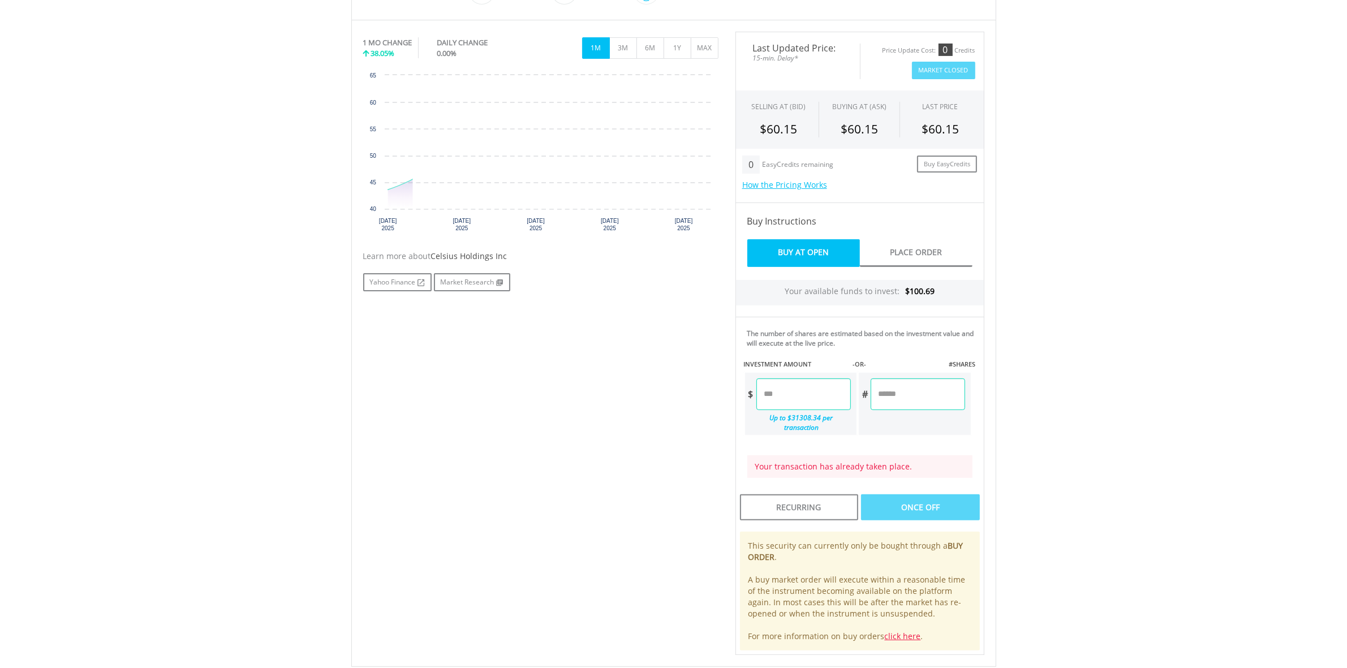
click at [832, 352] on div "The number of shares are estimated based on the investment value and will execu…" at bounding box center [860, 380] width 232 height 111
click at [805, 397] on input "number" at bounding box center [804, 395] width 95 height 32
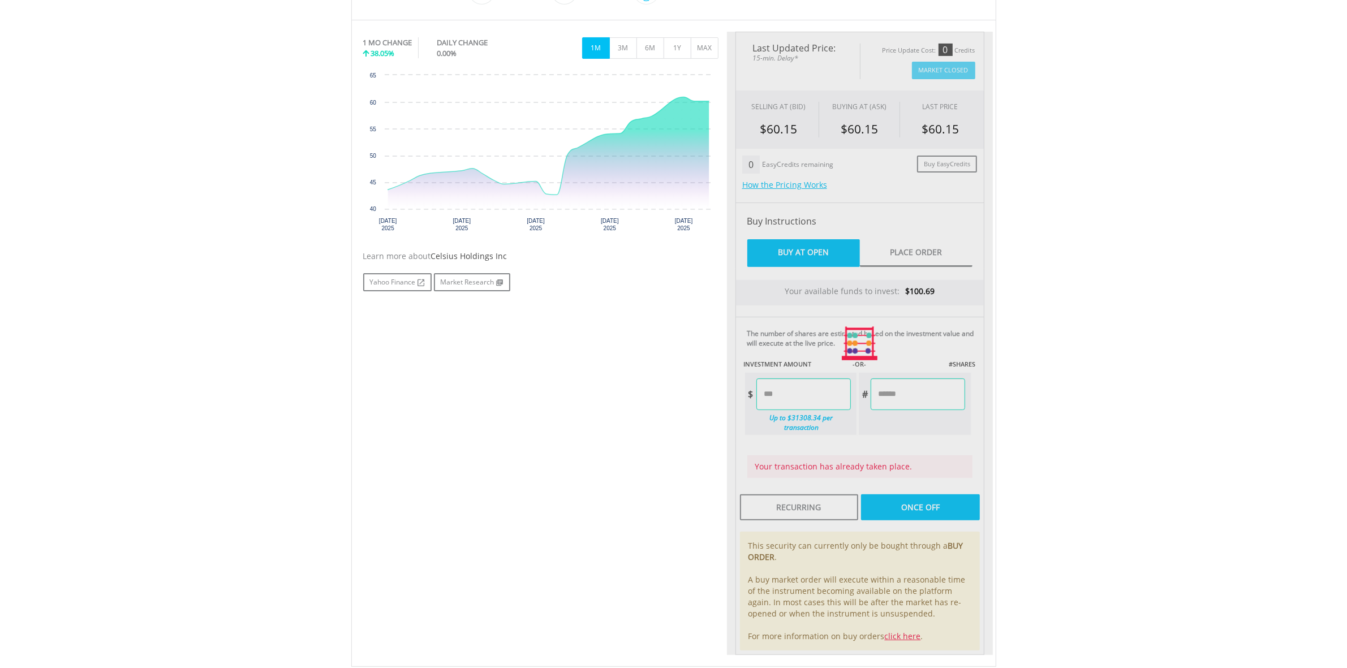
click at [1122, 341] on body "My Investments Invest Now New Listings Sell My Recurring Investments Pending Or…" at bounding box center [673, 249] width 1347 height 1252
type input "****"
type input "******"
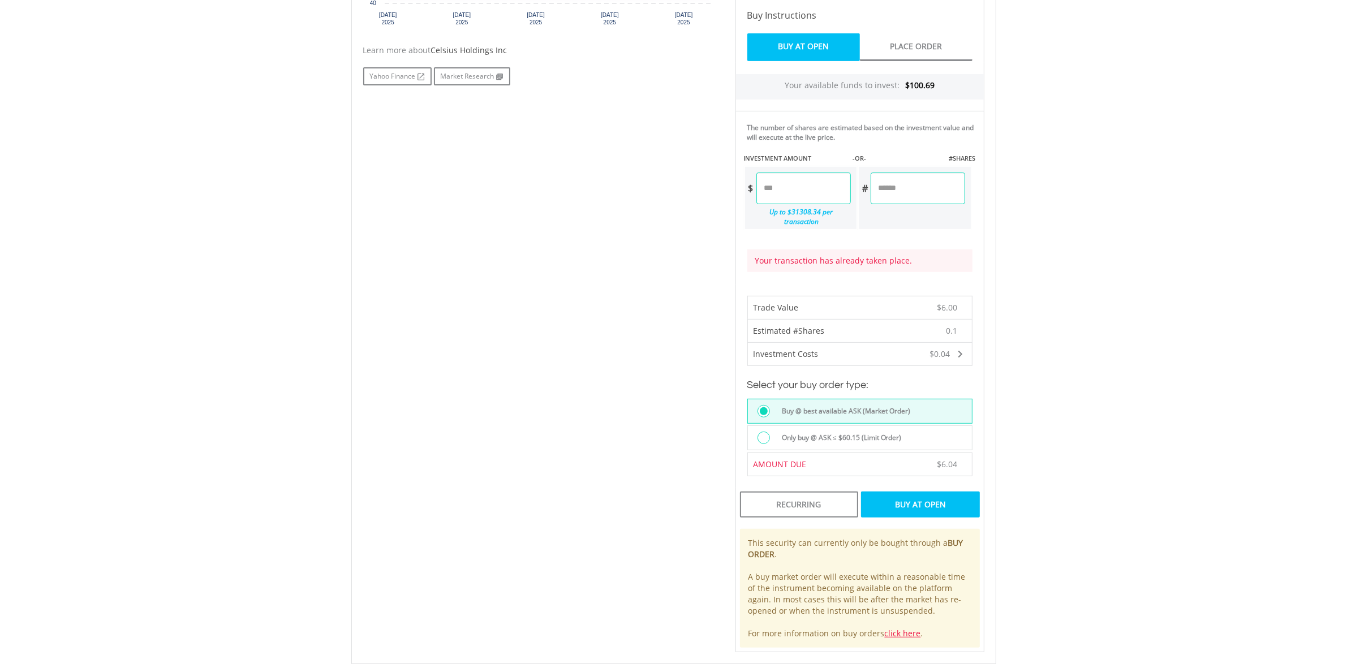
scroll to position [590, 0]
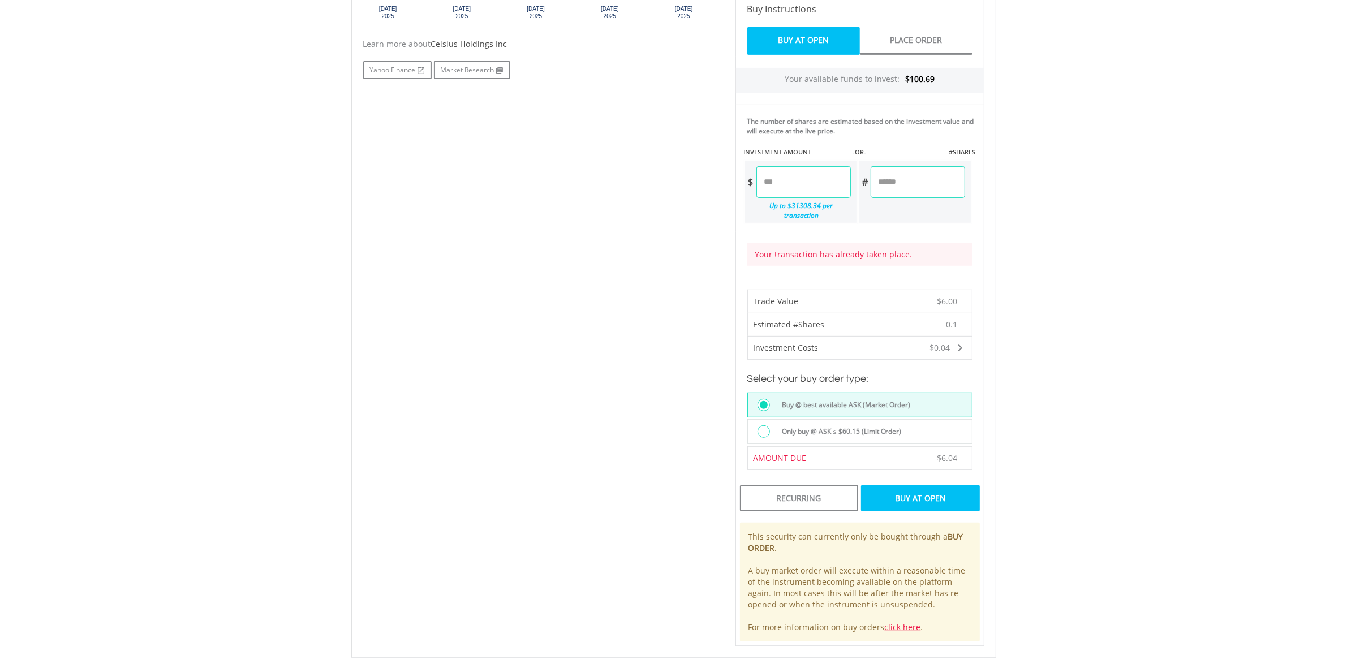
click at [950, 494] on div "Buy At Open" at bounding box center [920, 499] width 118 height 26
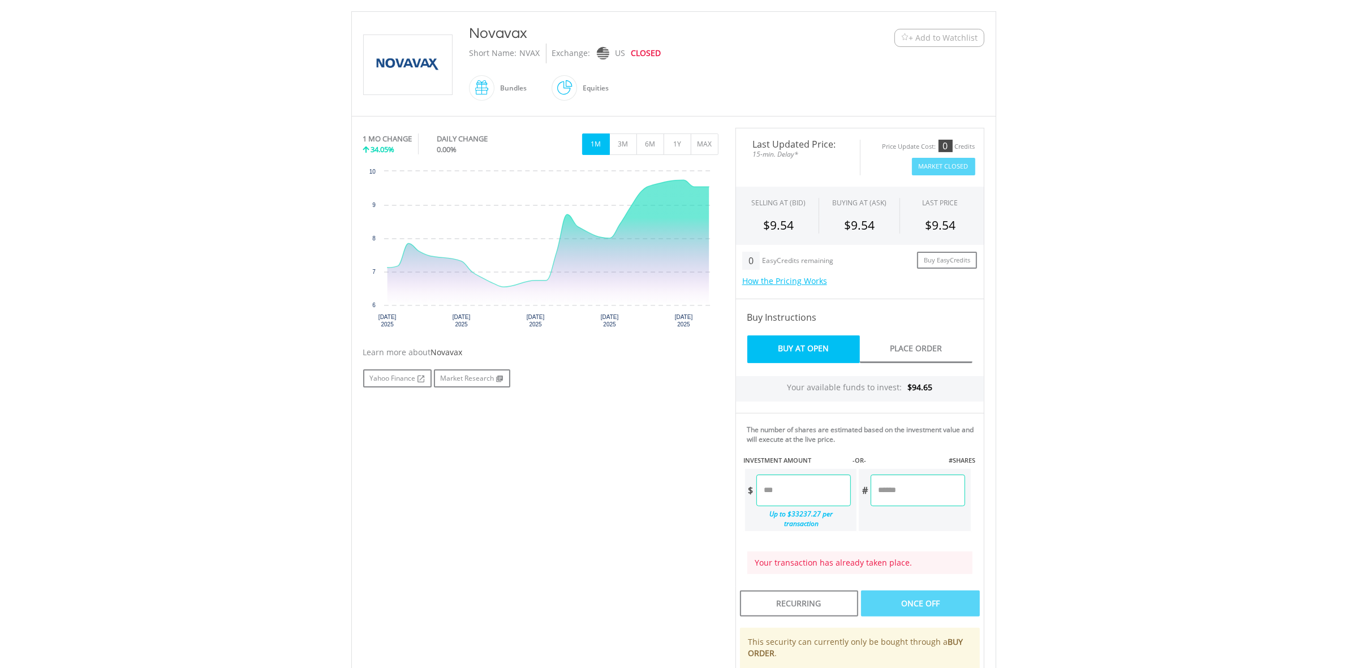
scroll to position [283, 0]
click at [912, 483] on input "number" at bounding box center [918, 489] width 94 height 32
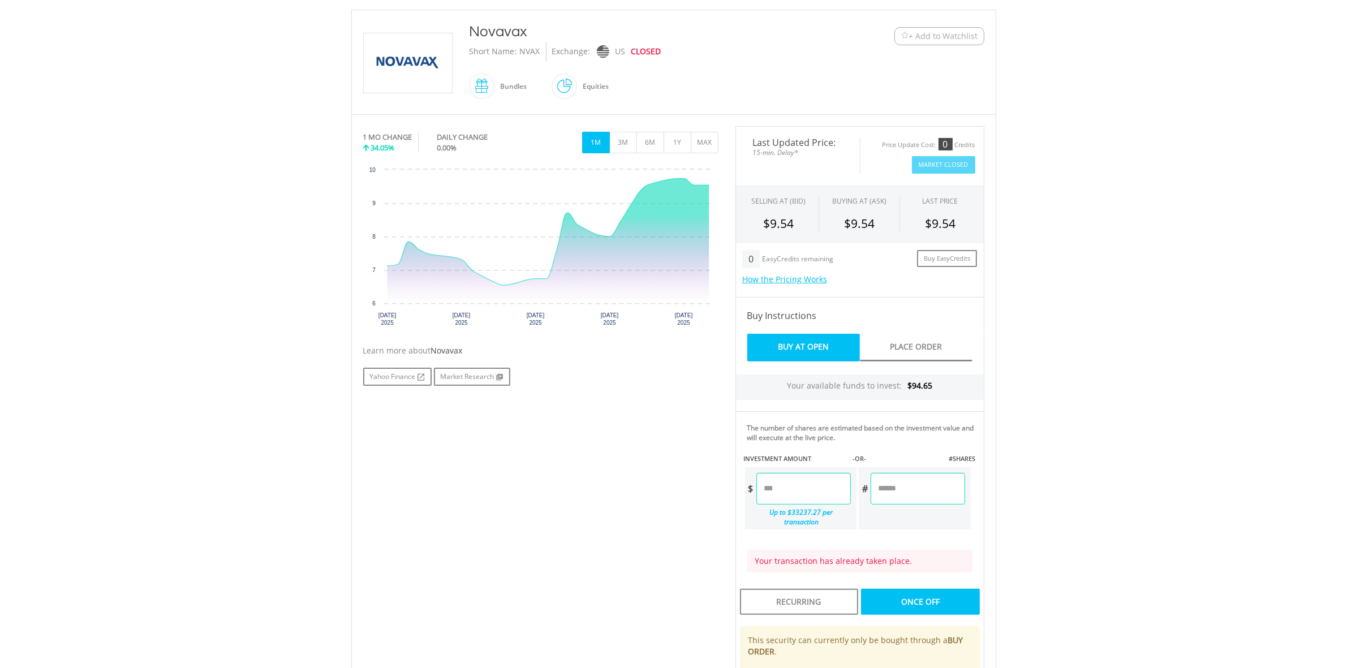
type input "*"
type input "****"
click at [993, 429] on div "No chart available. 1 MO CHANGE 34.05% DAILY CHANGE 0.00% 1M 3M 6M 1Y MAX" at bounding box center [673, 437] width 645 height 647
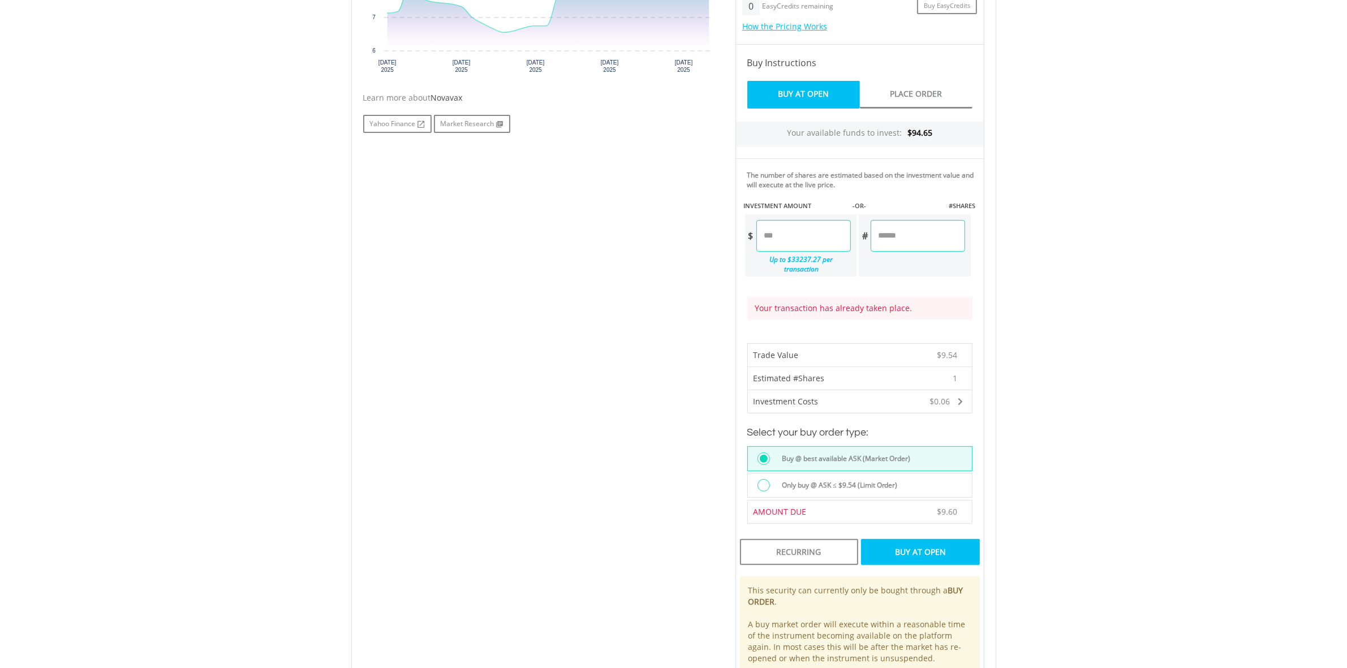
scroll to position [637, 0]
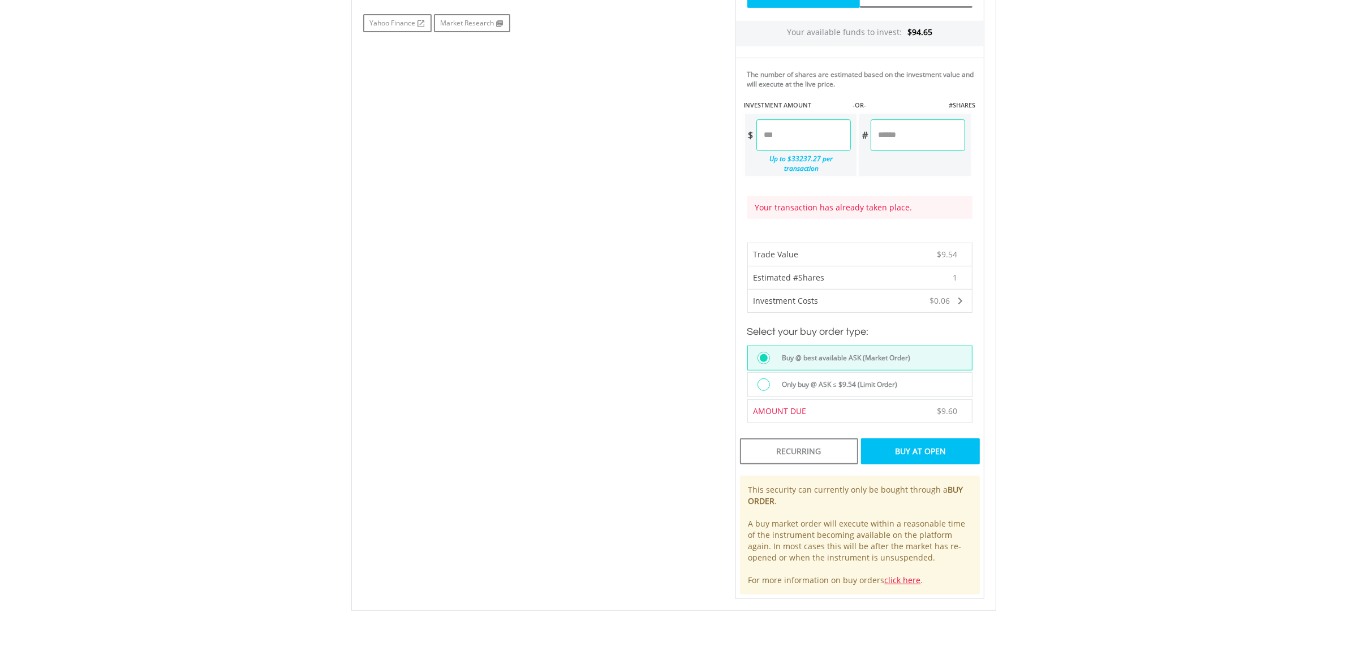
click at [931, 450] on div "Buy At Open" at bounding box center [920, 452] width 118 height 26
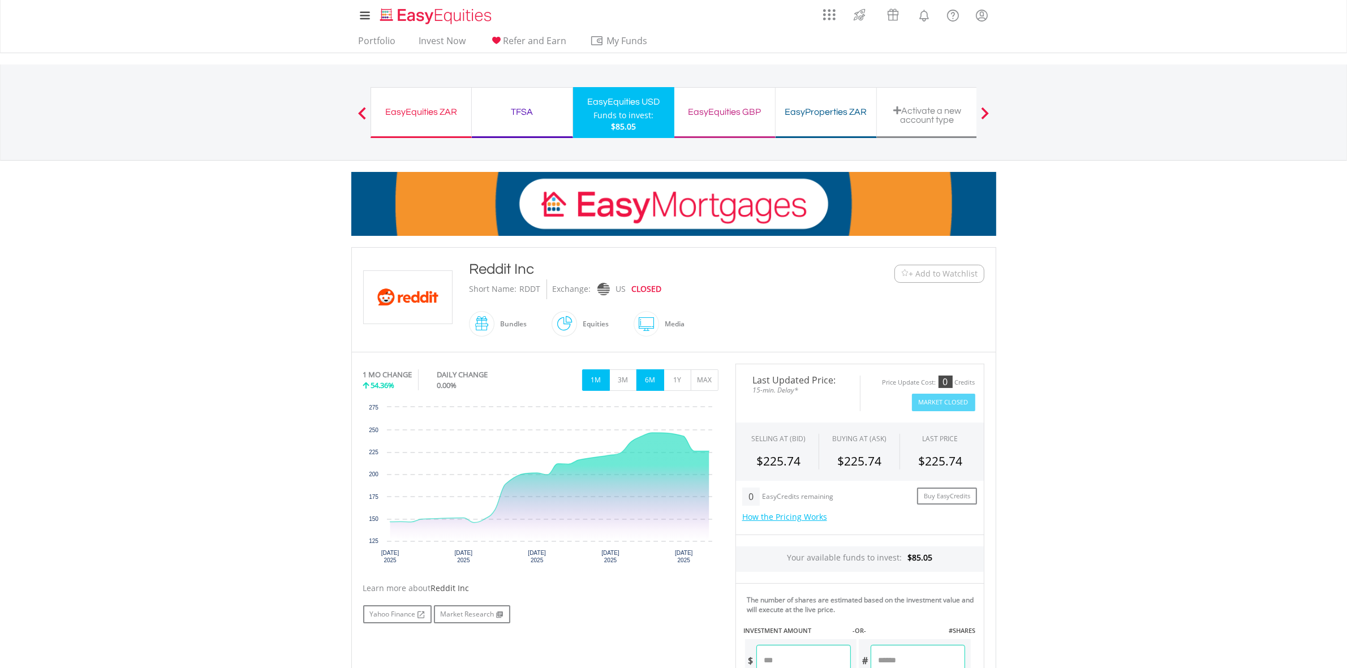
click at [652, 381] on button "6M" at bounding box center [651, 381] width 28 height 22
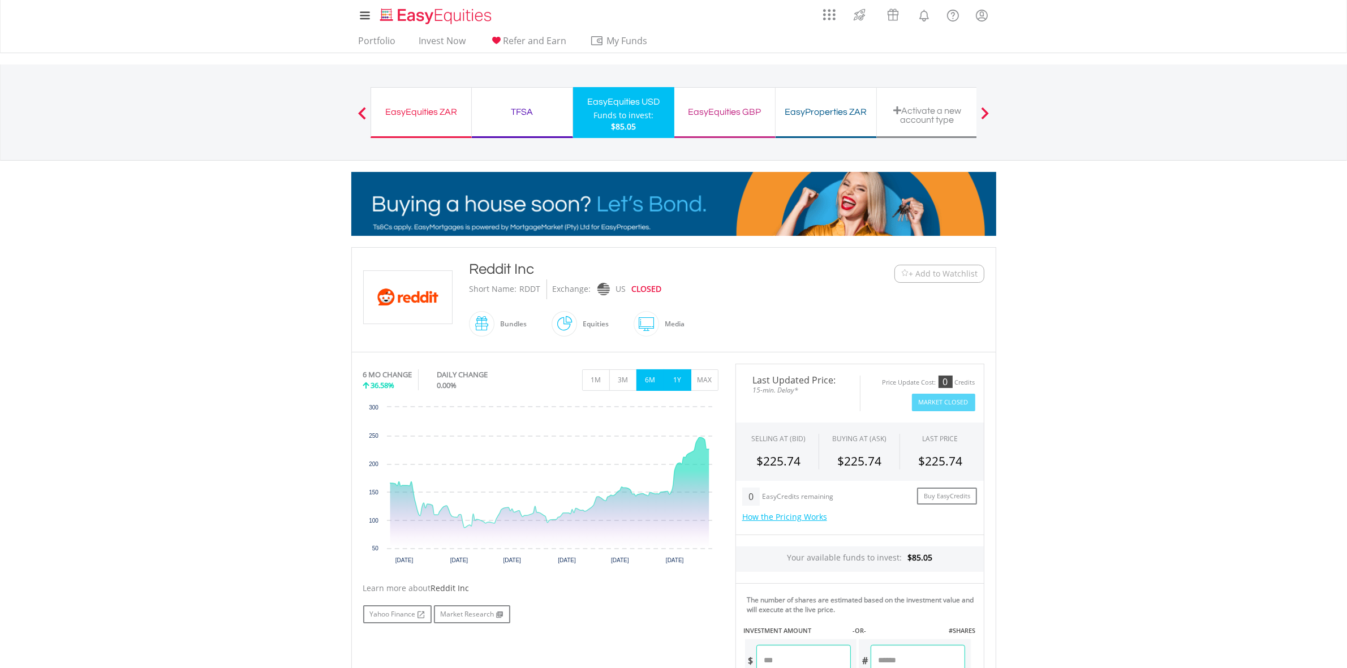
click at [668, 381] on button "1Y" at bounding box center [678, 381] width 28 height 22
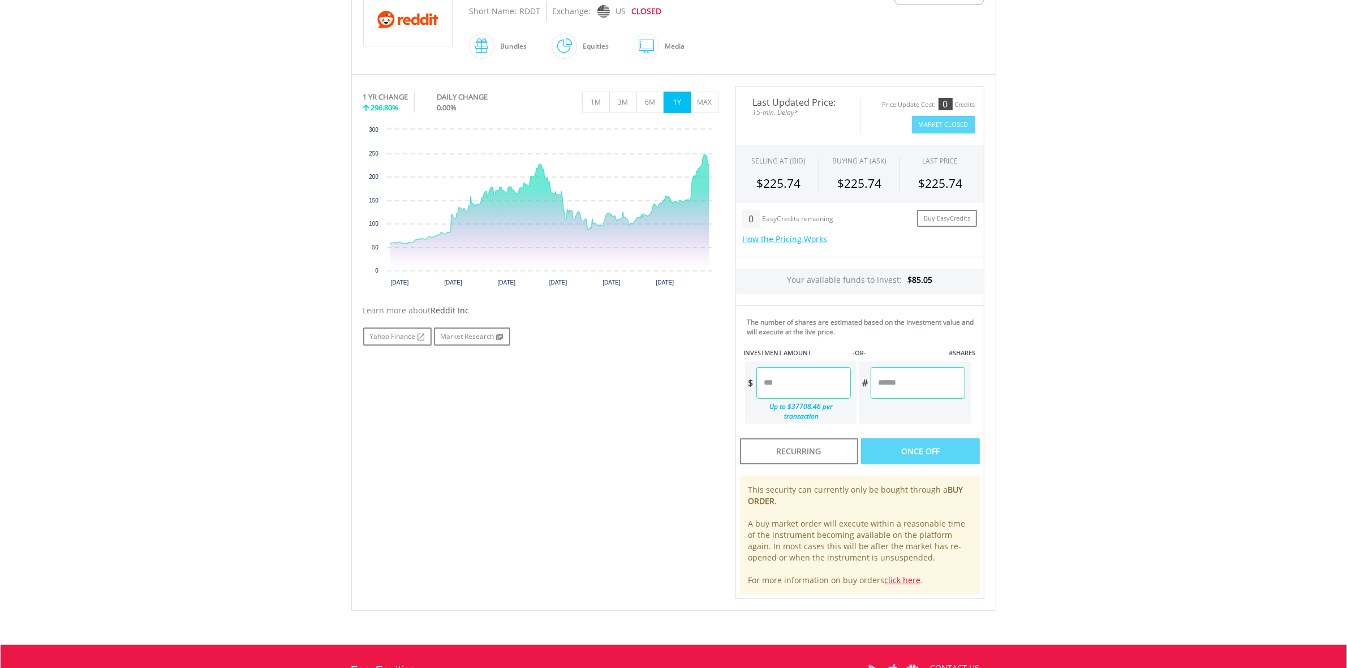
scroll to position [283, 0]
